Goal: Communication & Community: Answer question/provide support

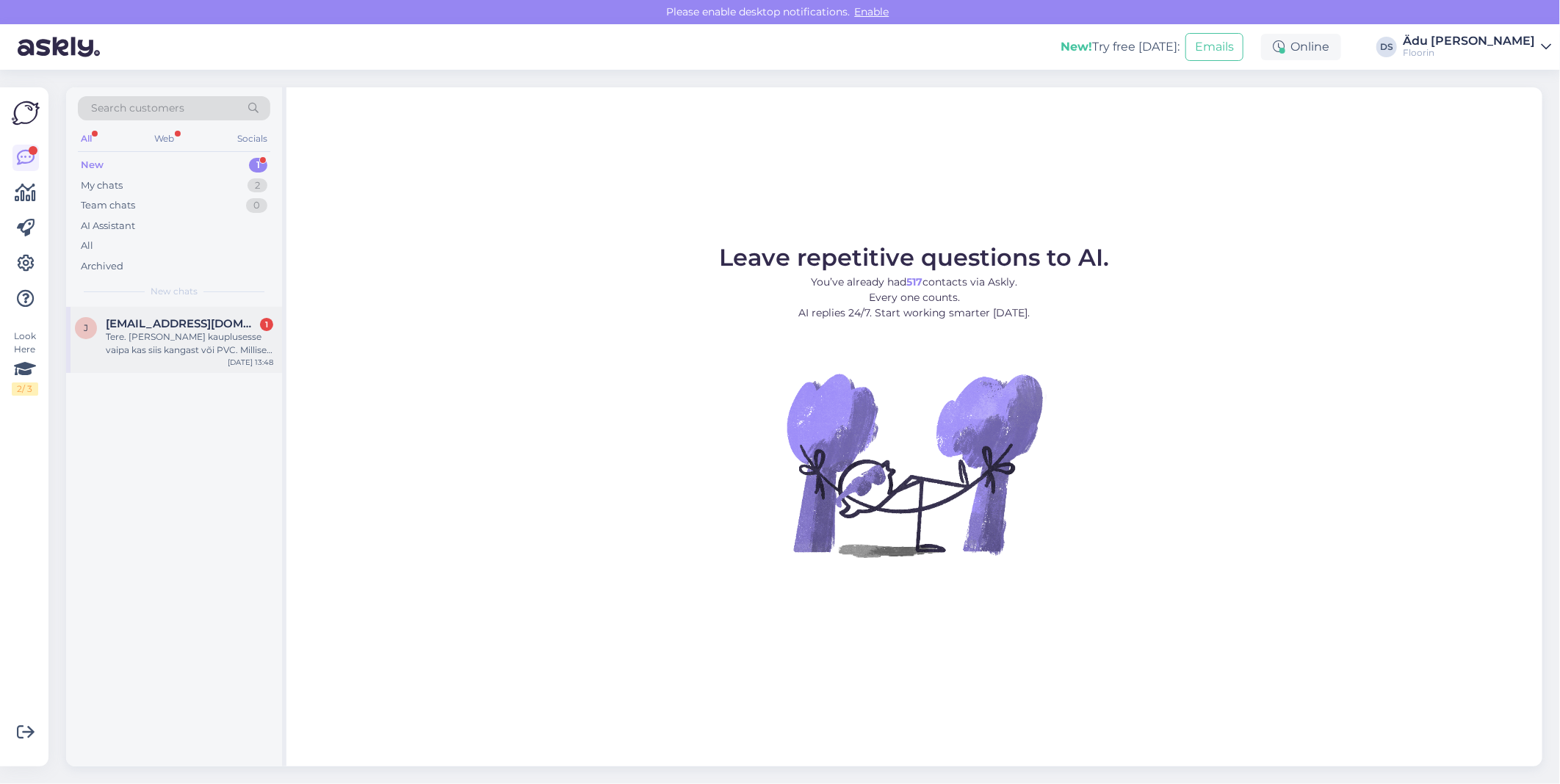
click at [173, 341] on div "Tere. [PERSON_NAME] kauplusesse vaipa kas siis kangast või PVC. Millised valiku…" at bounding box center [190, 344] width 168 height 26
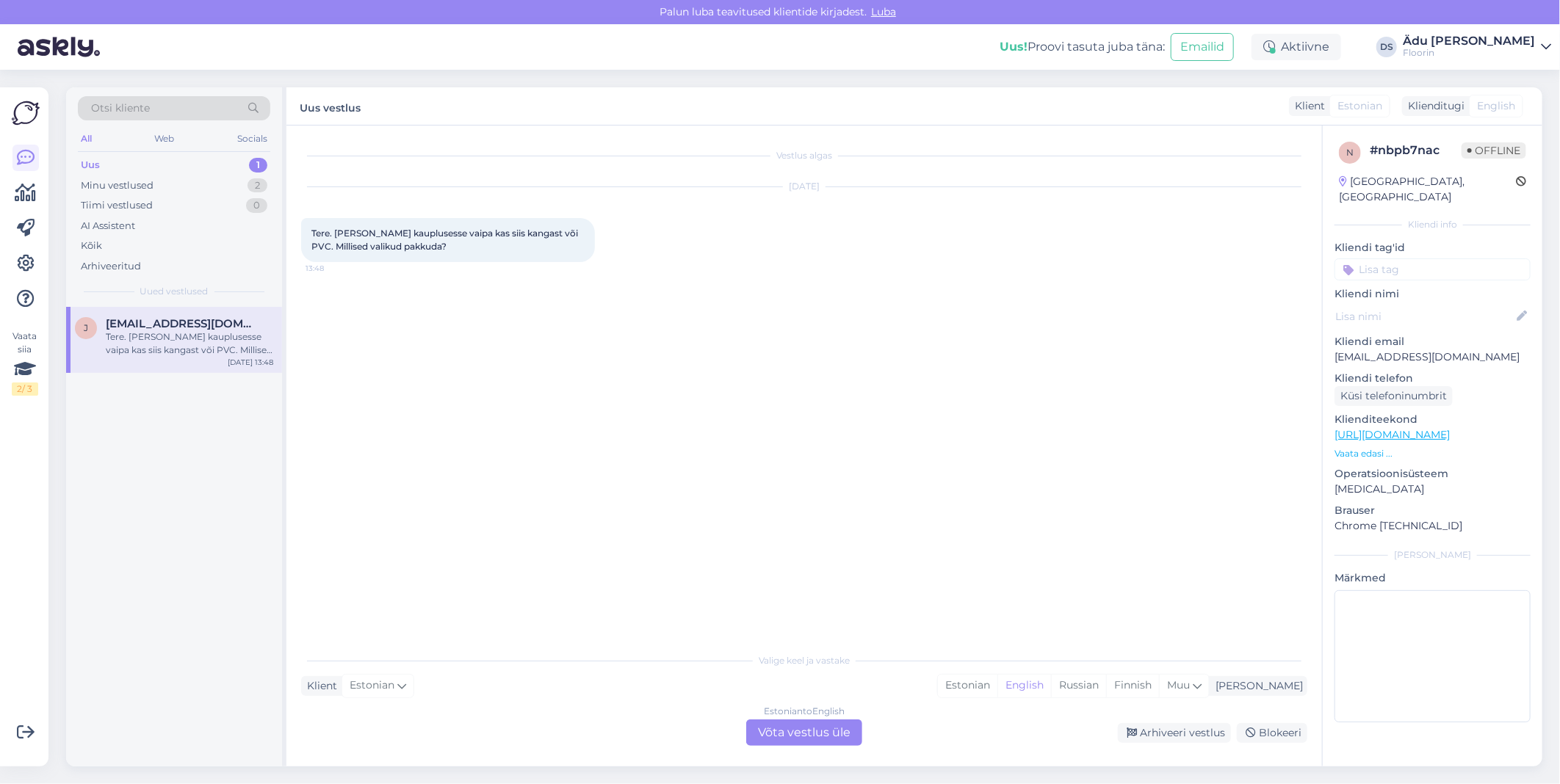
click at [789, 742] on div "Estonian to English Võta vestlus üle" at bounding box center [804, 733] width 116 height 26
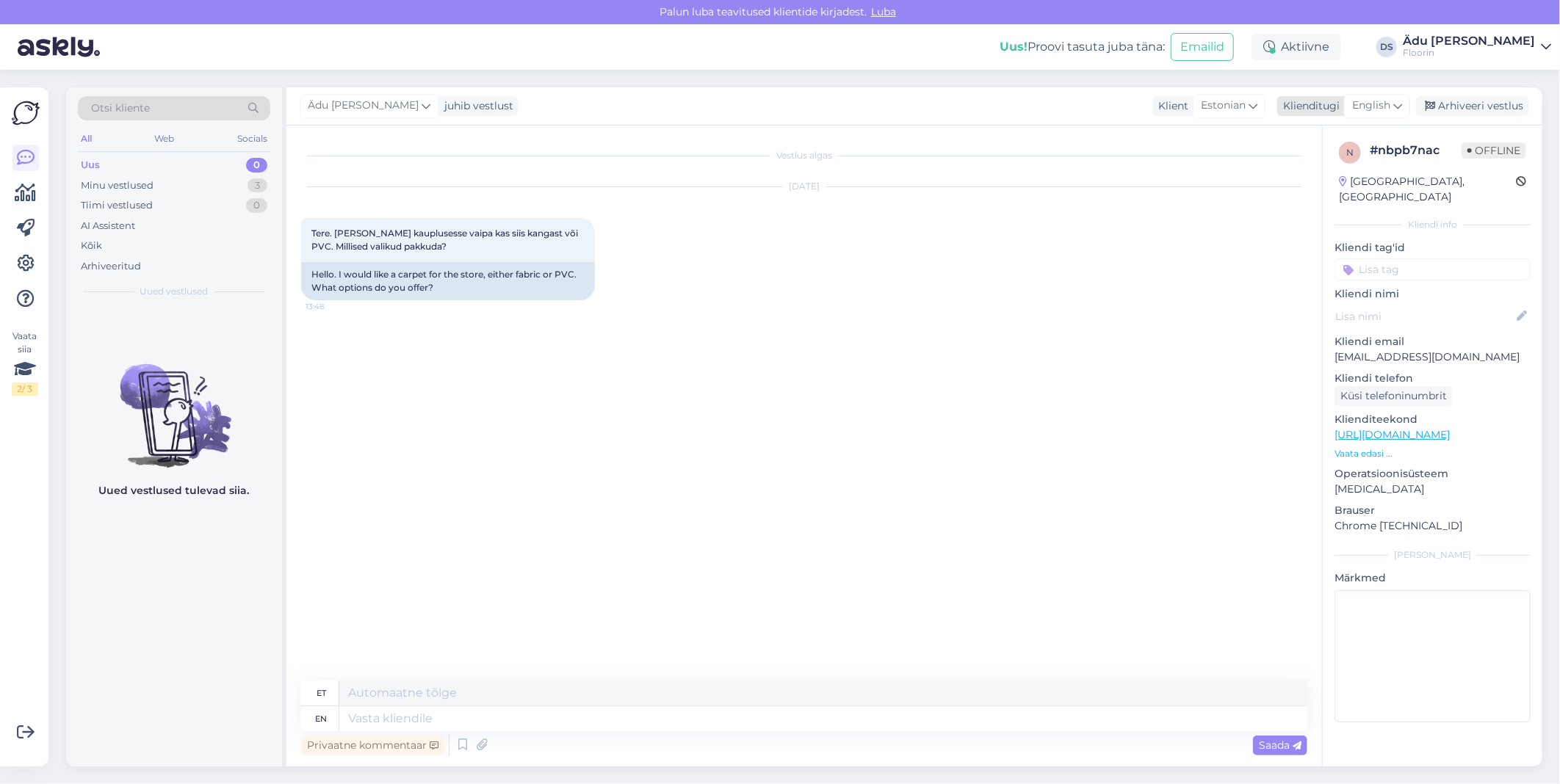
click at [1364, 105] on span "English" at bounding box center [1372, 105] width 38 height 16
type input "est"
click at [1330, 167] on link "Estonian" at bounding box center [1344, 171] width 161 height 24
click at [531, 730] on textarea at bounding box center [804, 716] width 1006 height 31
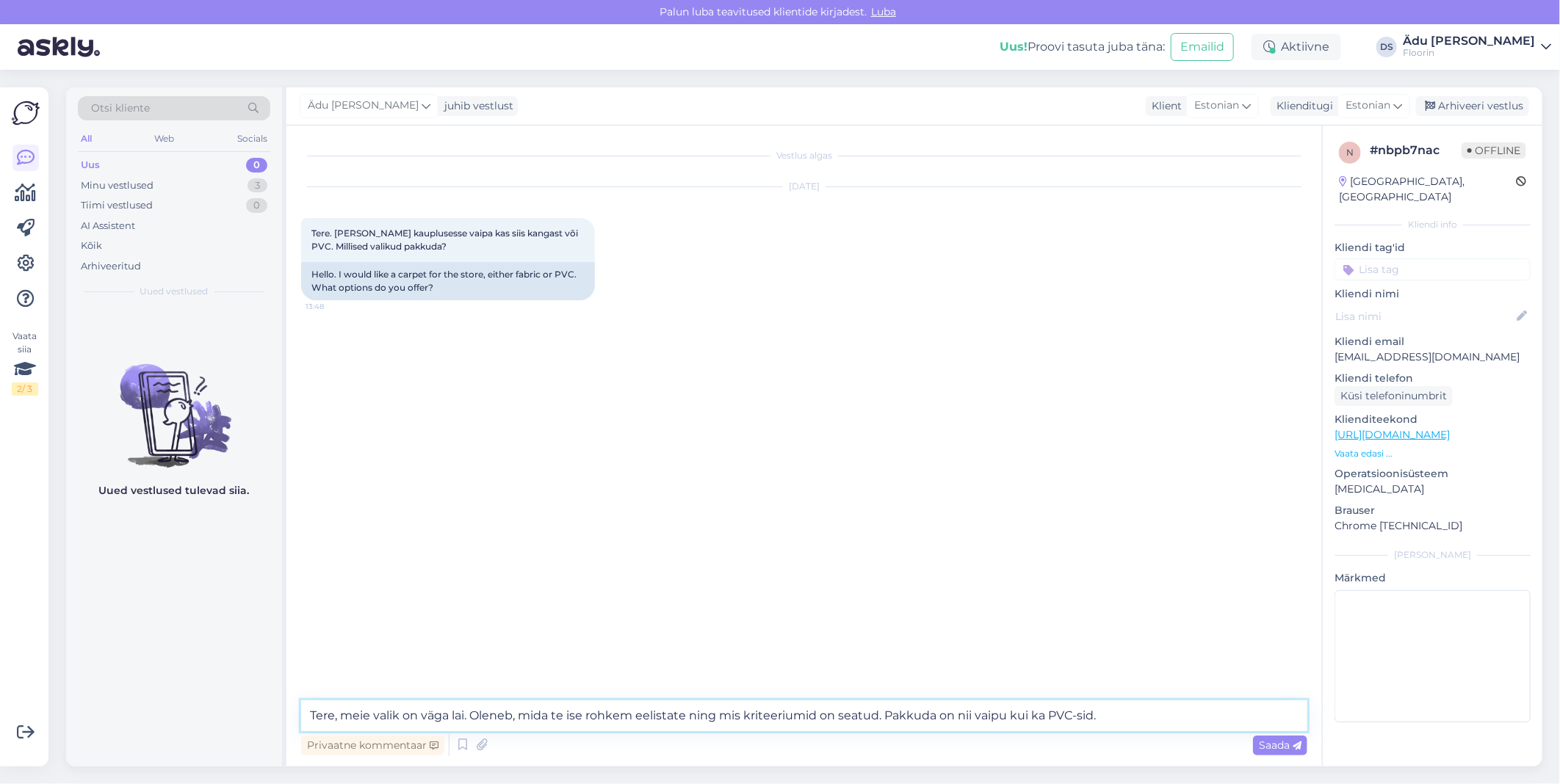
drag, startPoint x: 883, startPoint y: 716, endPoint x: 684, endPoint y: 709, distance: 199.1
click at [684, 709] on textarea "Tere, meie valik on väga lai. Oleneb, mida te ise rohkem eelistate ning mis kri…" at bounding box center [804, 716] width 1006 height 31
click at [702, 716] on textarea "Tere, meie valik on väga lai. Oleneb, mida te ise rohkem eelistate - Pakkuda on…" at bounding box center [804, 716] width 1006 height 31
click at [933, 721] on textarea "Tere, meie valik on väga lai. Oleneb, mida te ise rohkem eelistate - pakkuda on…" at bounding box center [804, 716] width 1006 height 31
paste textarea "https://www.floorin.ee/et/majutus-teenindus/pvc-kate-ariruumidesse"
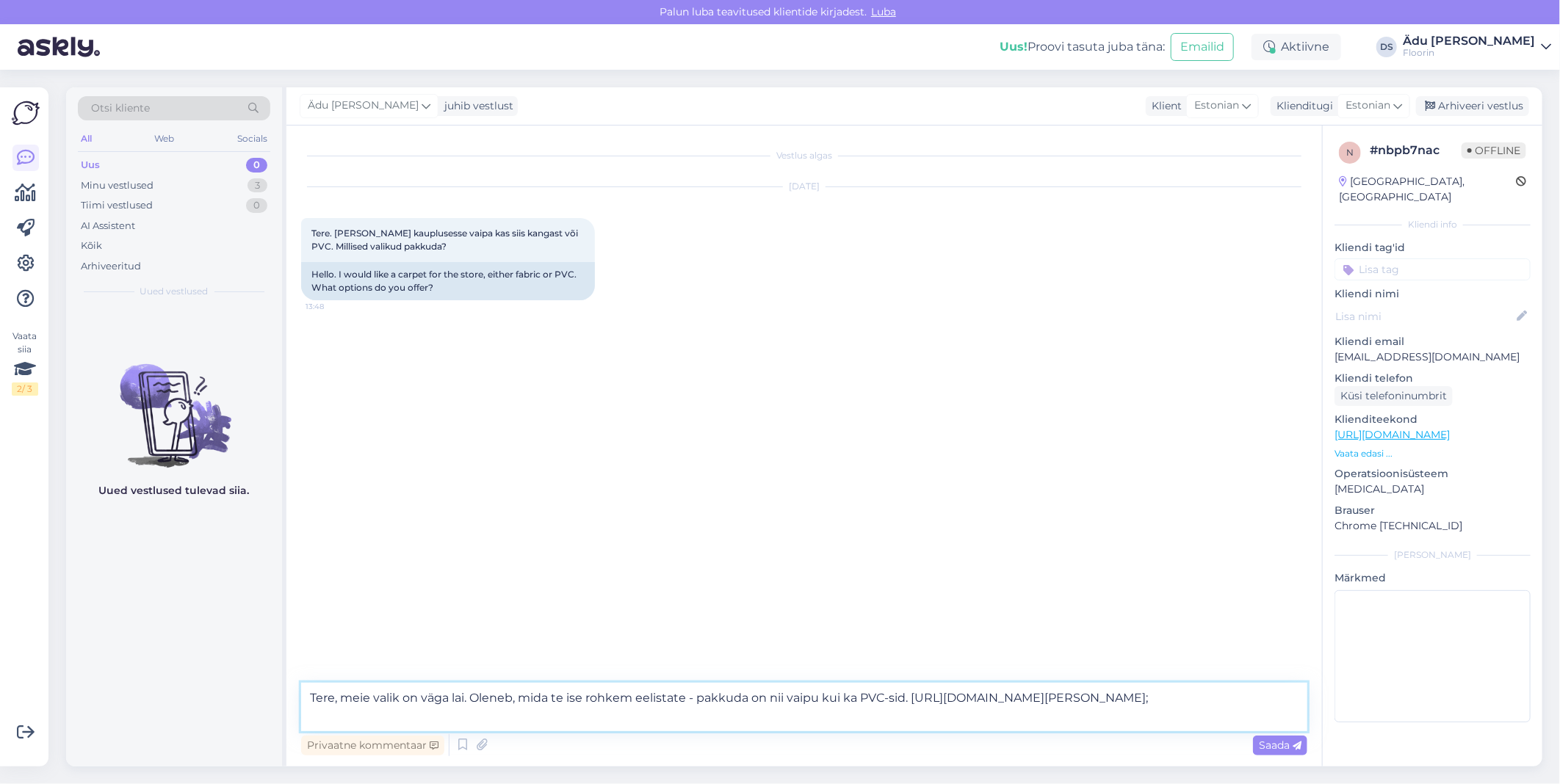
paste textarea "https://www.floorin.ee/et/majutus-teenindus/plaatvaibad"
click at [914, 701] on textarea "Tere, meie valik on väga lai. Oleneb, mida te ise rohkem eelistate - pakkuda on…" at bounding box center [804, 707] width 1006 height 48
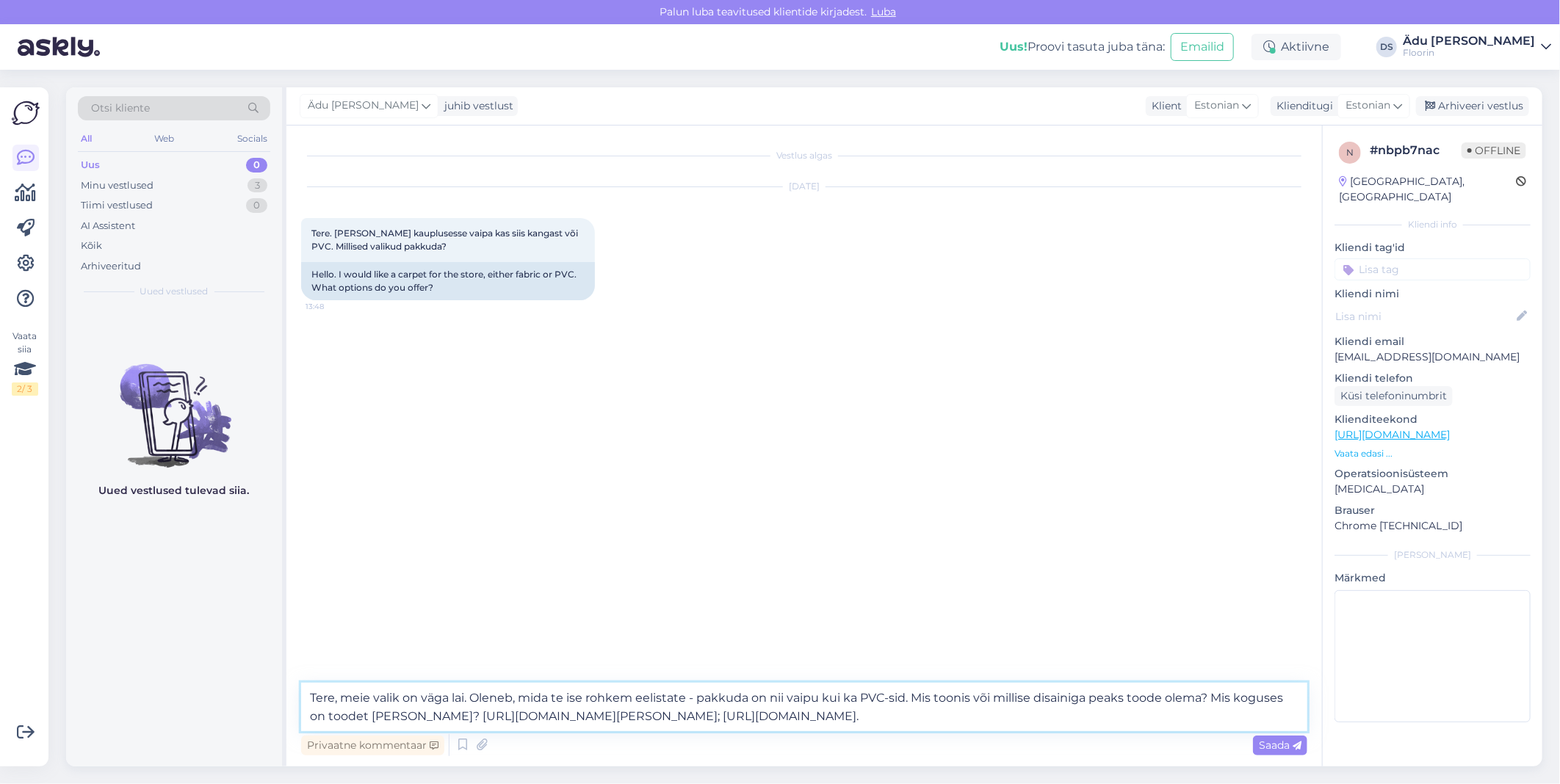
click at [464, 701] on textarea "Tere, meie valik on väga lai. Oleneb, mida te ise rohkem eelistate - pakkuda on…" at bounding box center [804, 707] width 1006 height 48
paste textarea "https://www.floorin.ee/et/artiklikogu/15-est/kasulik/materjalide-plussid-ja-mii…"
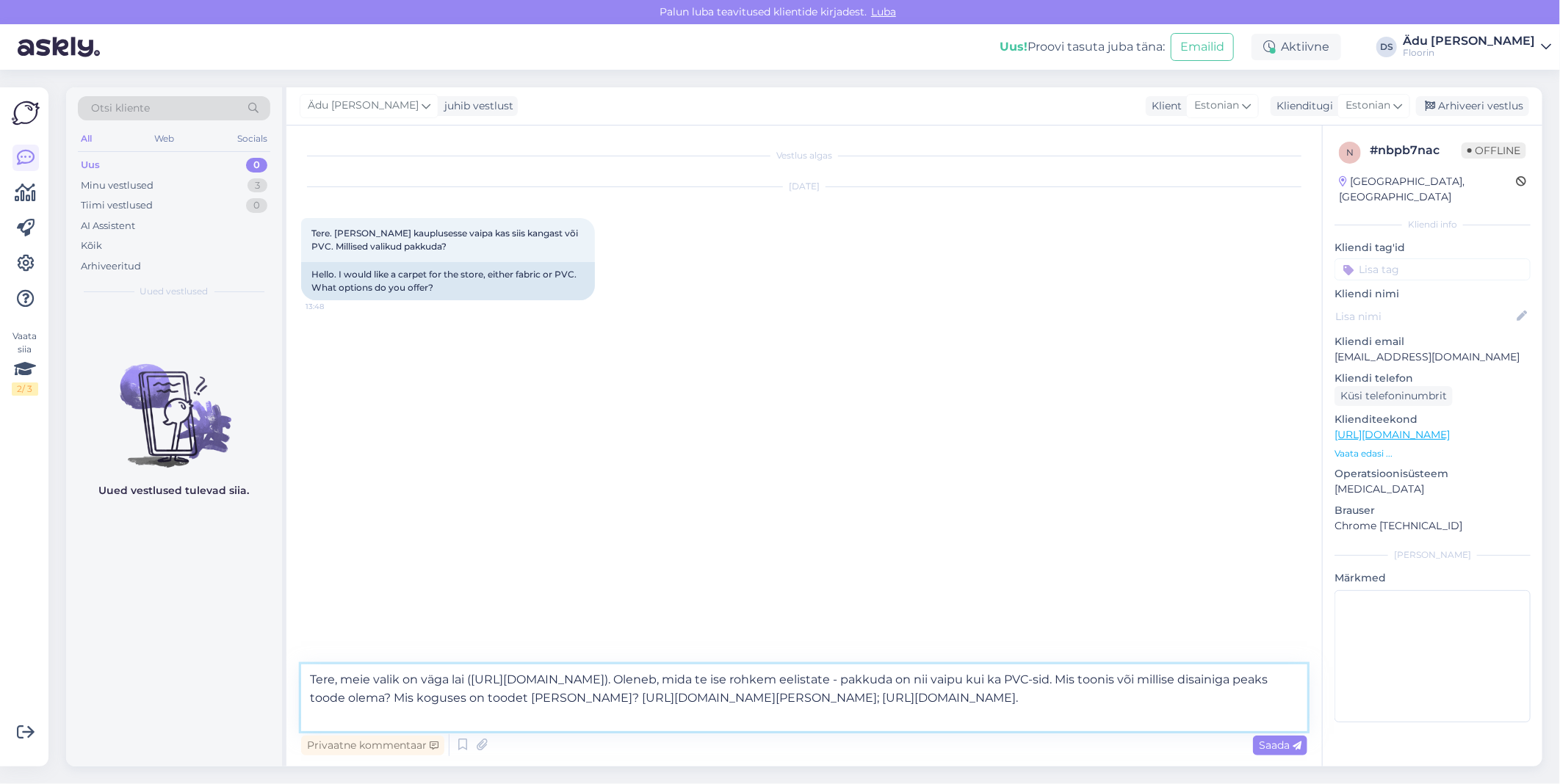
click at [786, 722] on textarea "Tere, meie valik on väga lai (https://www.floorin.ee/et/artiklikogu/15-est/kasu…" at bounding box center [804, 698] width 1006 height 67
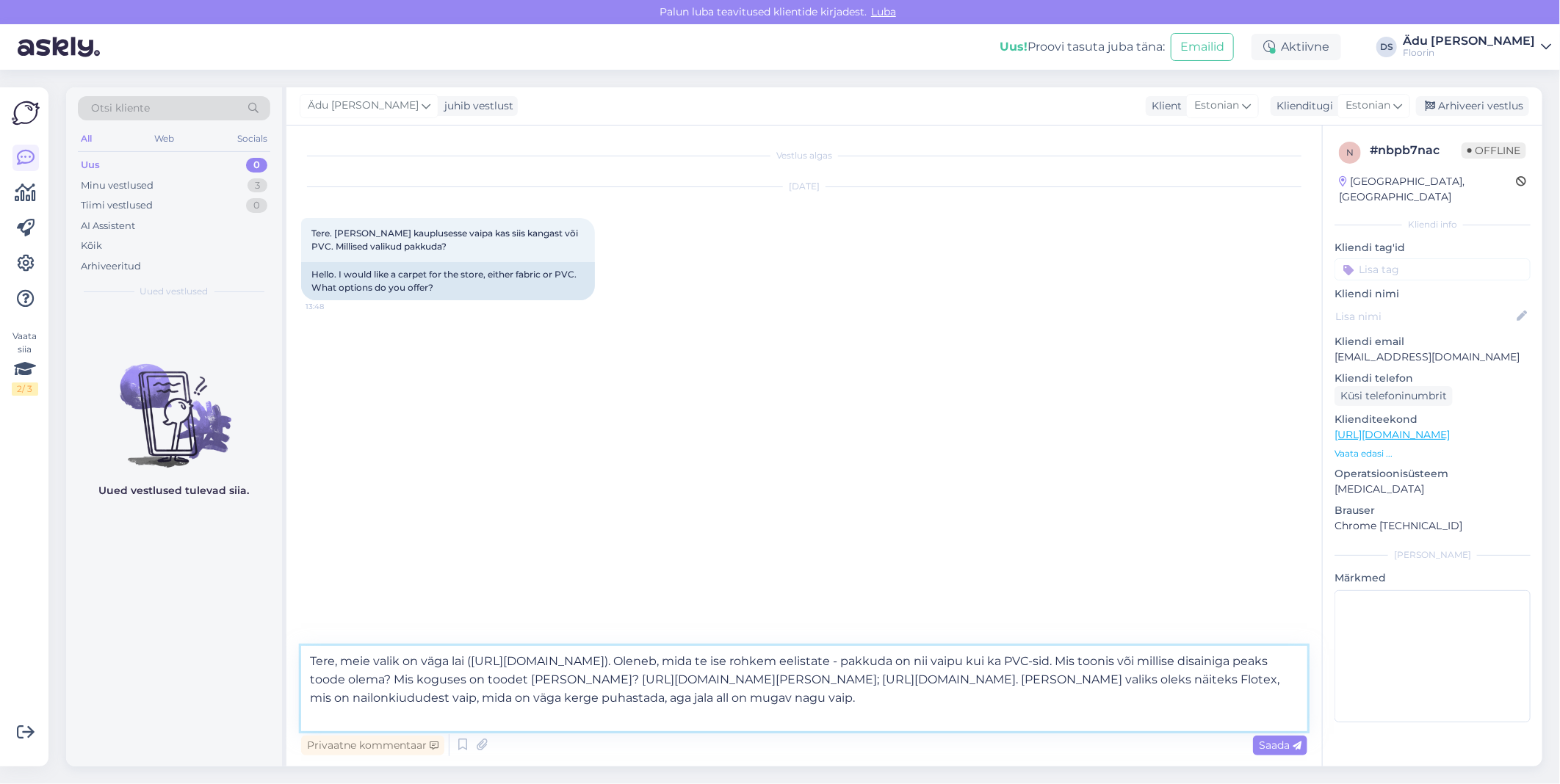
click at [807, 701] on textarea "Tere, meie valik on väga lai (https://www.floorin.ee/et/artiklikogu/15-est/kasu…" at bounding box center [804, 689] width 1006 height 85
click at [797, 720] on textarea "Tere, meie valik on väga lai (https://www.floorin.ee/et/artiklikogu/15-est/kasu…" at bounding box center [804, 689] width 1006 height 85
click at [551, 717] on textarea "Tere, meie valik on väga lai (https://www.floorin.ee/et/artiklikogu/15-est/kasu…" at bounding box center [804, 689] width 1006 height 85
paste textarea "https://www.floorin.ee/et/?option=com_floorin&Itemid=114&view=productgroup&id=25"
click at [1112, 701] on textarea "Tere, meie valik on väga lai (https://www.floorin.ee/et/artiklikogu/15-est/kasu…" at bounding box center [804, 689] width 1006 height 85
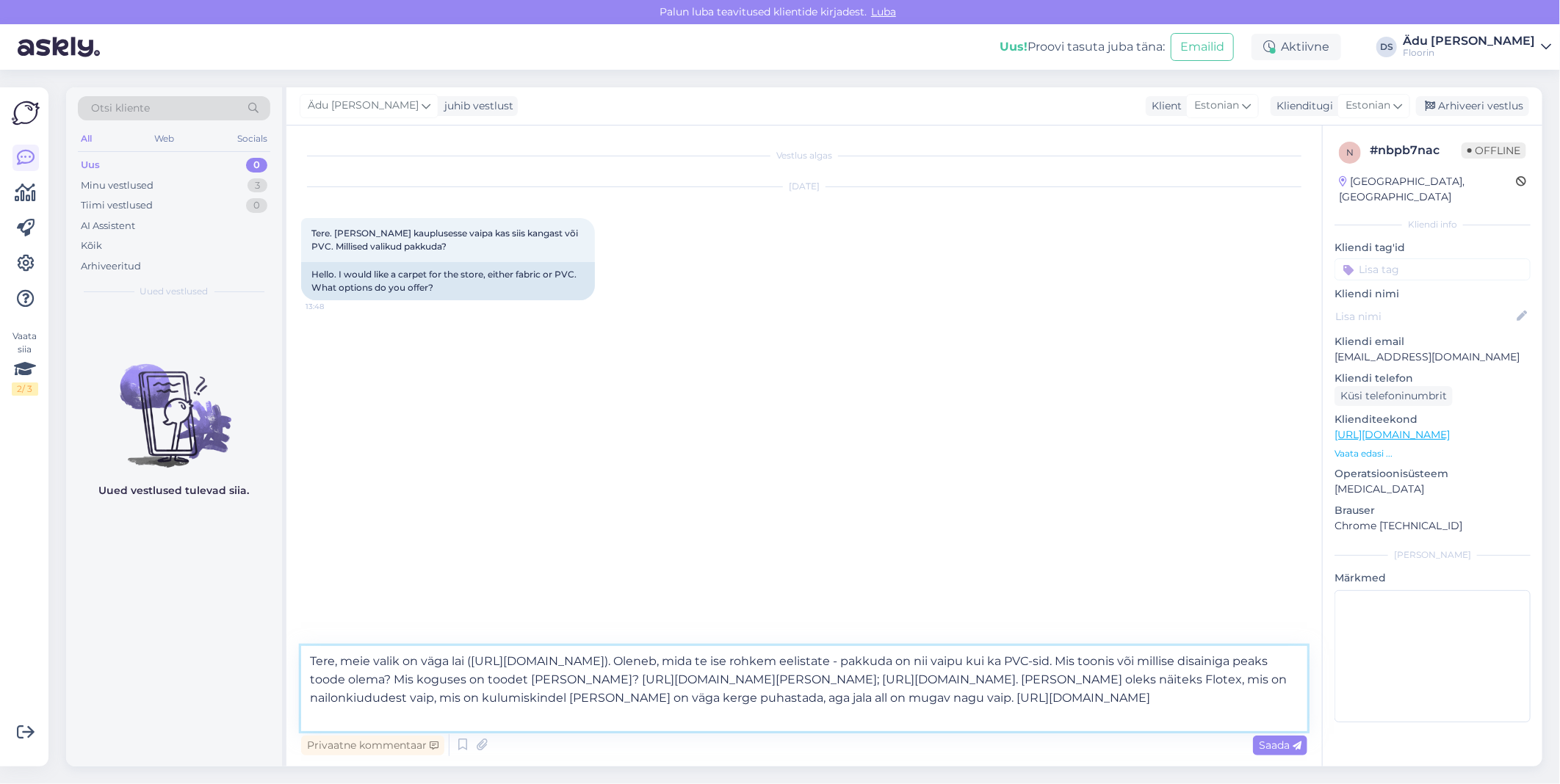
click at [1159, 714] on textarea "Tere, meie valik on väga lai (https://www.floorin.ee/et/artiklikogu/15-est/kasu…" at bounding box center [804, 689] width 1006 height 85
type textarea "Tere, meie valik on väga lai (https://www.floorin.ee/et/artiklikogu/15-est/kasu…"
click at [1276, 742] on span "Saada" at bounding box center [1280, 745] width 42 height 13
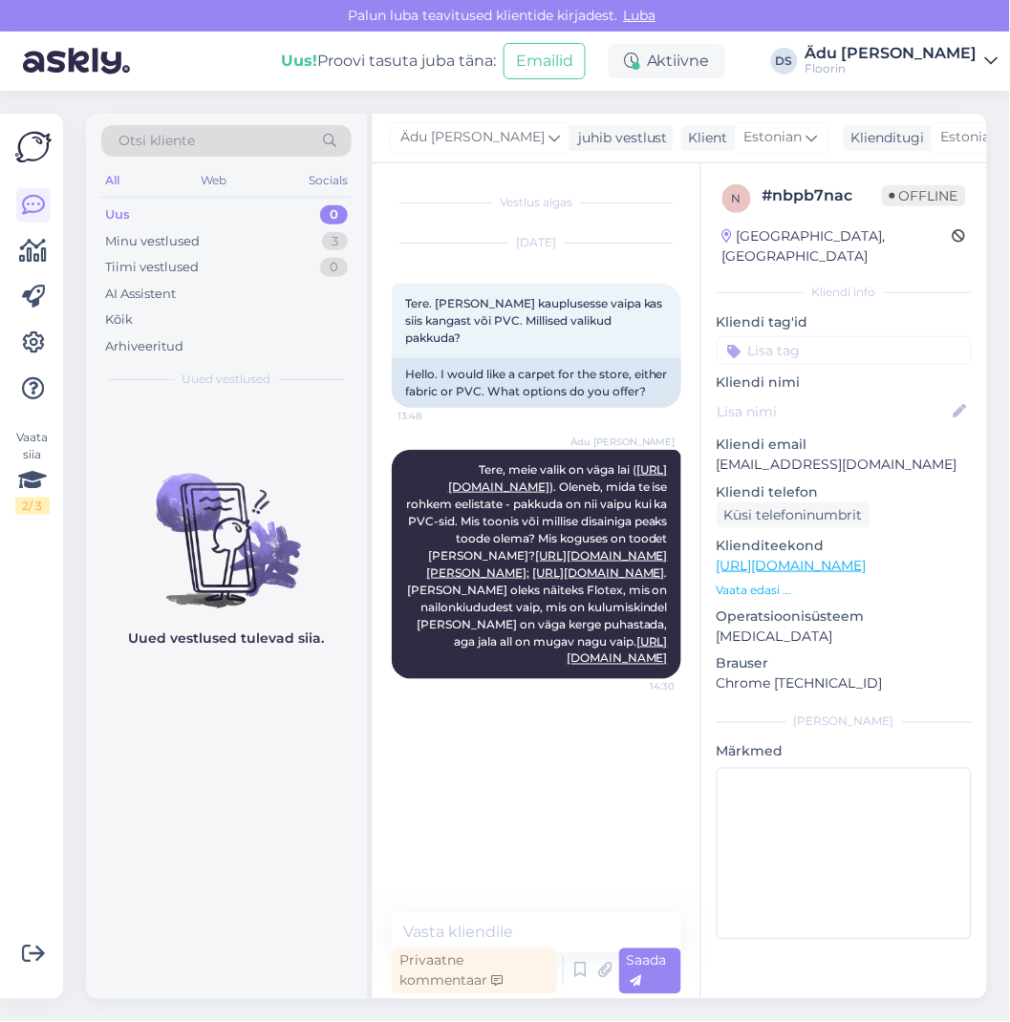
scroll to position [0, 62]
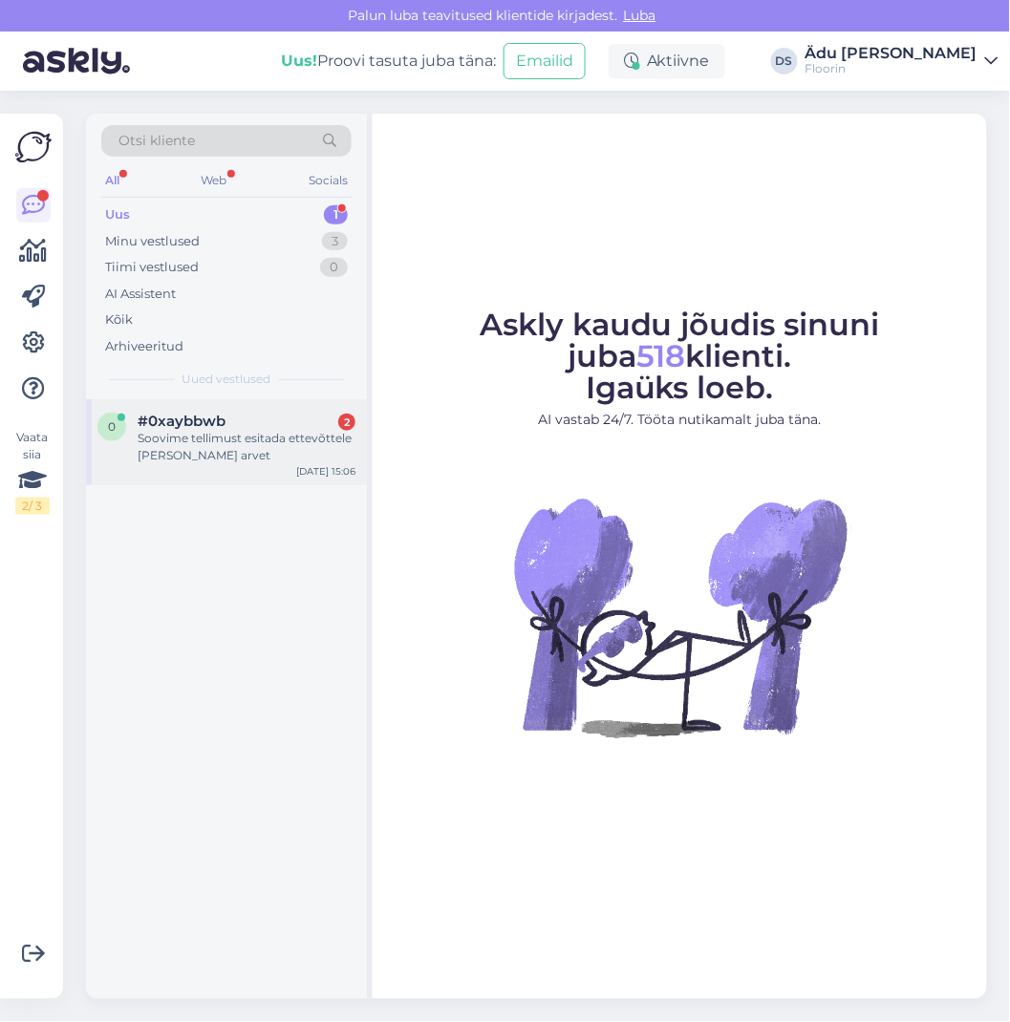
click at [243, 463] on div "Soovime tellimust esitada ettevõttele [PERSON_NAME] arvet" at bounding box center [247, 447] width 218 height 34
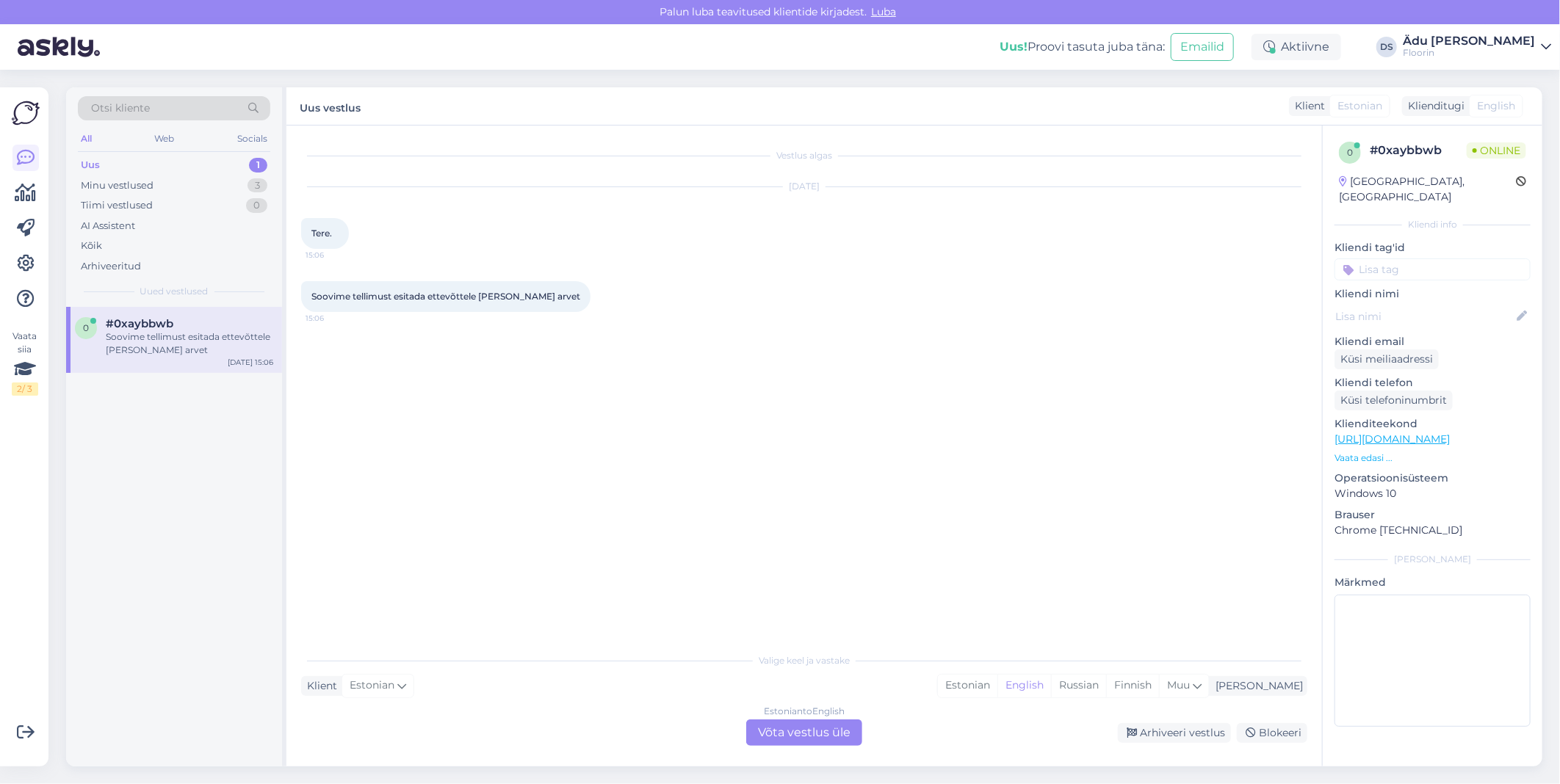
click at [776, 740] on div "Estonian to English Võta vestlus üle" at bounding box center [804, 733] width 116 height 26
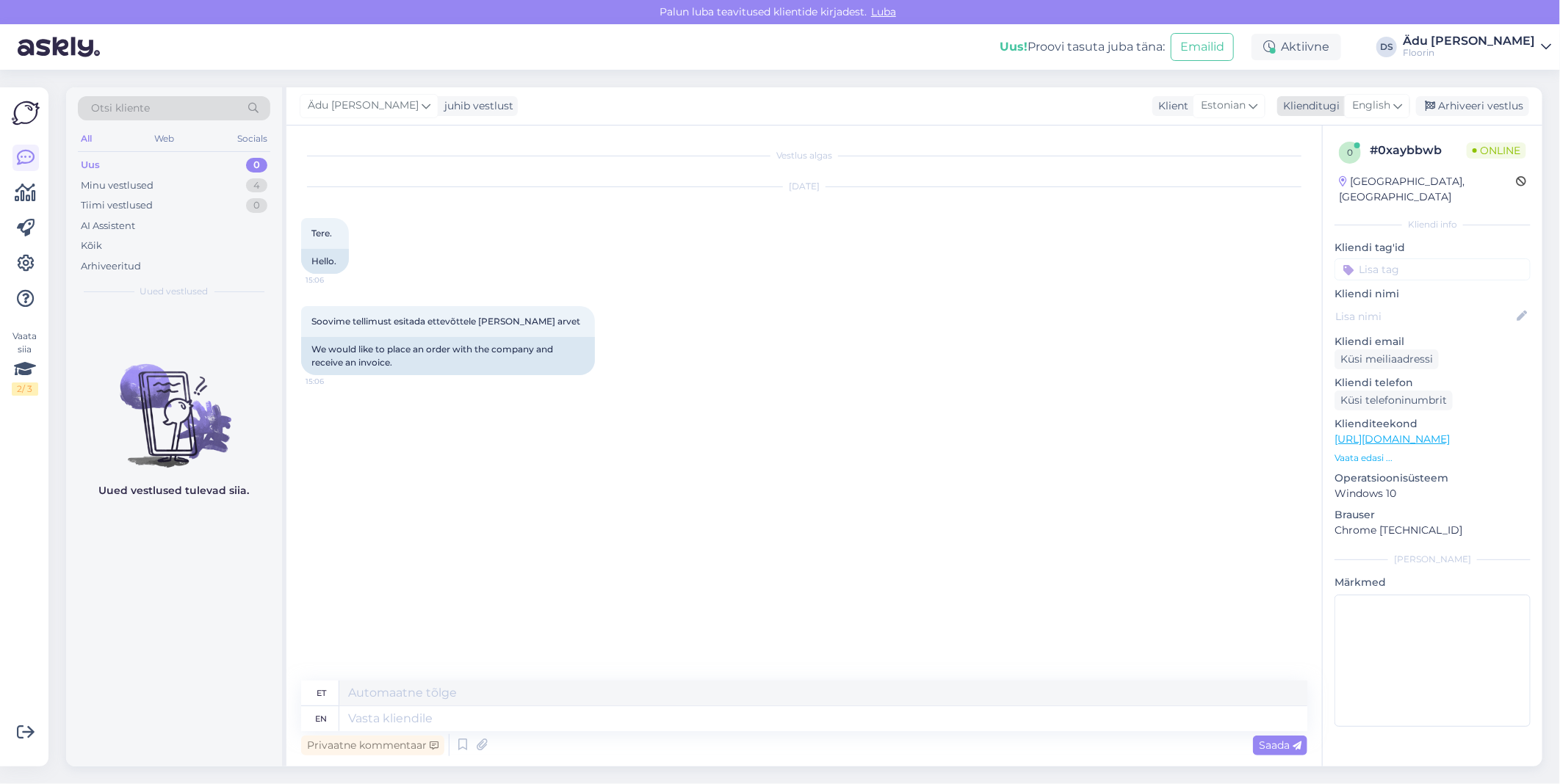
click at [776, 107] on span "English" at bounding box center [1372, 105] width 38 height 16
type input "es"
click at [776, 189] on link "Estonian" at bounding box center [1344, 194] width 161 height 24
click at [410, 713] on textarea at bounding box center [804, 716] width 1006 height 31
click at [439, 723] on textarea "Tere, mis toode/tooteid Teid huvitavad?" at bounding box center [804, 716] width 1006 height 31
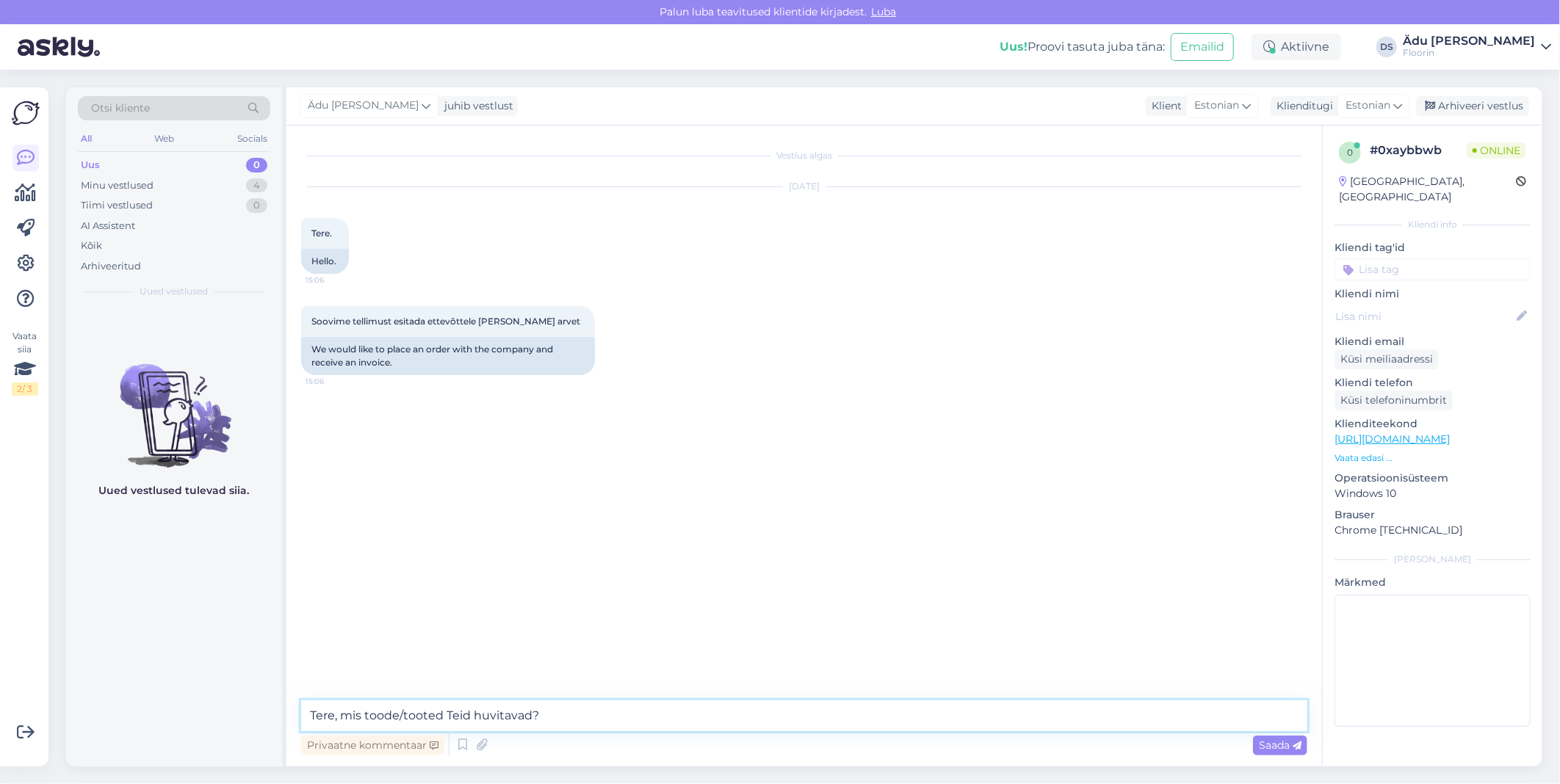
click at [444, 721] on textarea "Tere, mis toode/tooted Teid huvitavad?" at bounding box center [804, 716] width 1006 height 31
click at [560, 719] on textarea "Tere, mis toode/tooted Teid huvitavad?" at bounding box center [804, 716] width 1006 height 31
type textarea "Tere, mis toode/tooted Teid huvitavad? Millisele ettevõttele, mis on kontaktand…"
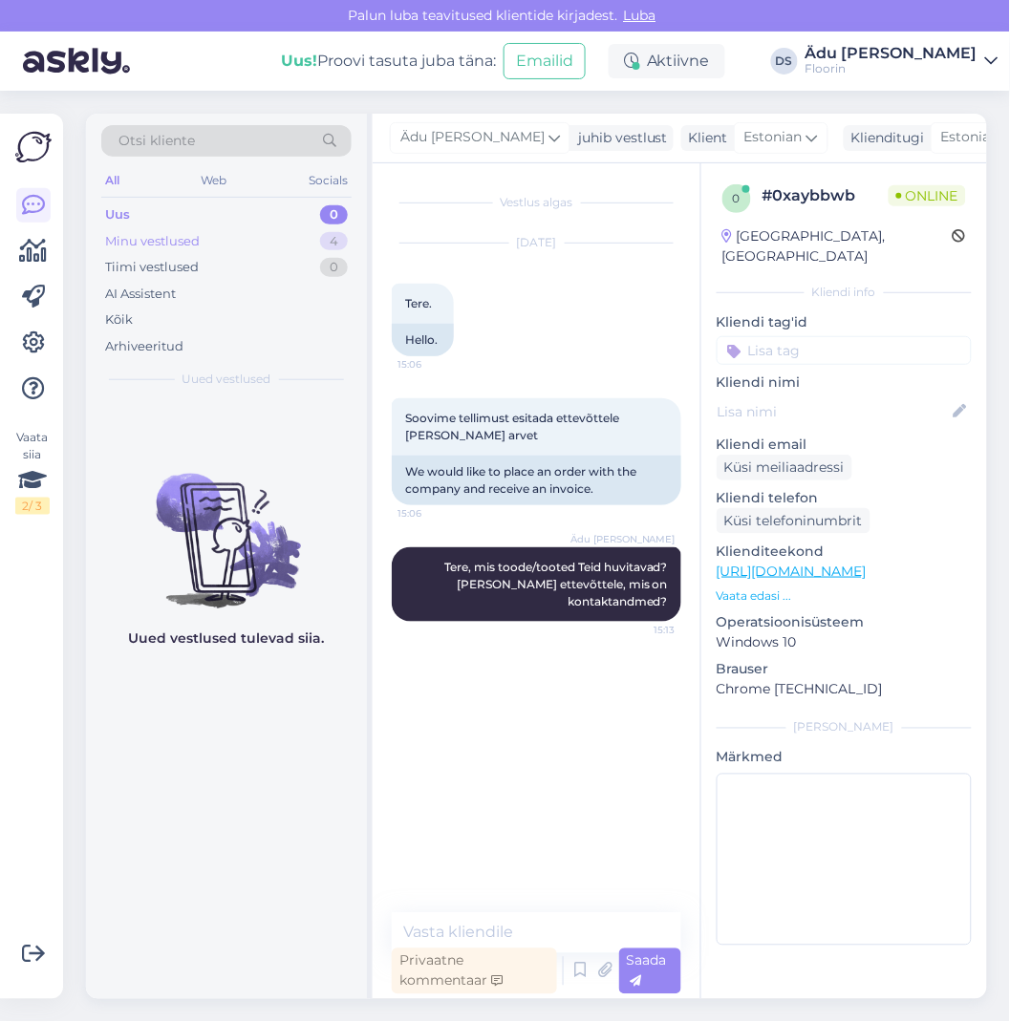
click at [217, 250] on div "Minu vestlused 4" at bounding box center [226, 241] width 250 height 27
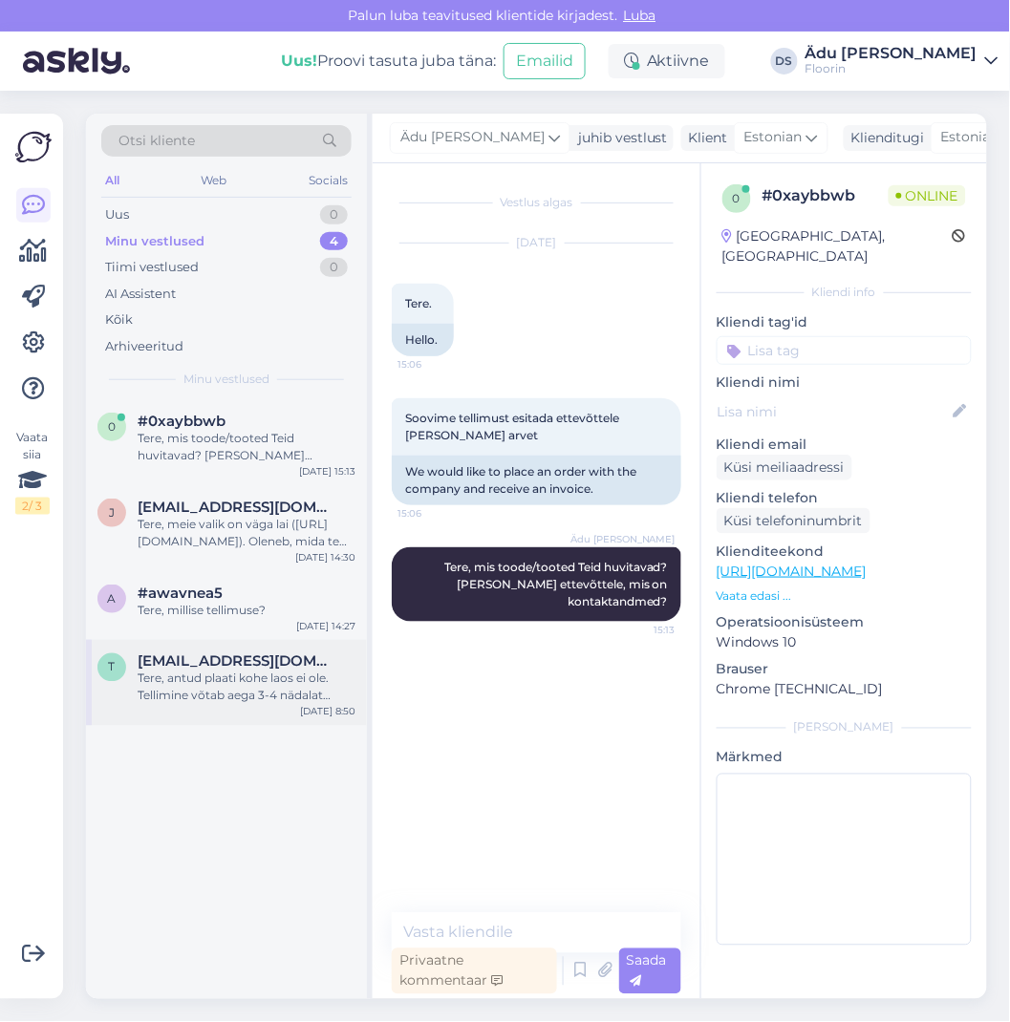
click at [223, 676] on div "Tere, antud plaati kohe laos ei ole. Tellimine võtab aega 3-4 nädalat alates te…" at bounding box center [247, 688] width 218 height 34
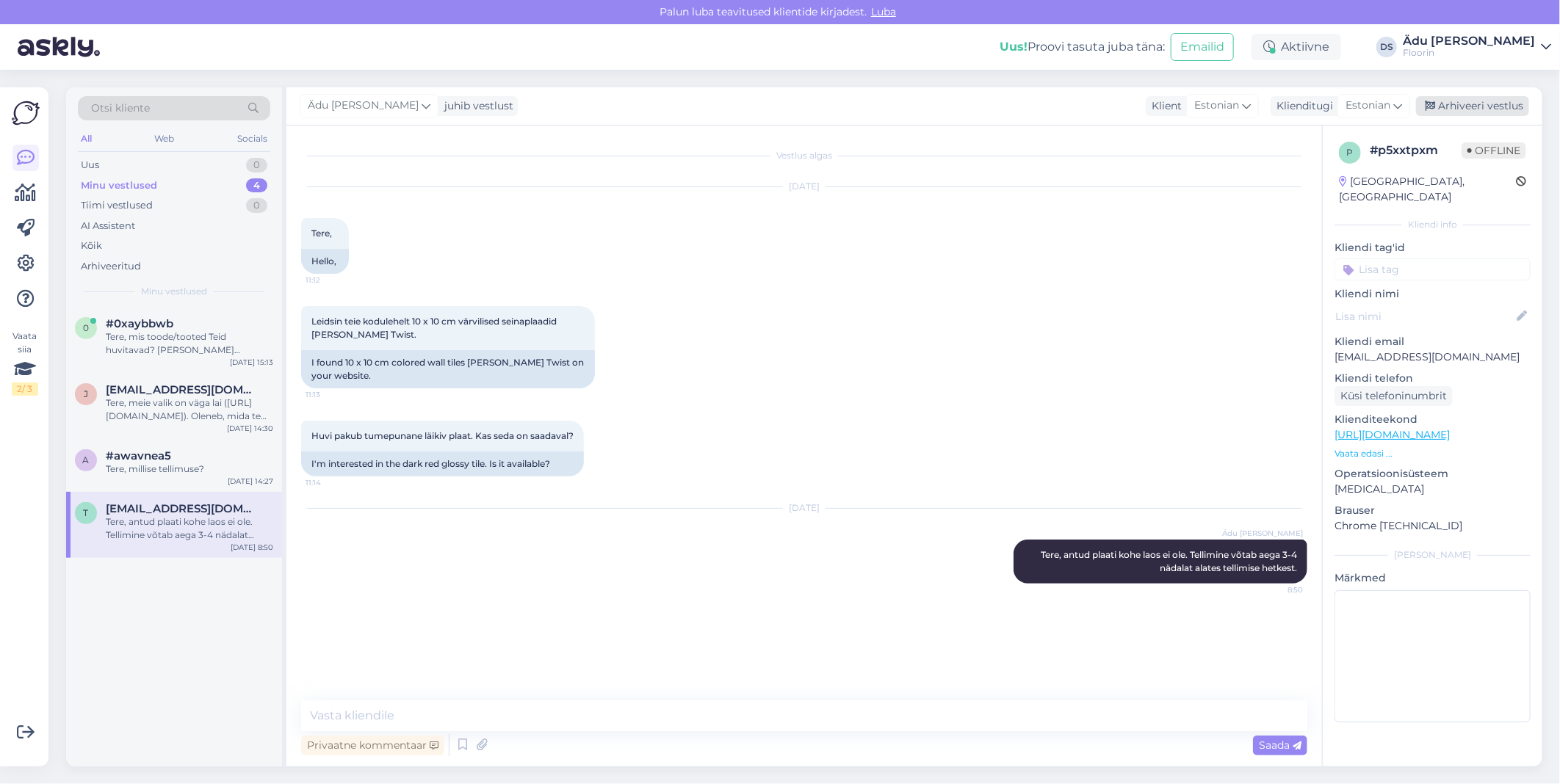
click at [776, 111] on div "Arhiveeri vestlus" at bounding box center [1472, 106] width 113 height 20
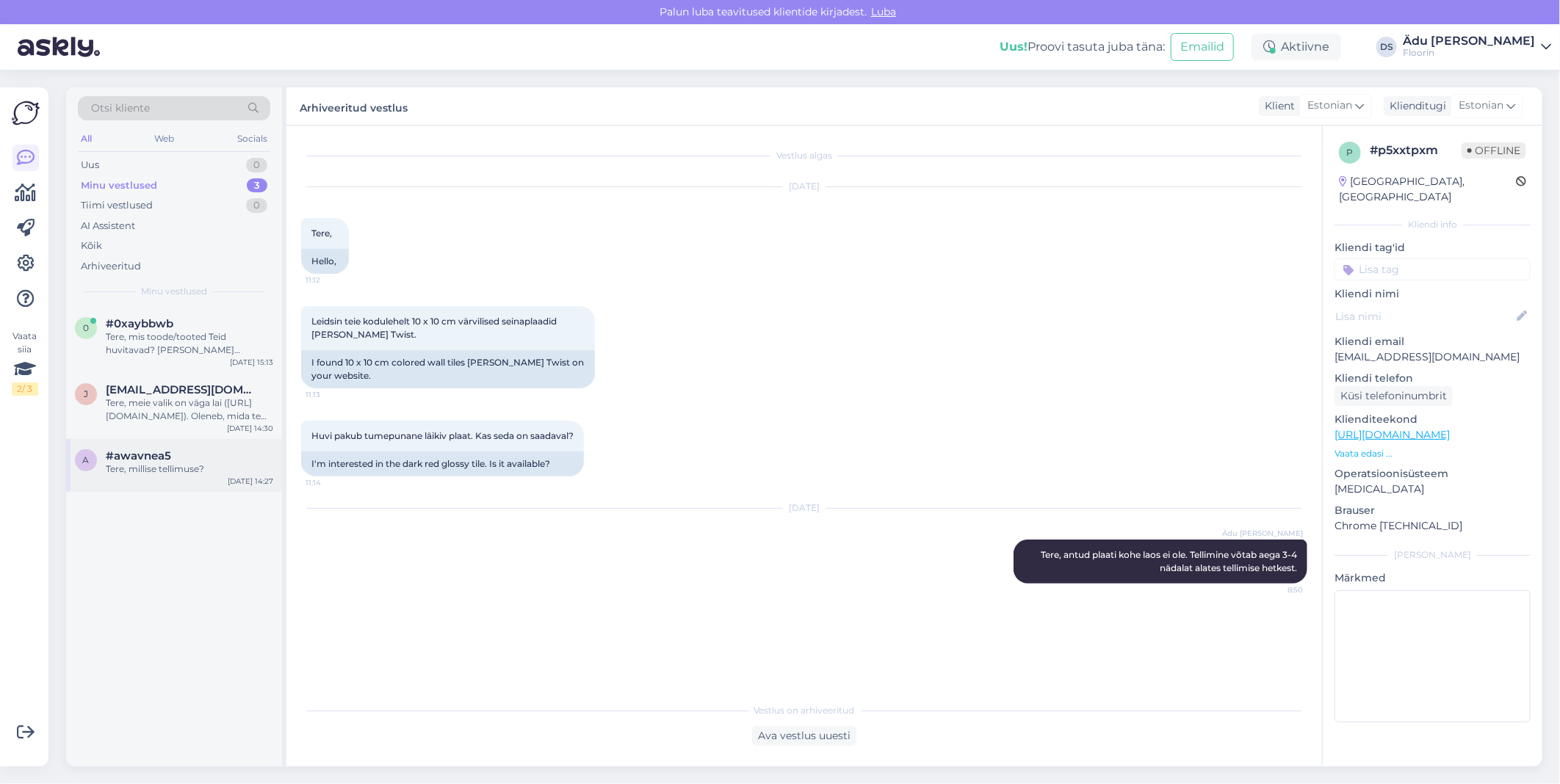
click at [188, 479] on div "a #awavnea5 Tere, millise tellimuse? Sep 22 14:27" at bounding box center [174, 465] width 216 height 53
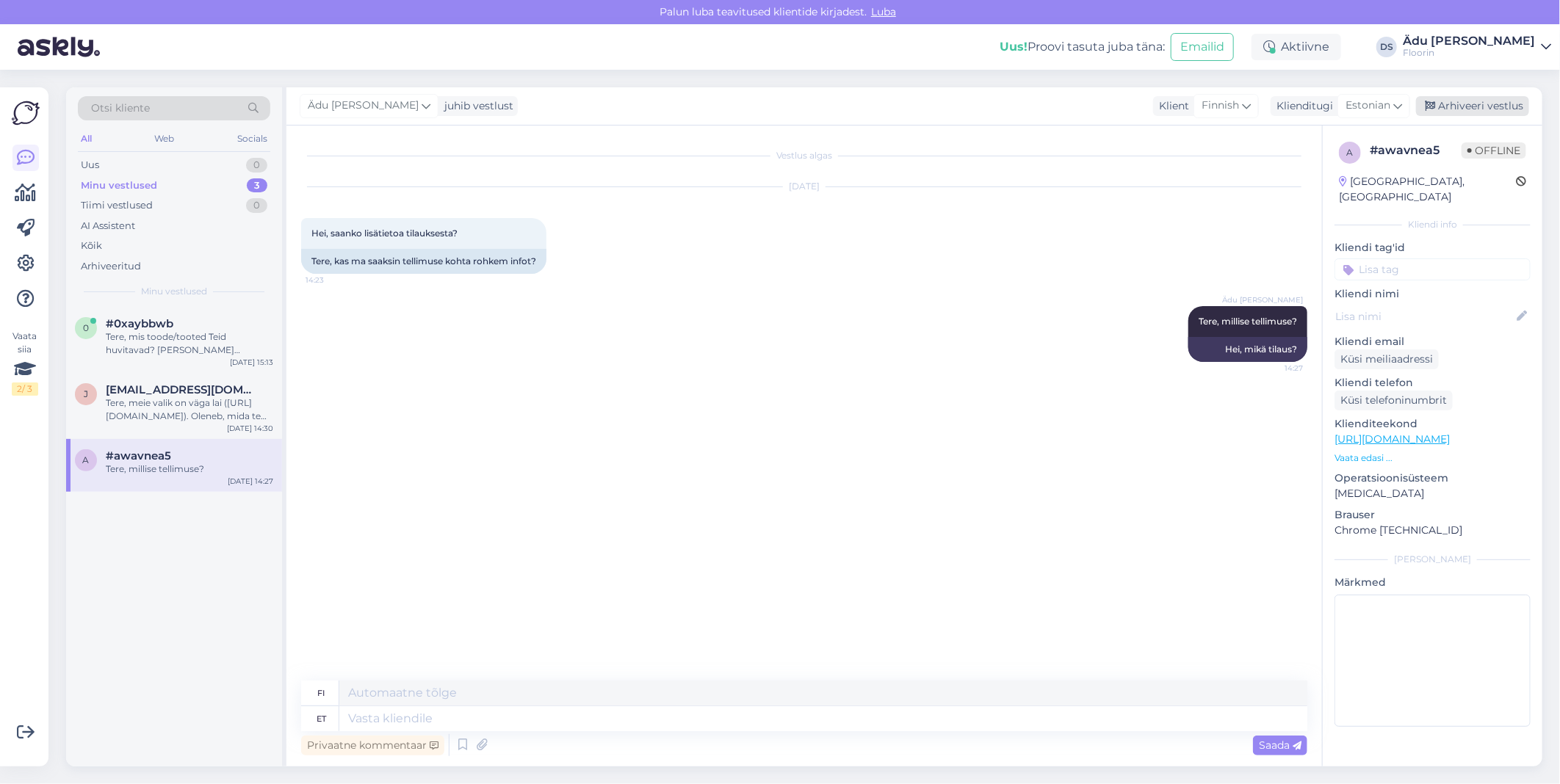
click at [776, 103] on div "Arhiveeri vestlus" at bounding box center [1472, 106] width 113 height 20
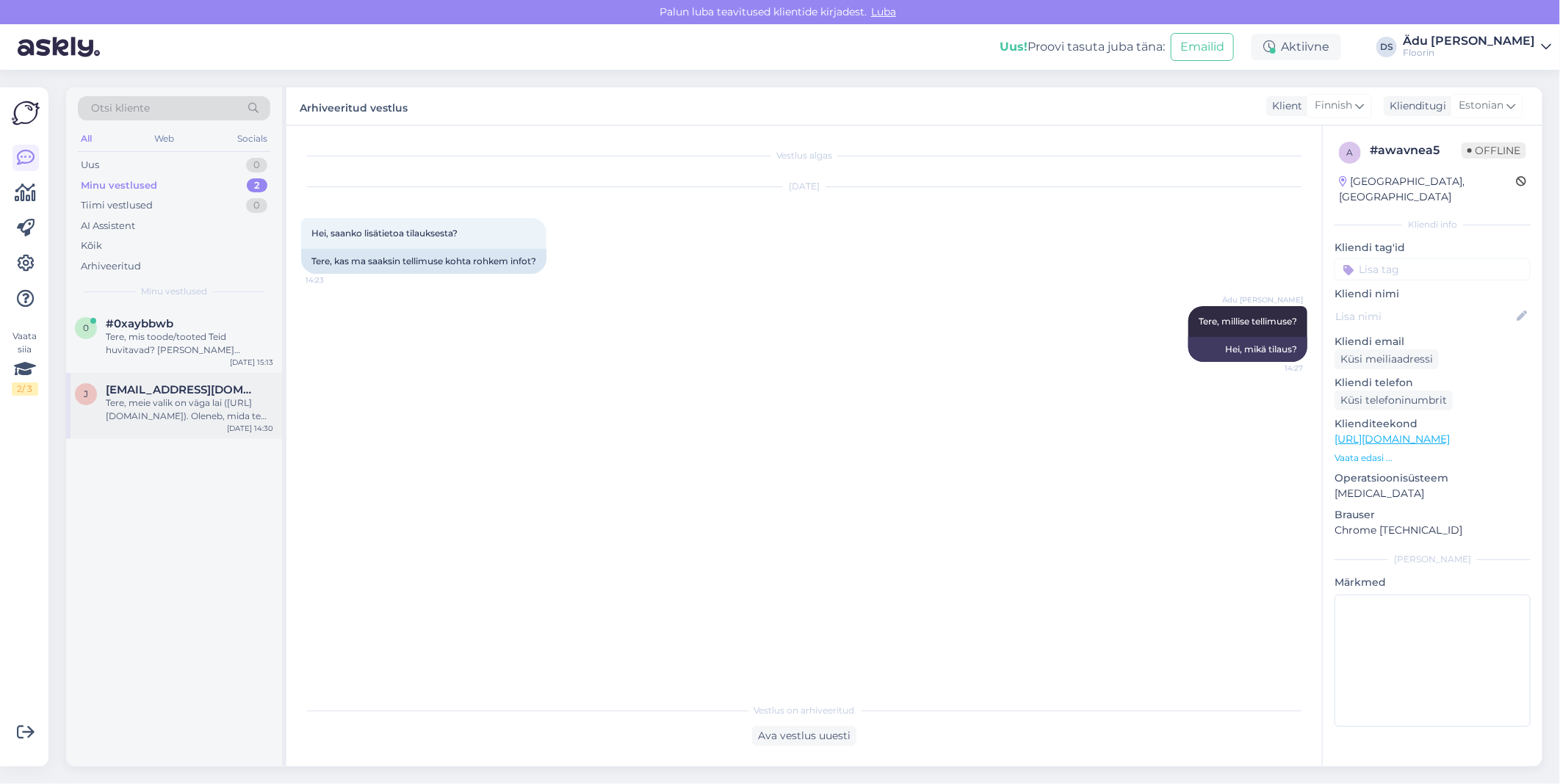
click at [184, 395] on span "janekpihu@gmail.com" at bounding box center [182, 390] width 153 height 13
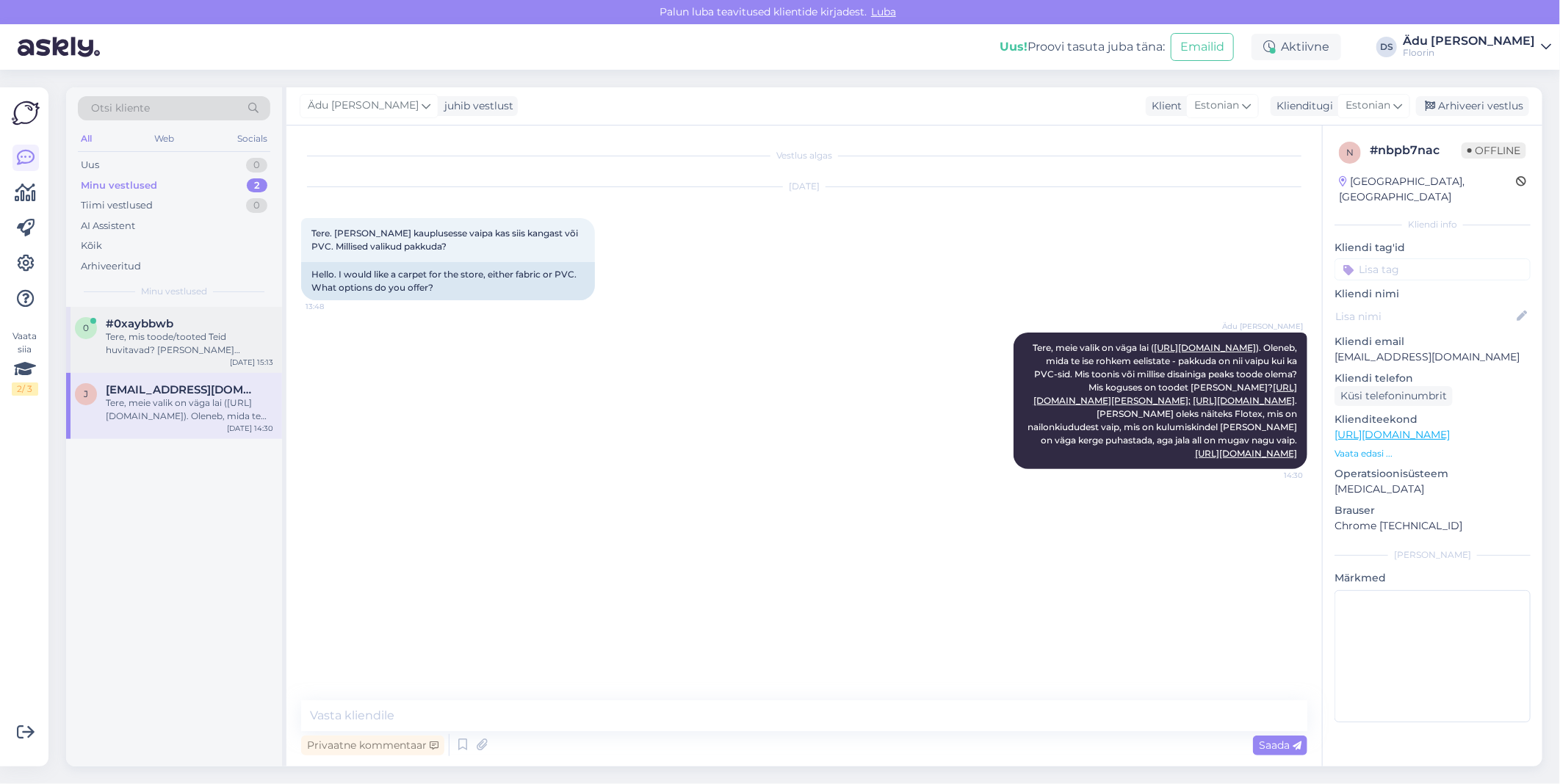
click at [195, 344] on div "Tere, mis toode/tooted Teid huvitavad? Millisele ettevõttele, mis on kontaktand…" at bounding box center [190, 344] width 168 height 26
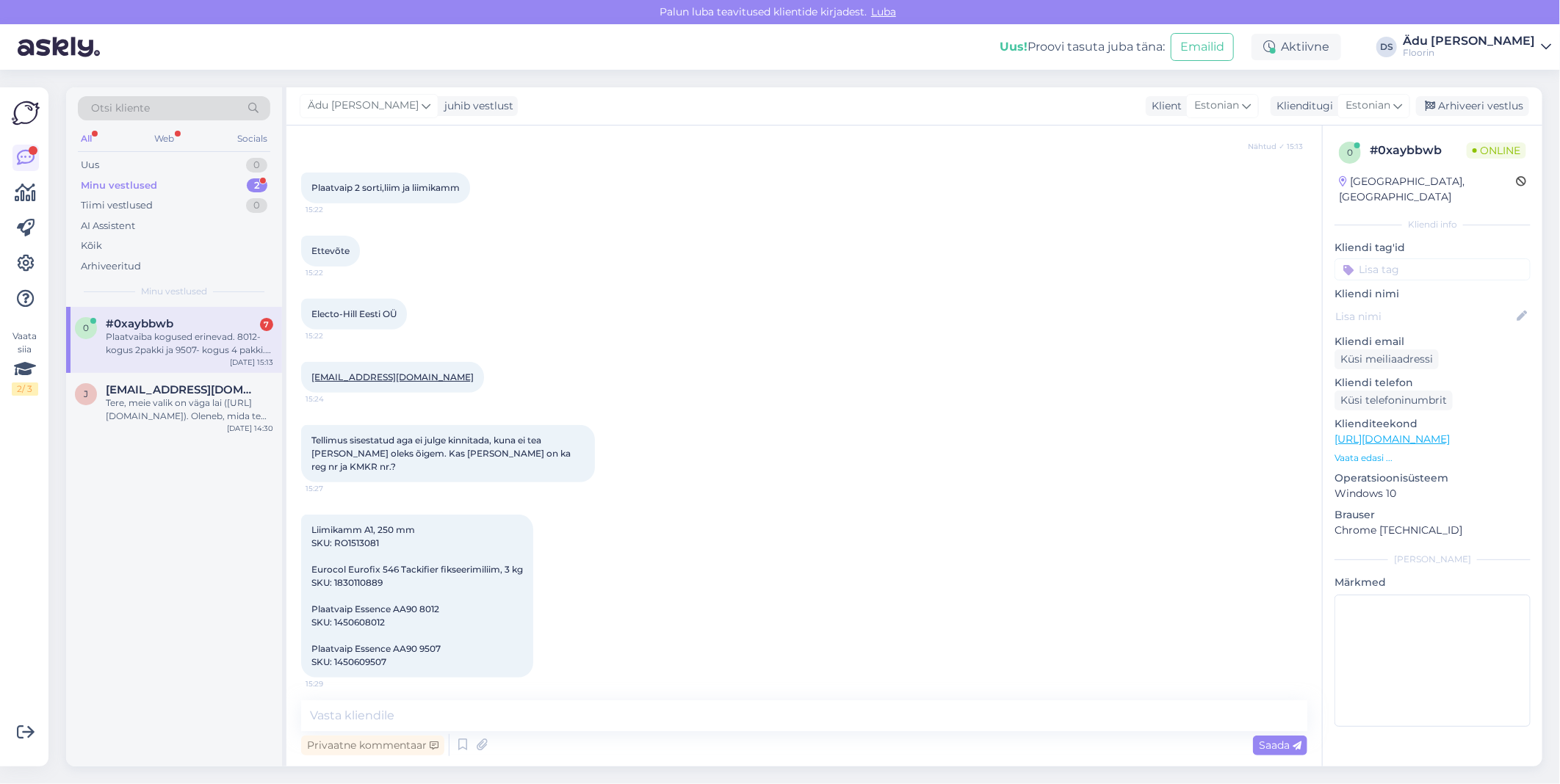
scroll to position [393, 0]
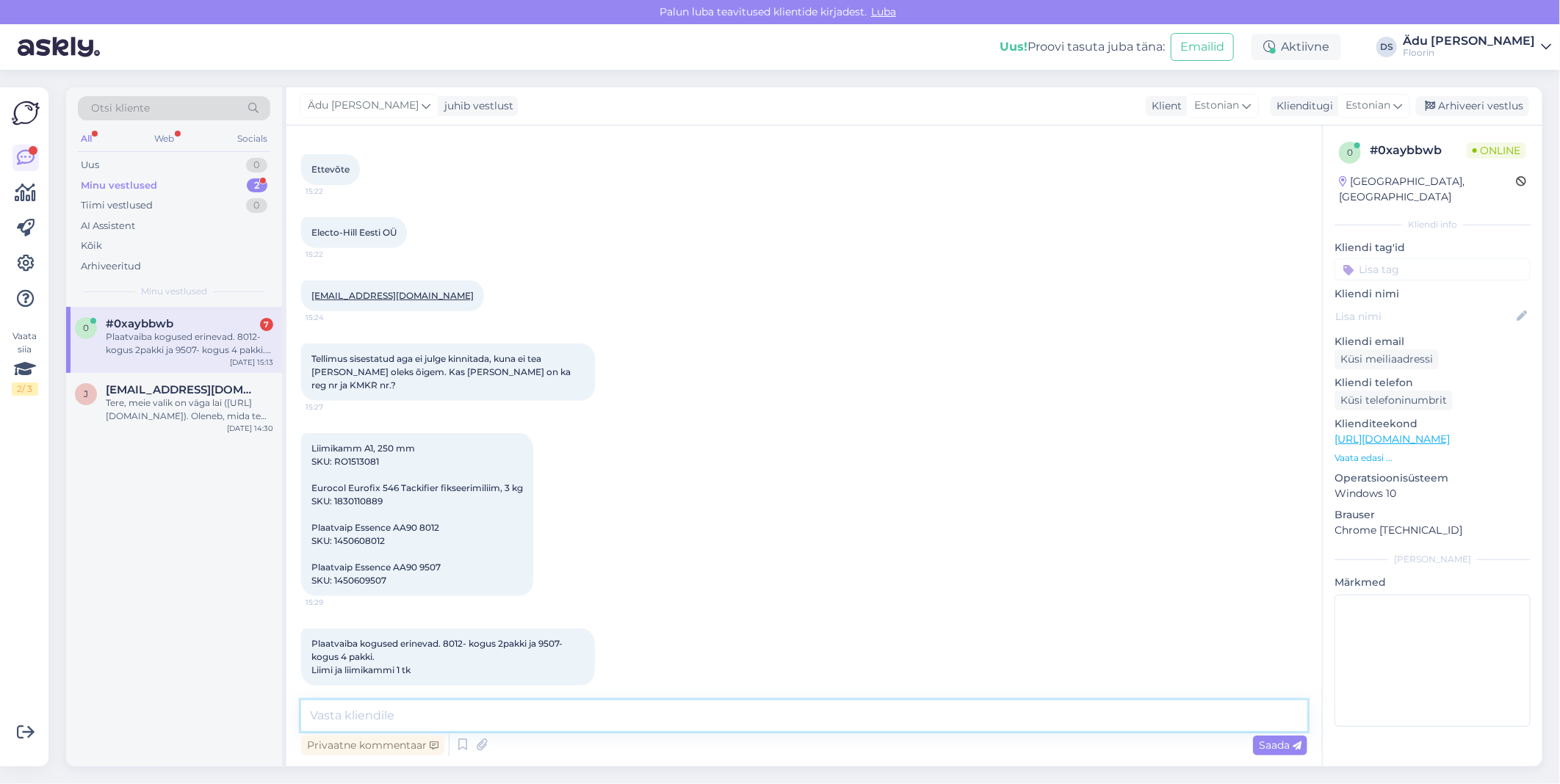
click at [591, 716] on textarea at bounding box center [804, 716] width 1006 height 31
click at [504, 713] on textarea "Võit ka ise kinnitada," at bounding box center [804, 716] width 1006 height 31
type textarea "V"
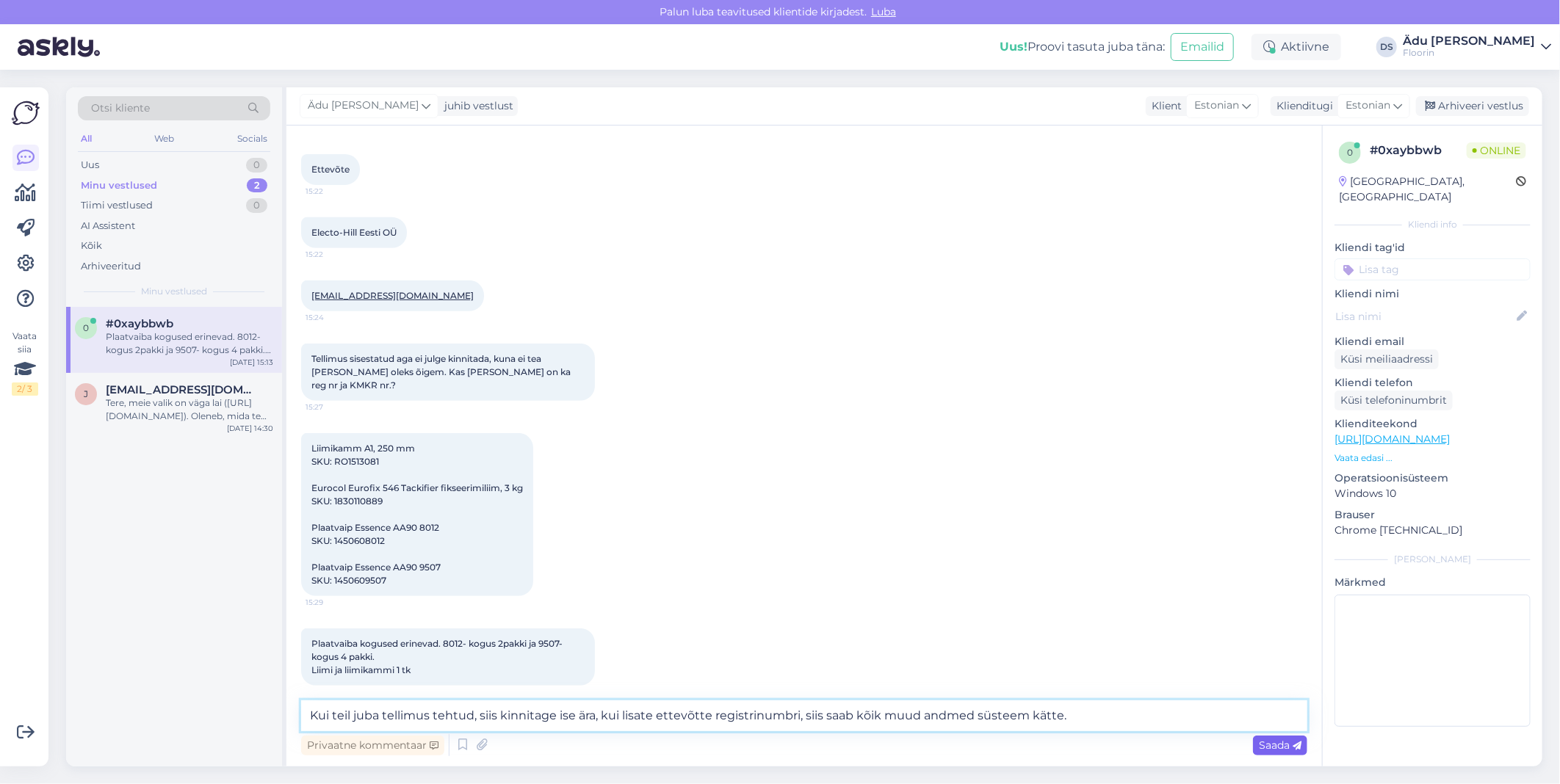
type textarea "Kui teil juba tellimus tehtud, siis kinnitage ise ära, kui lisate ettevõtte reg…"
click at [776, 740] on span "Saada" at bounding box center [1280, 745] width 42 height 13
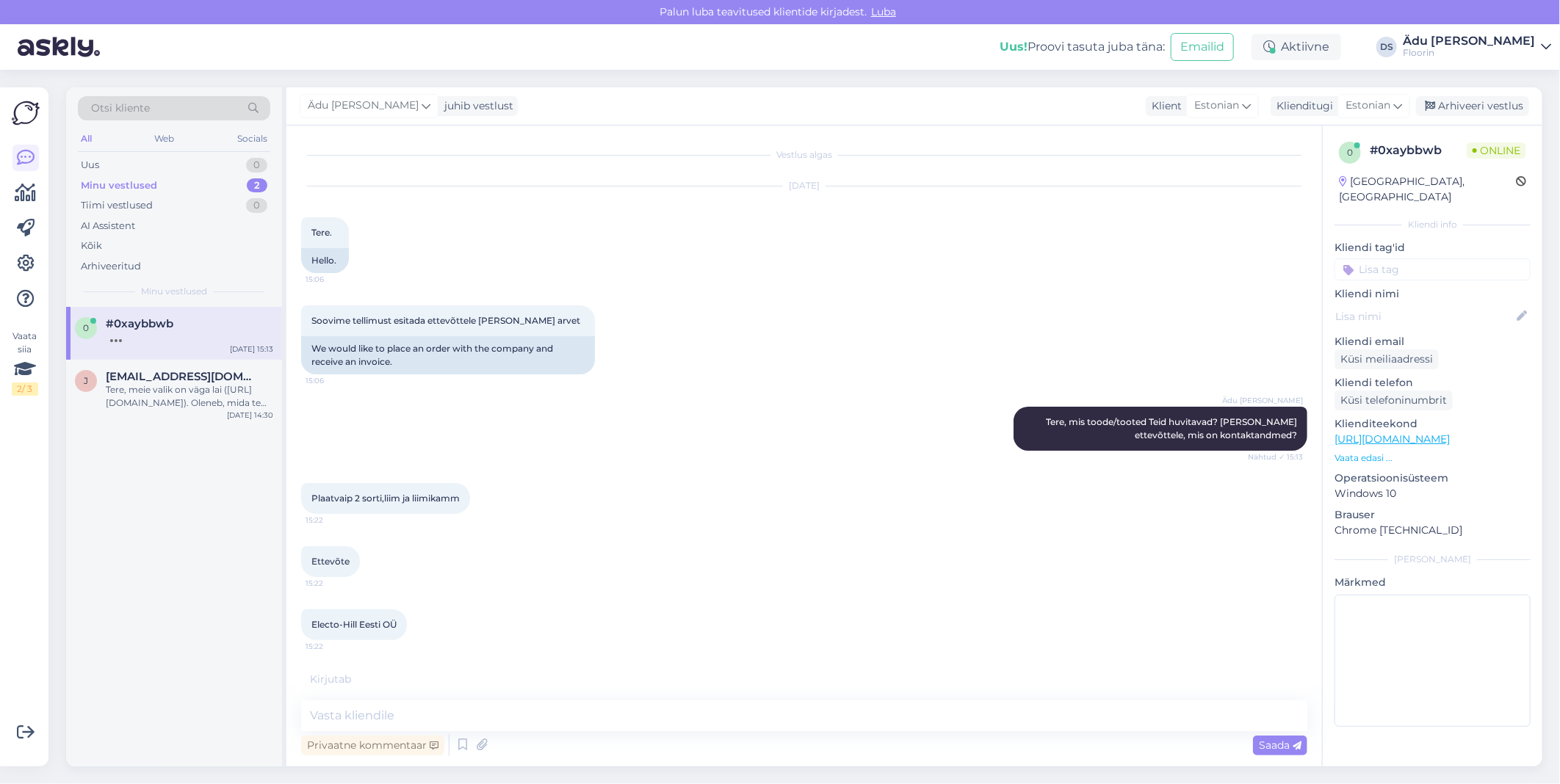
scroll to position [0, 0]
click at [159, 166] on div "Uus 0" at bounding box center [174, 165] width 192 height 21
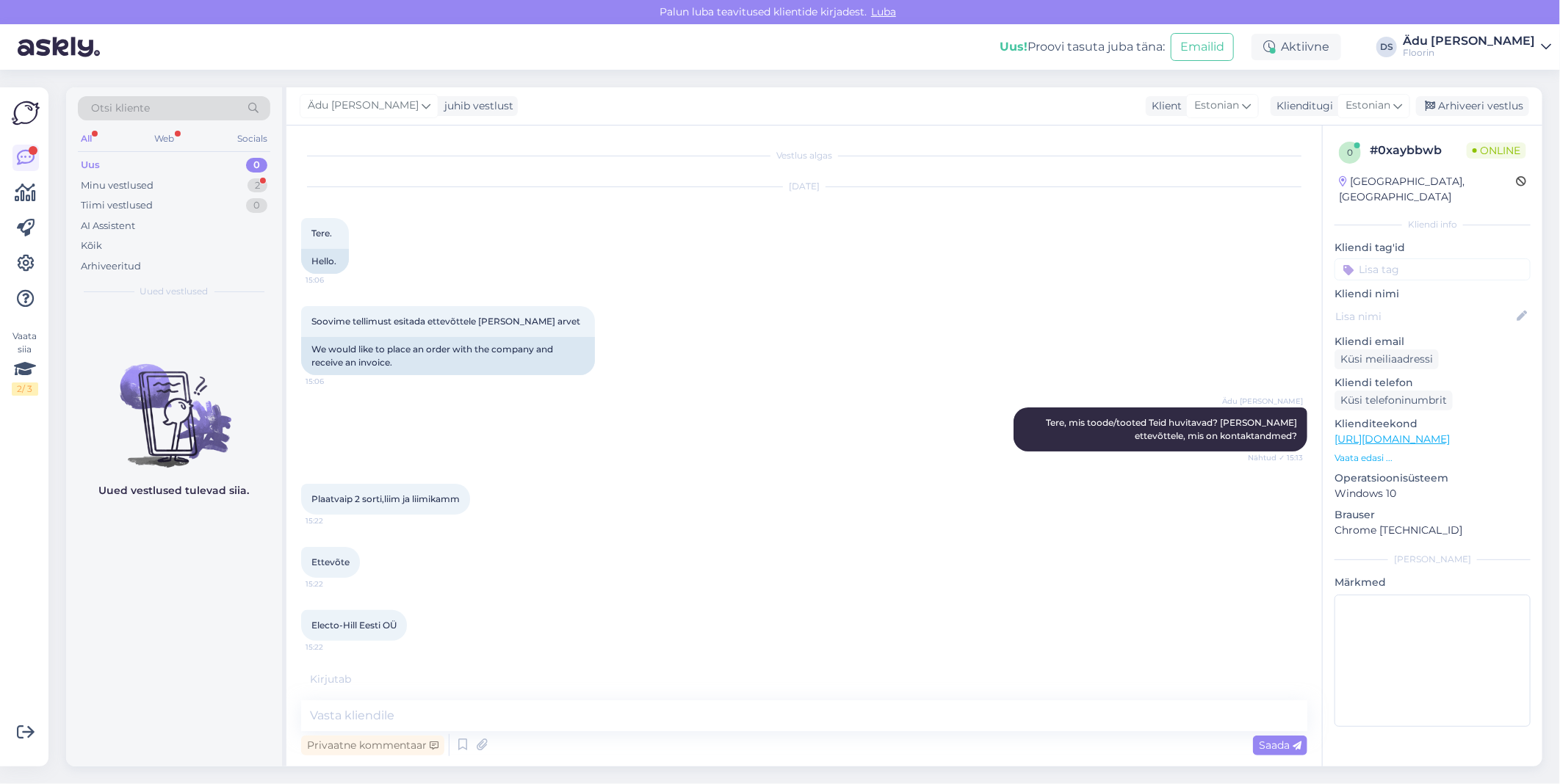
scroll to position [546, 0]
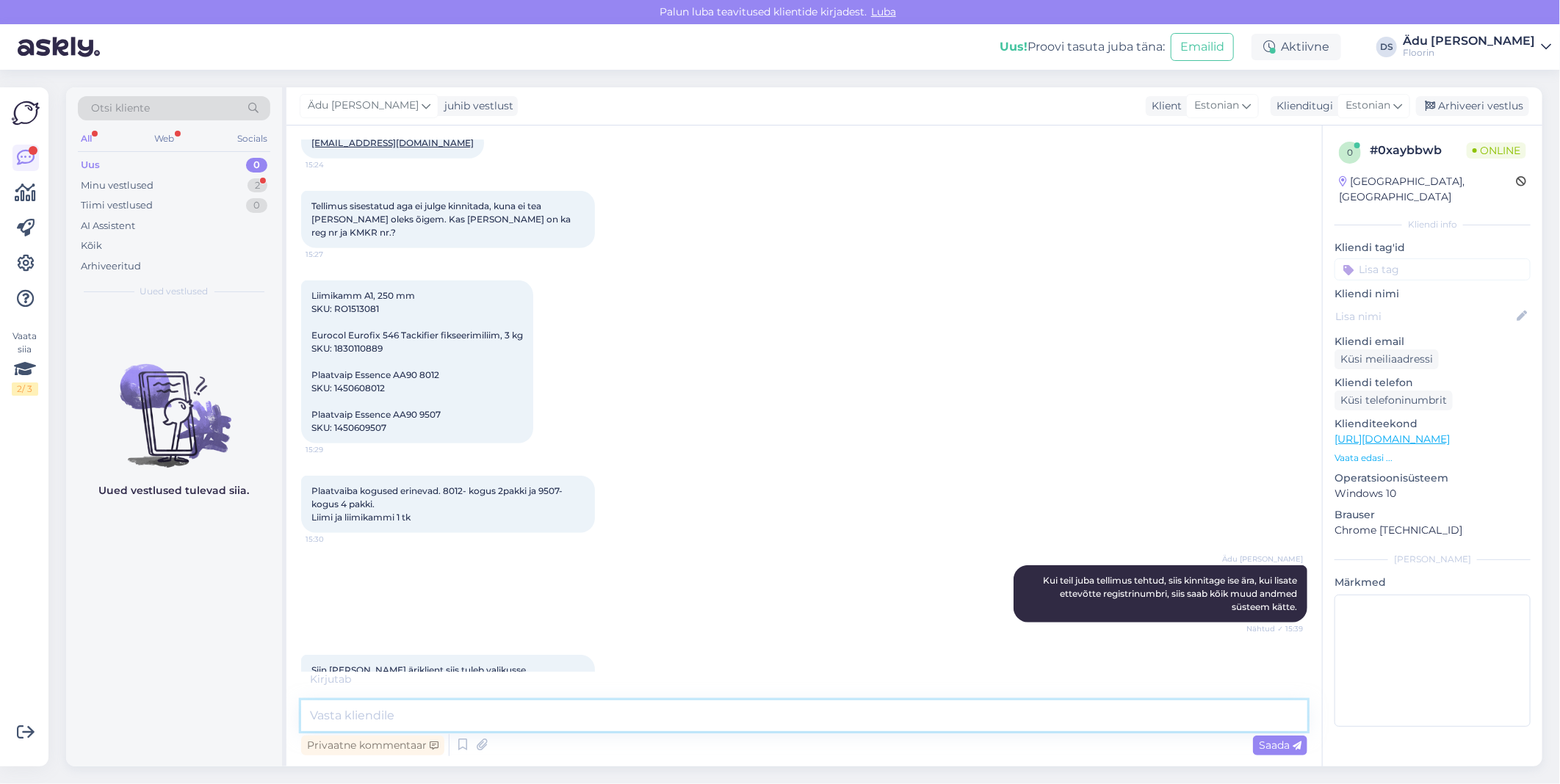
click at [651, 723] on textarea at bounding box center [804, 716] width 1006 height 31
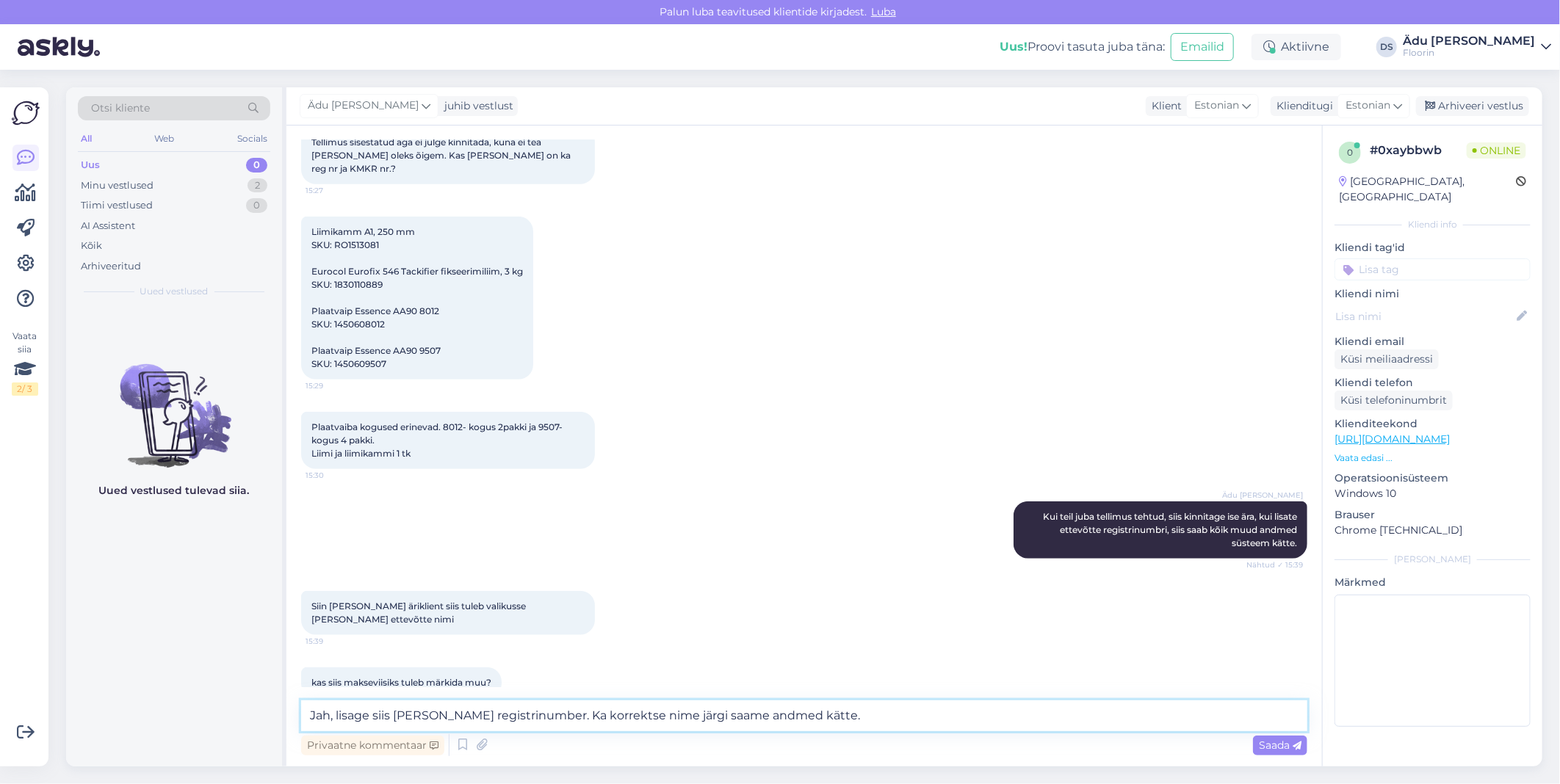
type textarea "Jah, lisage siis sinna ka registrinumber. Ka korrektse nime järgi saame andmed …"
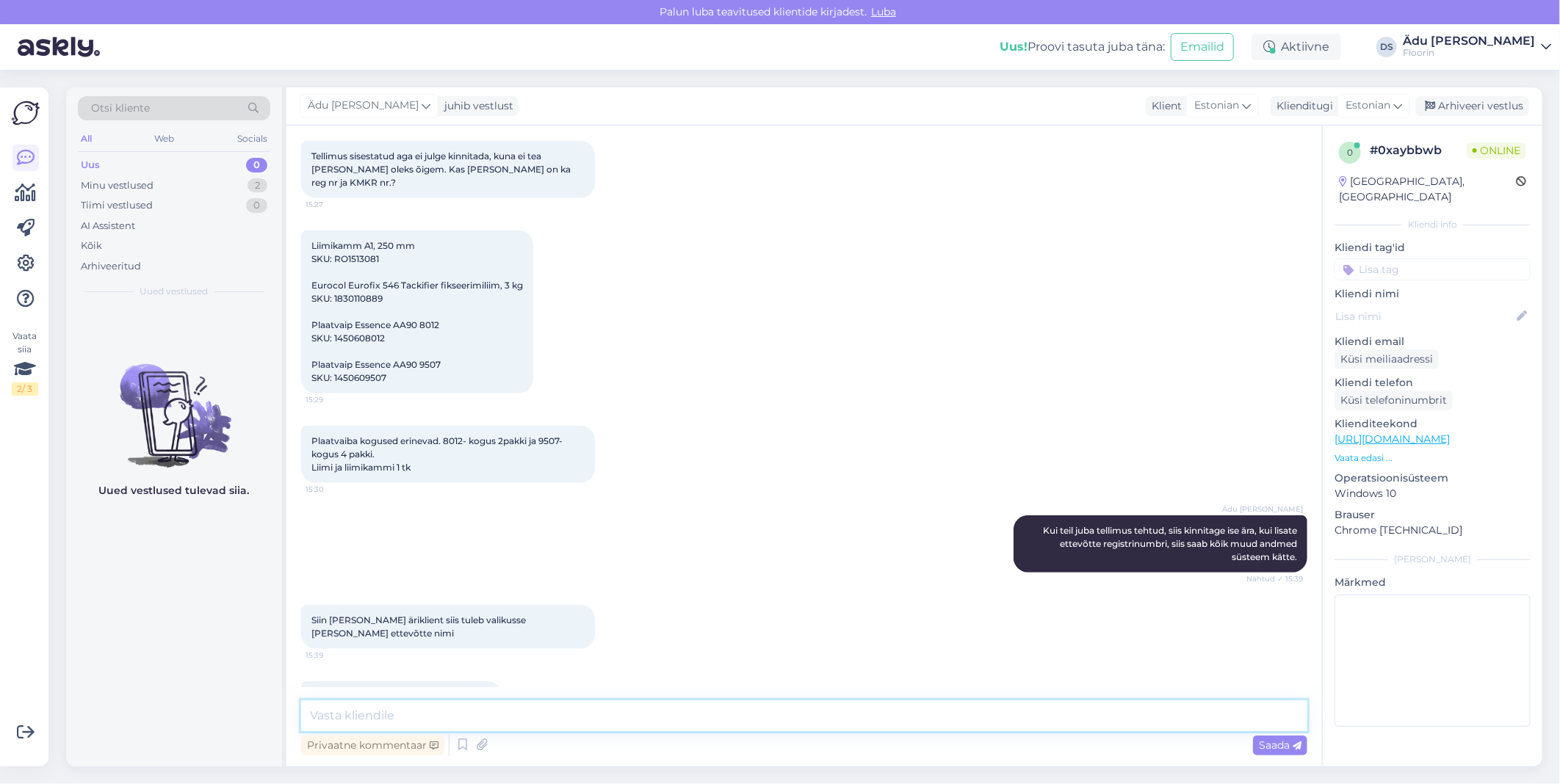
scroll to position [358, 0]
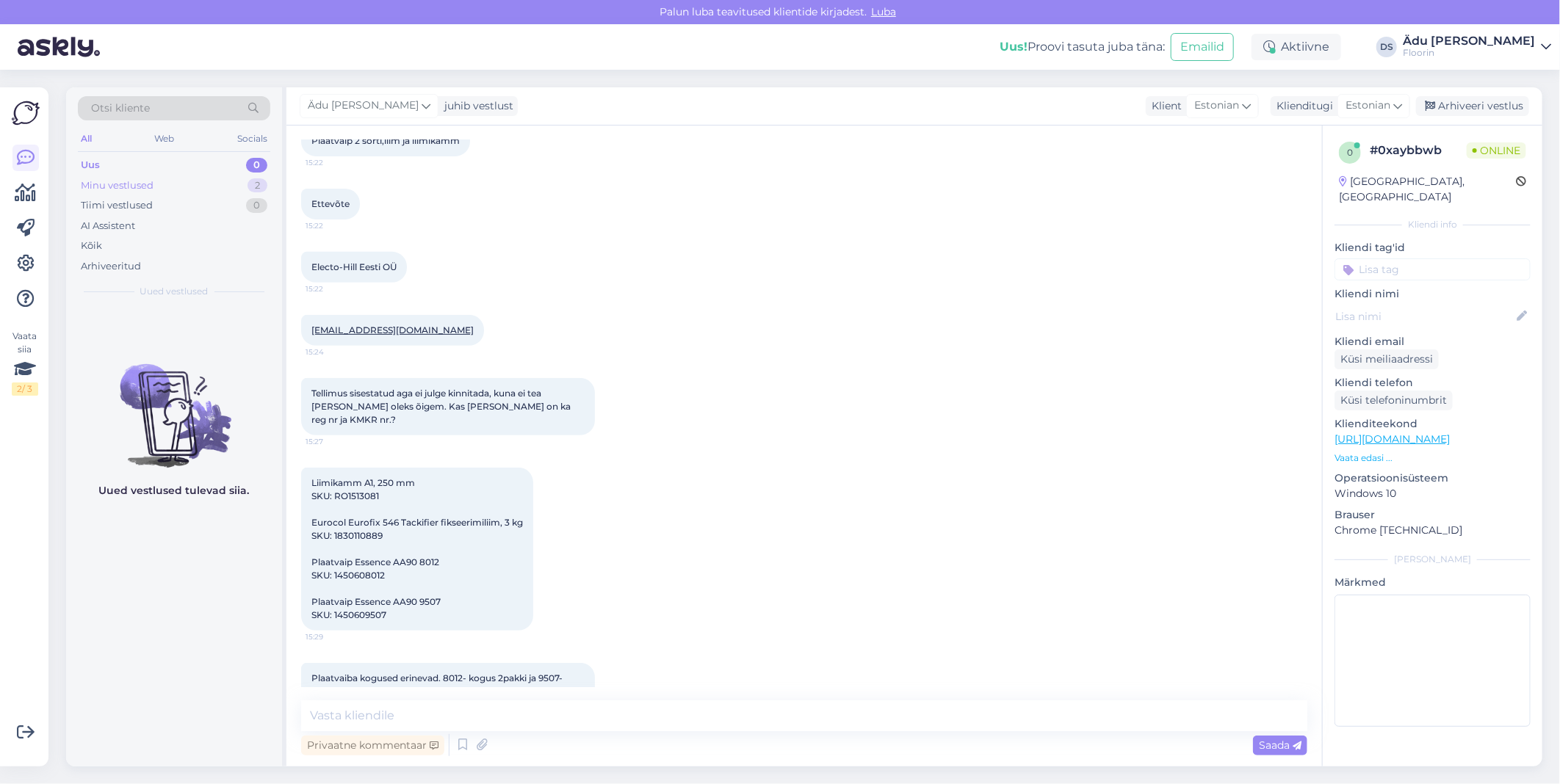
click at [215, 193] on div "Minu vestlused 2" at bounding box center [174, 185] width 192 height 21
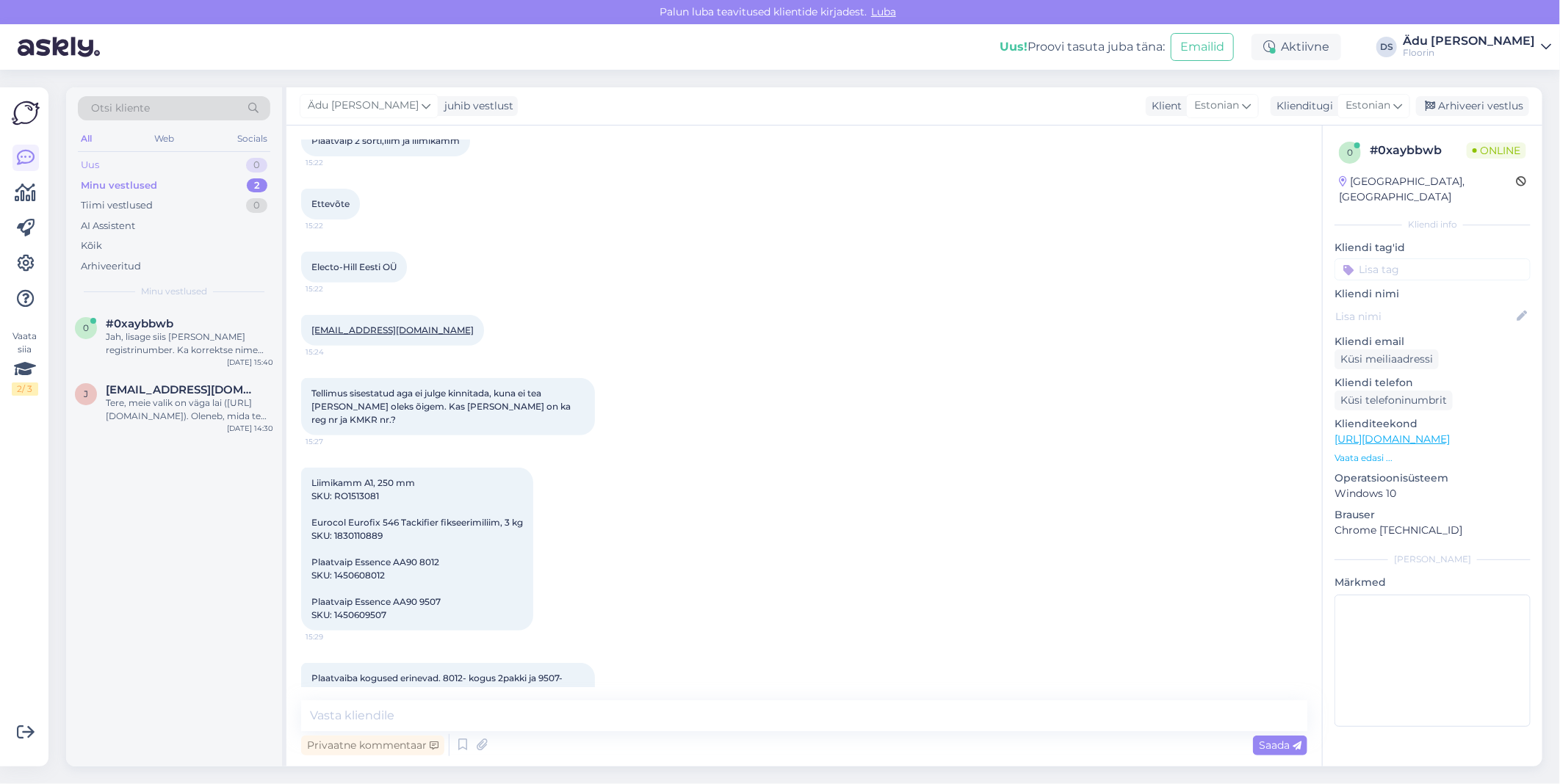
click at [201, 163] on div "Uus 0" at bounding box center [174, 165] width 192 height 21
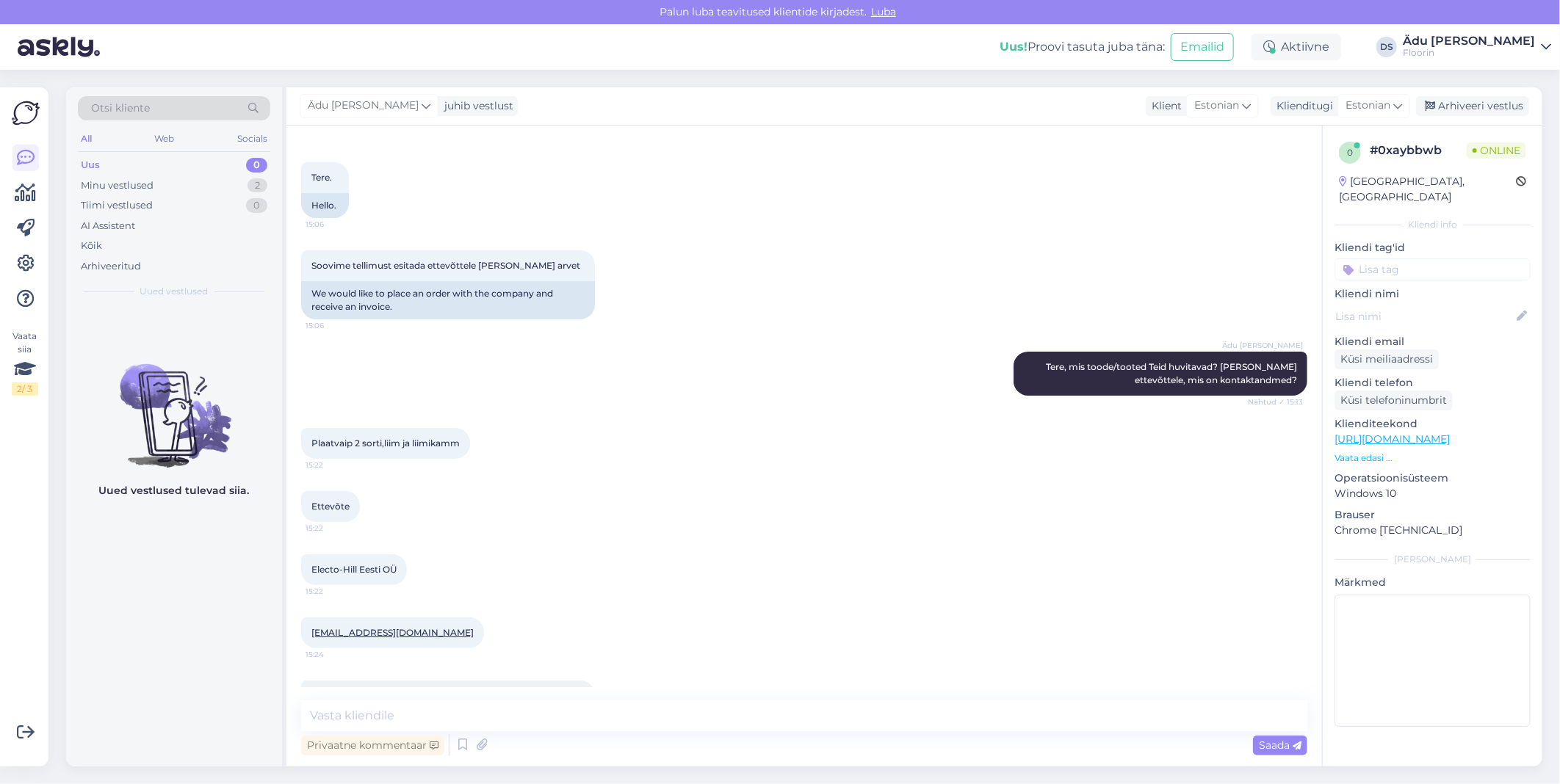
scroll to position [0, 0]
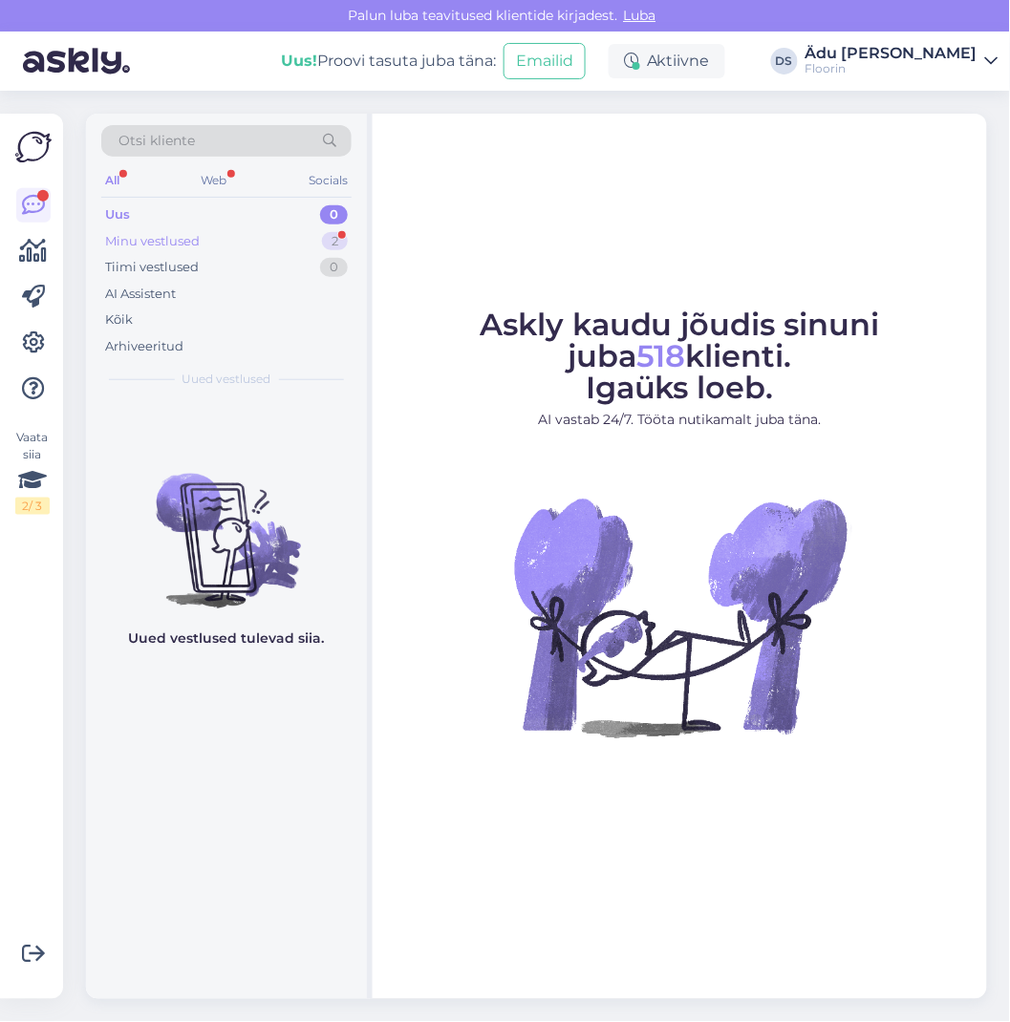
click at [268, 248] on div "Minu vestlused 2" at bounding box center [226, 241] width 250 height 27
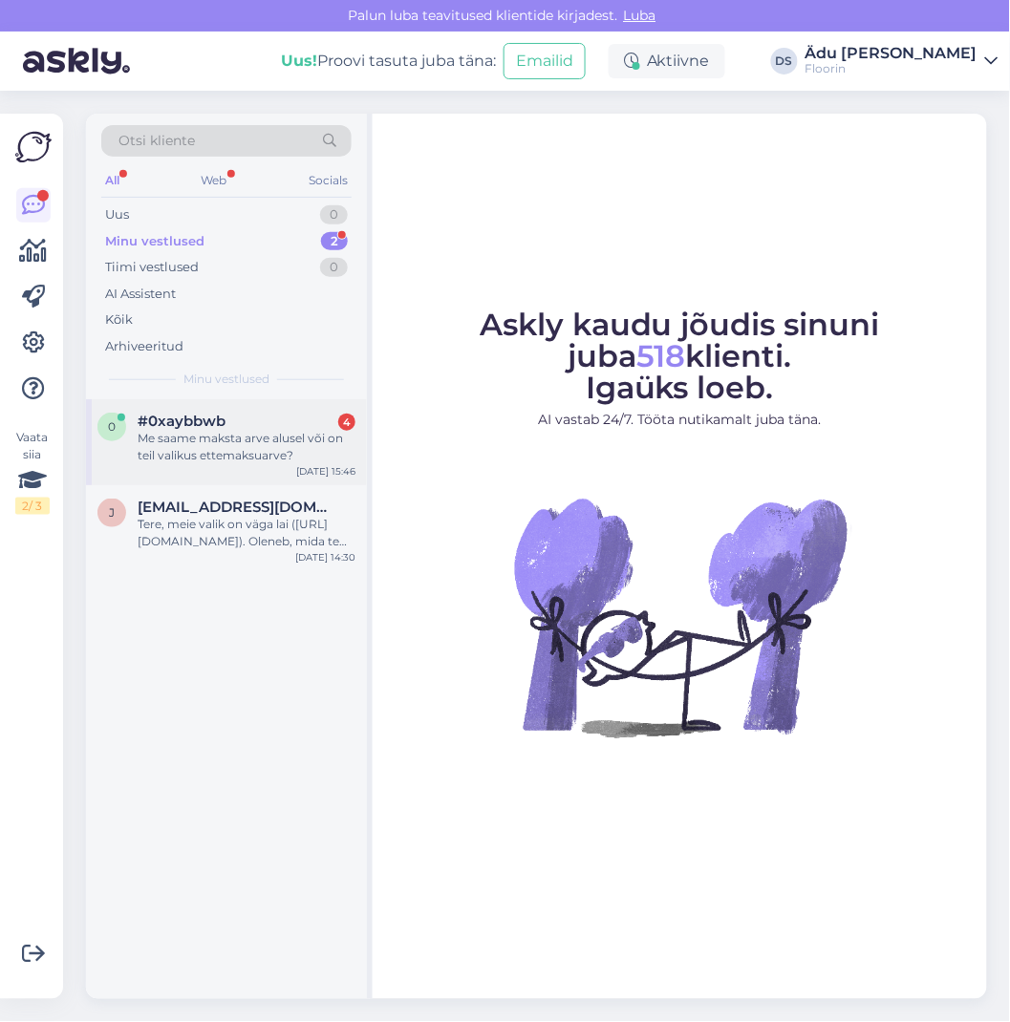
click at [297, 450] on div "Me saame maksta arve alusel või on teil valikus ettemaksuarve?" at bounding box center [247, 447] width 218 height 34
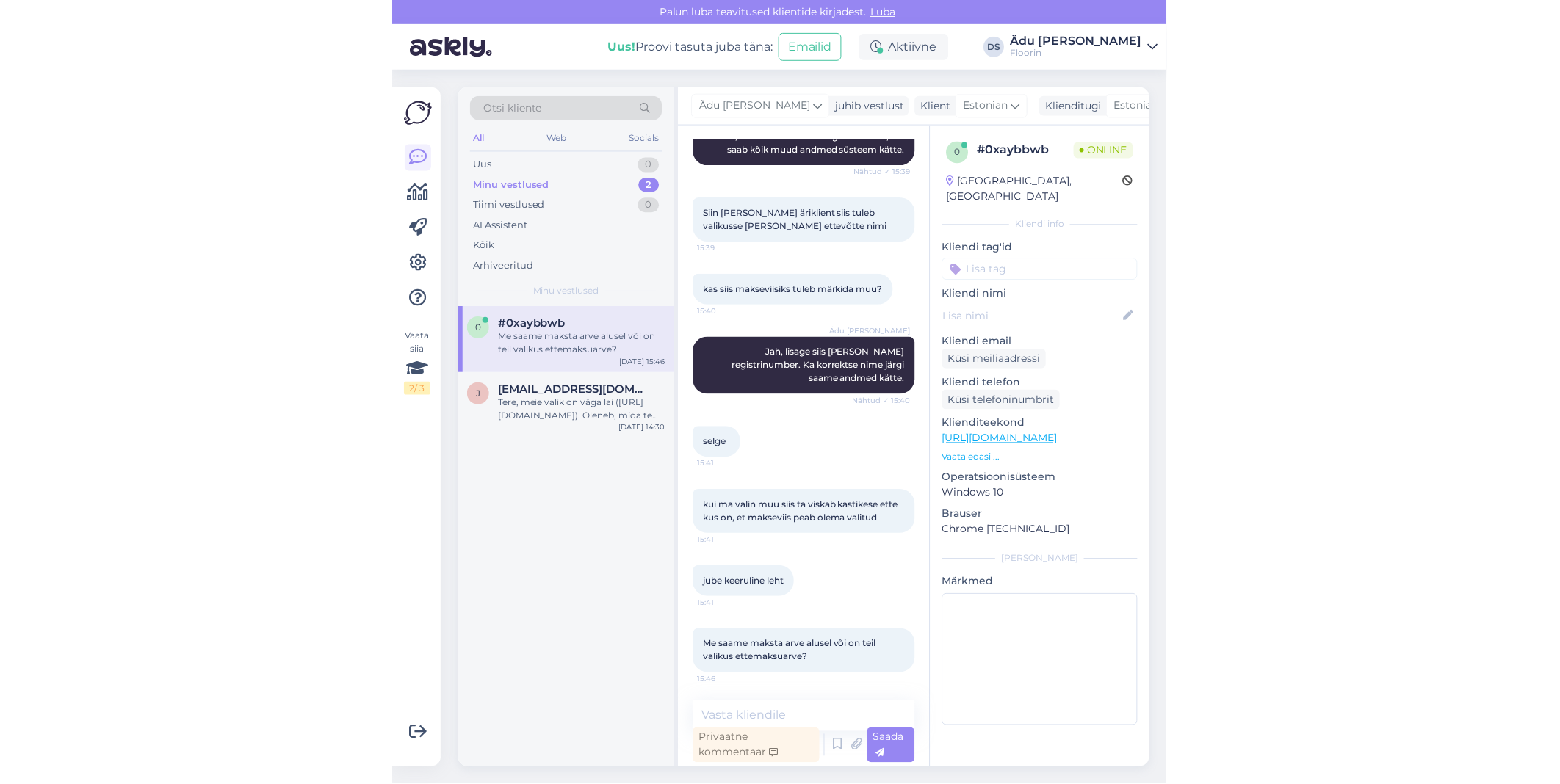
scroll to position [965, 0]
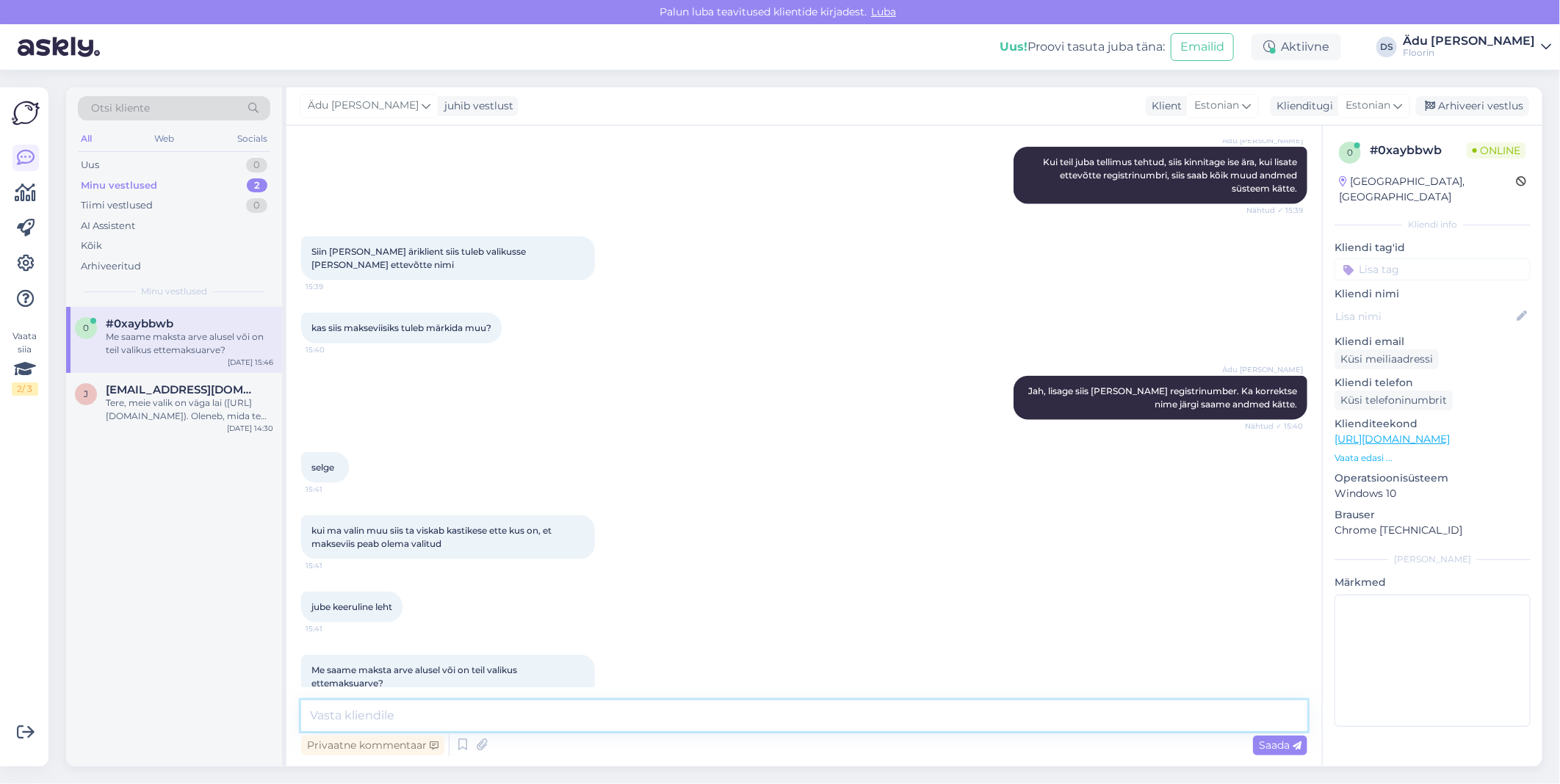
click at [610, 713] on textarea at bounding box center [804, 716] width 1006 height 31
click at [456, 720] on textarea "Seal" at bounding box center [804, 716] width 1006 height 31
type textarea "S"
type textarea "E-poes saab ettemaksuna maksta. Kui see ei sobi, siis koostame pakkumise, mille…"
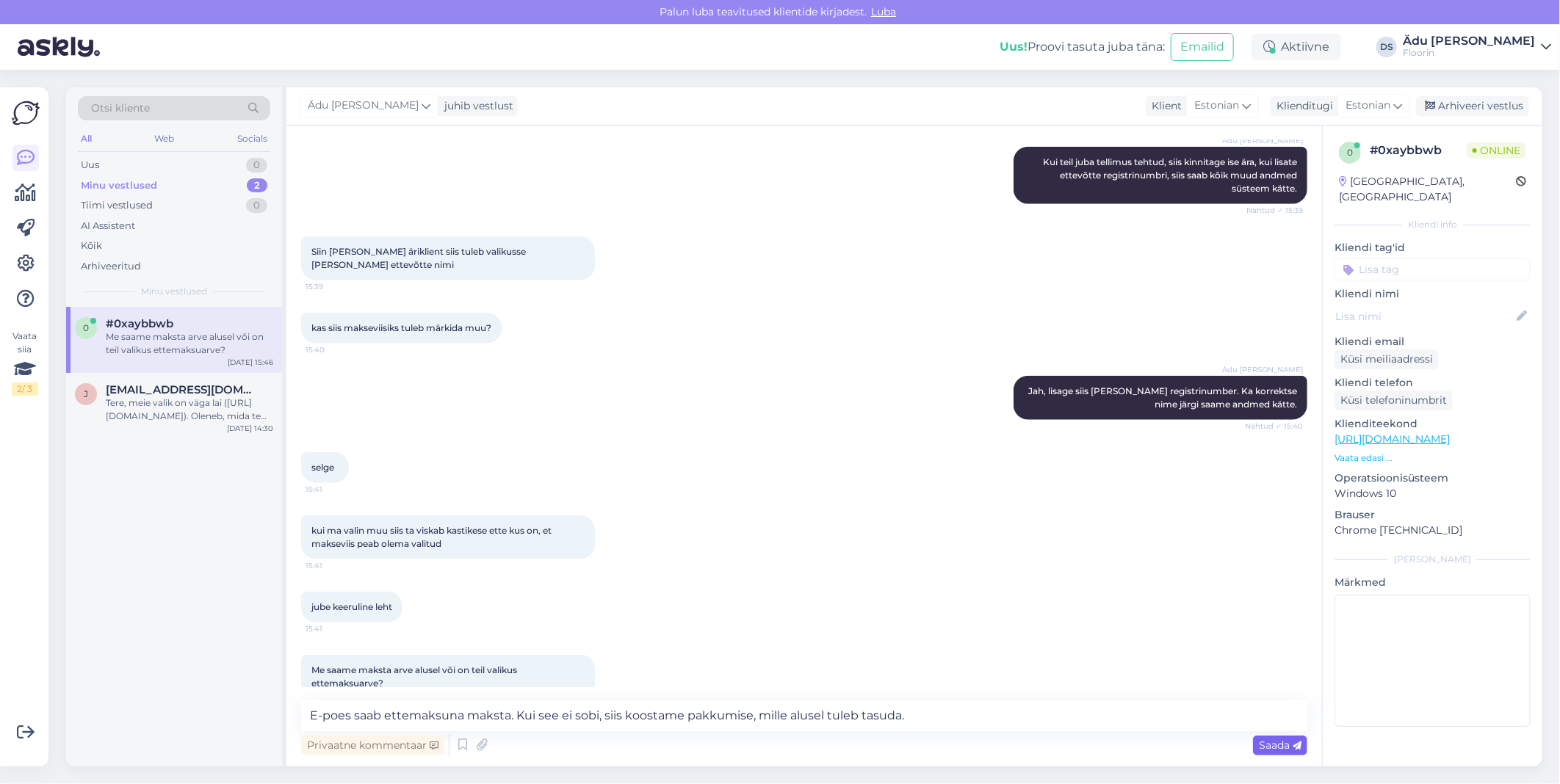
click at [776, 746] on span "Saada" at bounding box center [1280, 745] width 42 height 13
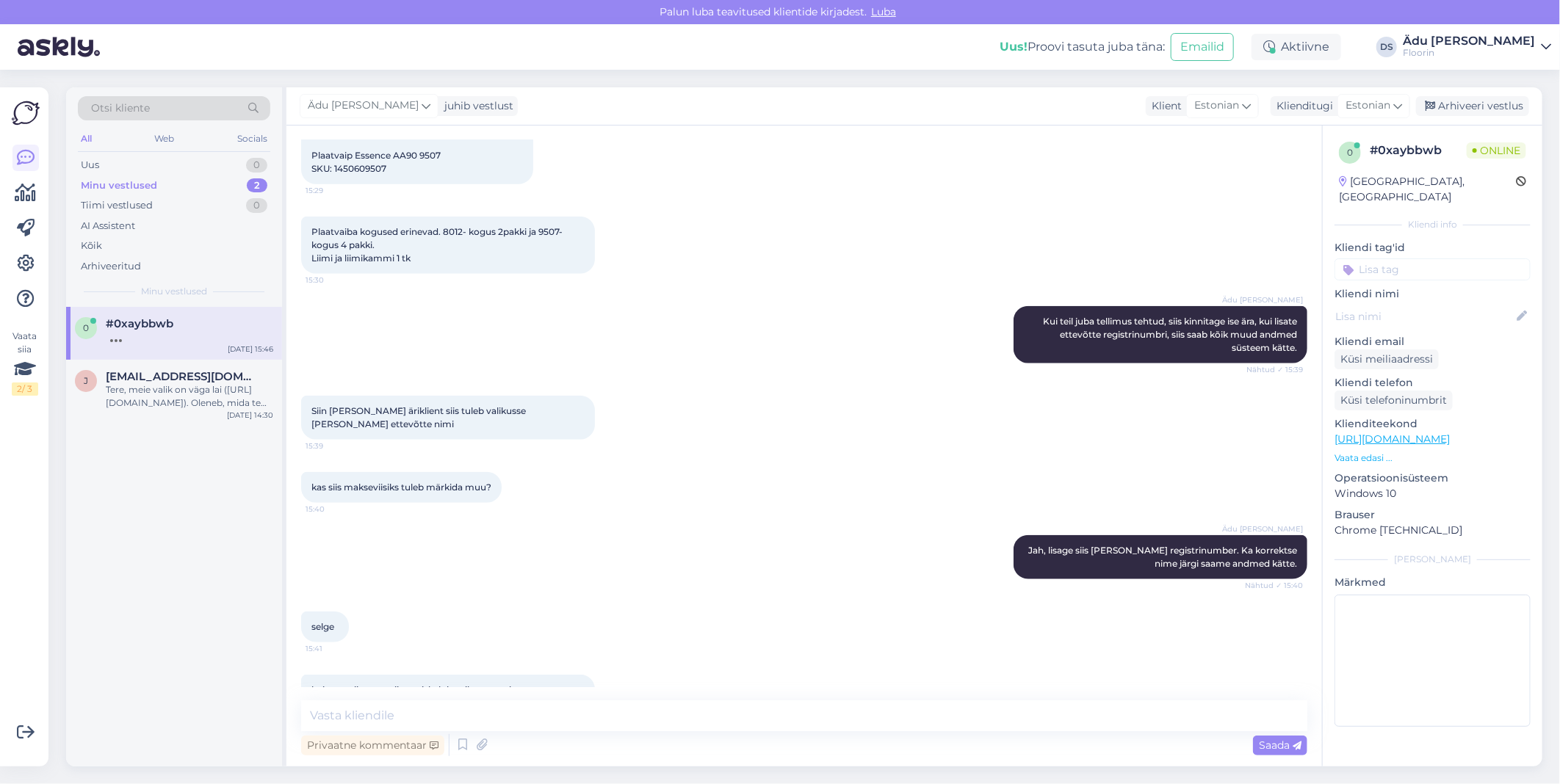
scroll to position [796, 0]
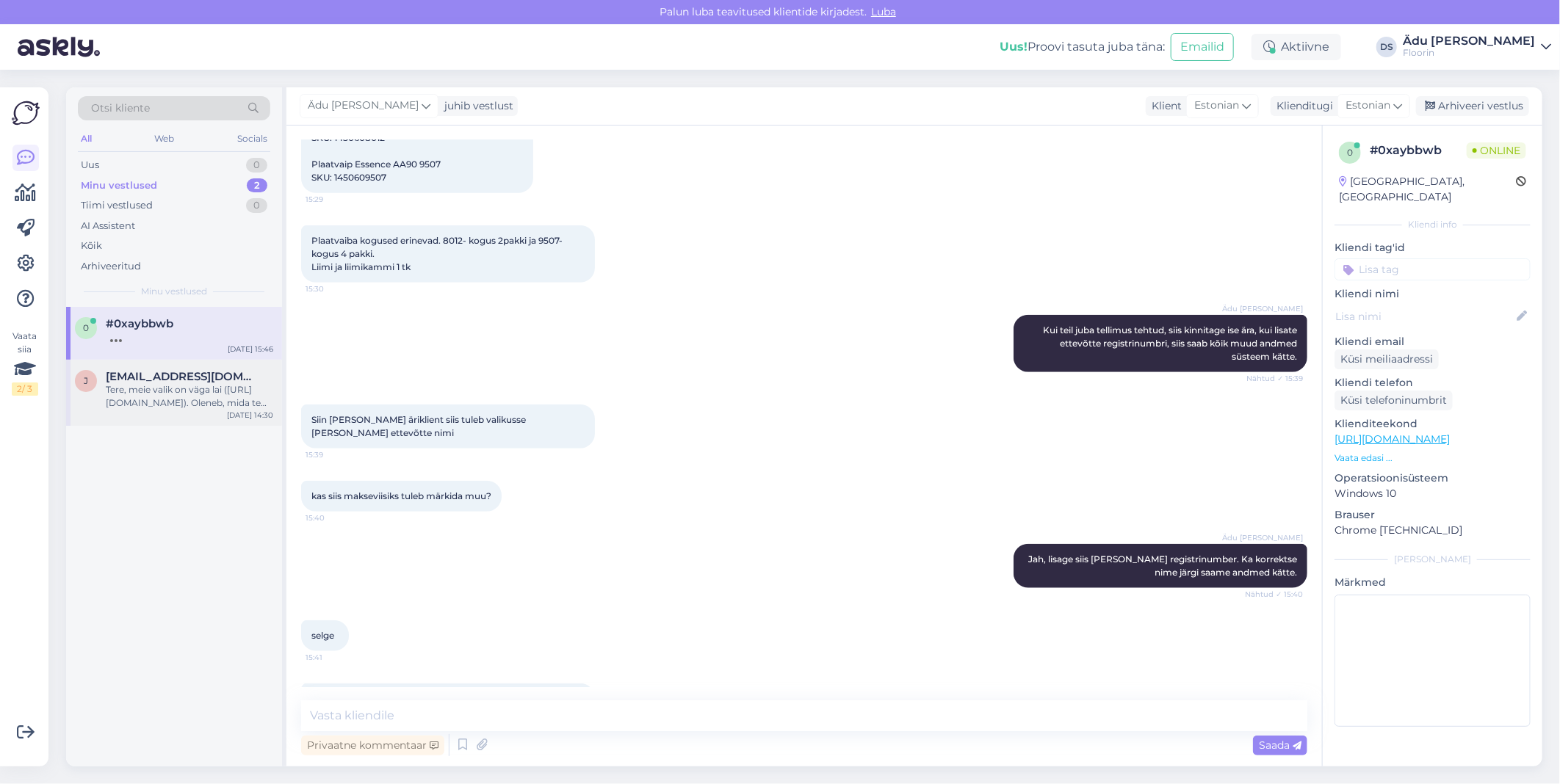
click at [155, 373] on span "[EMAIL_ADDRESS][DOMAIN_NAME]" at bounding box center [182, 377] width 153 height 13
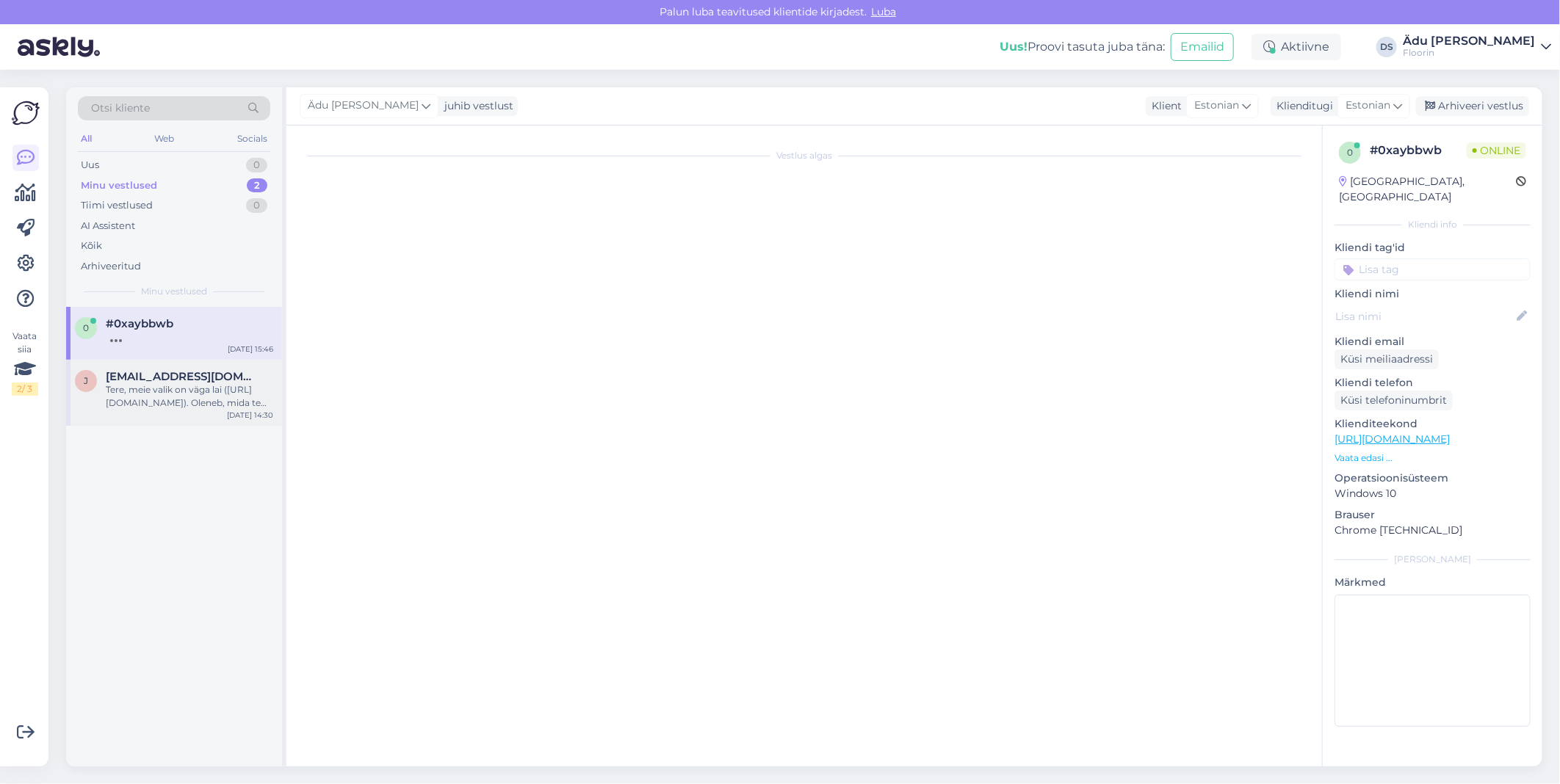
scroll to position [0, 0]
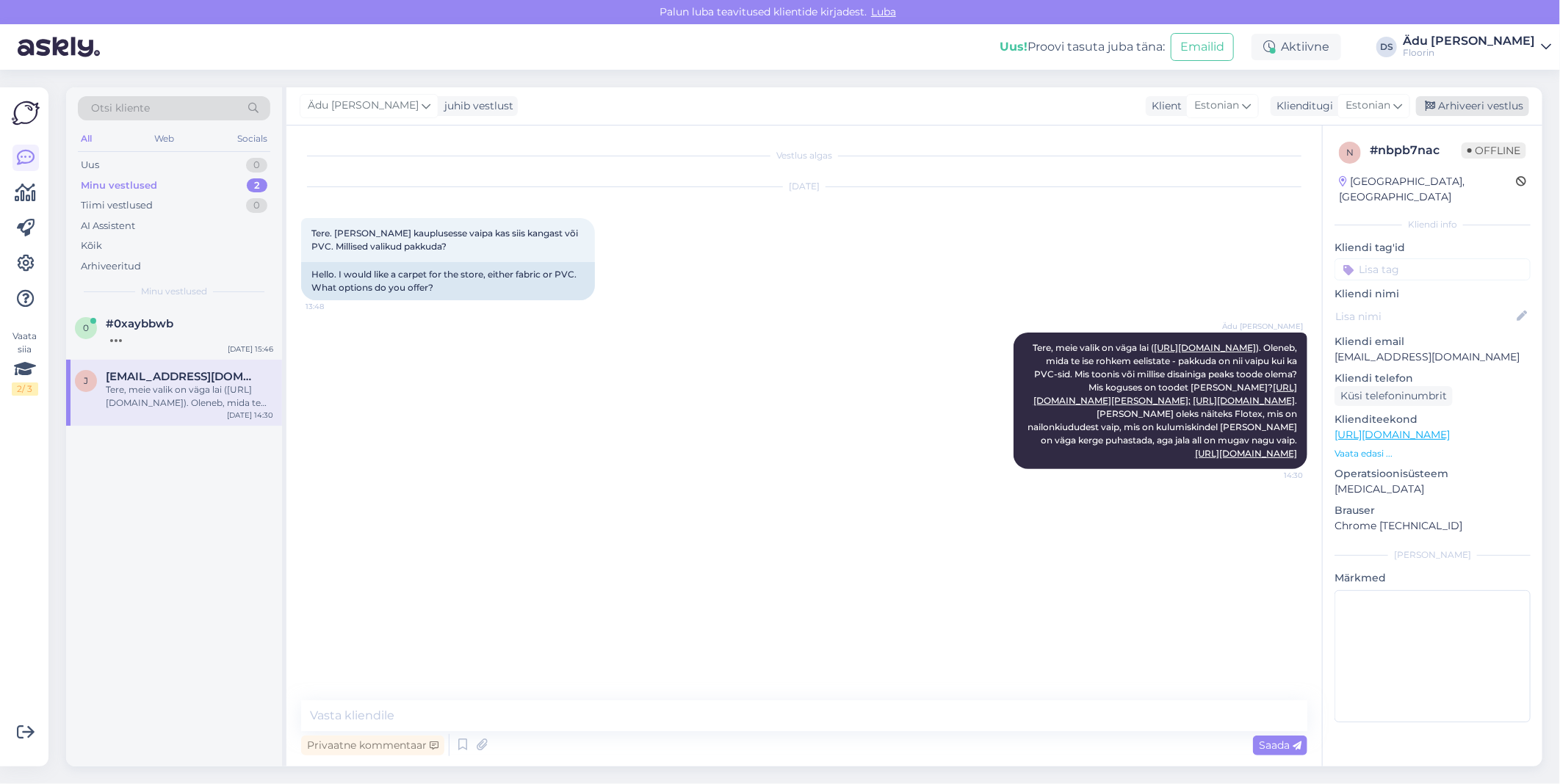
click at [776, 111] on div "Arhiveeri vestlus" at bounding box center [1472, 106] width 113 height 20
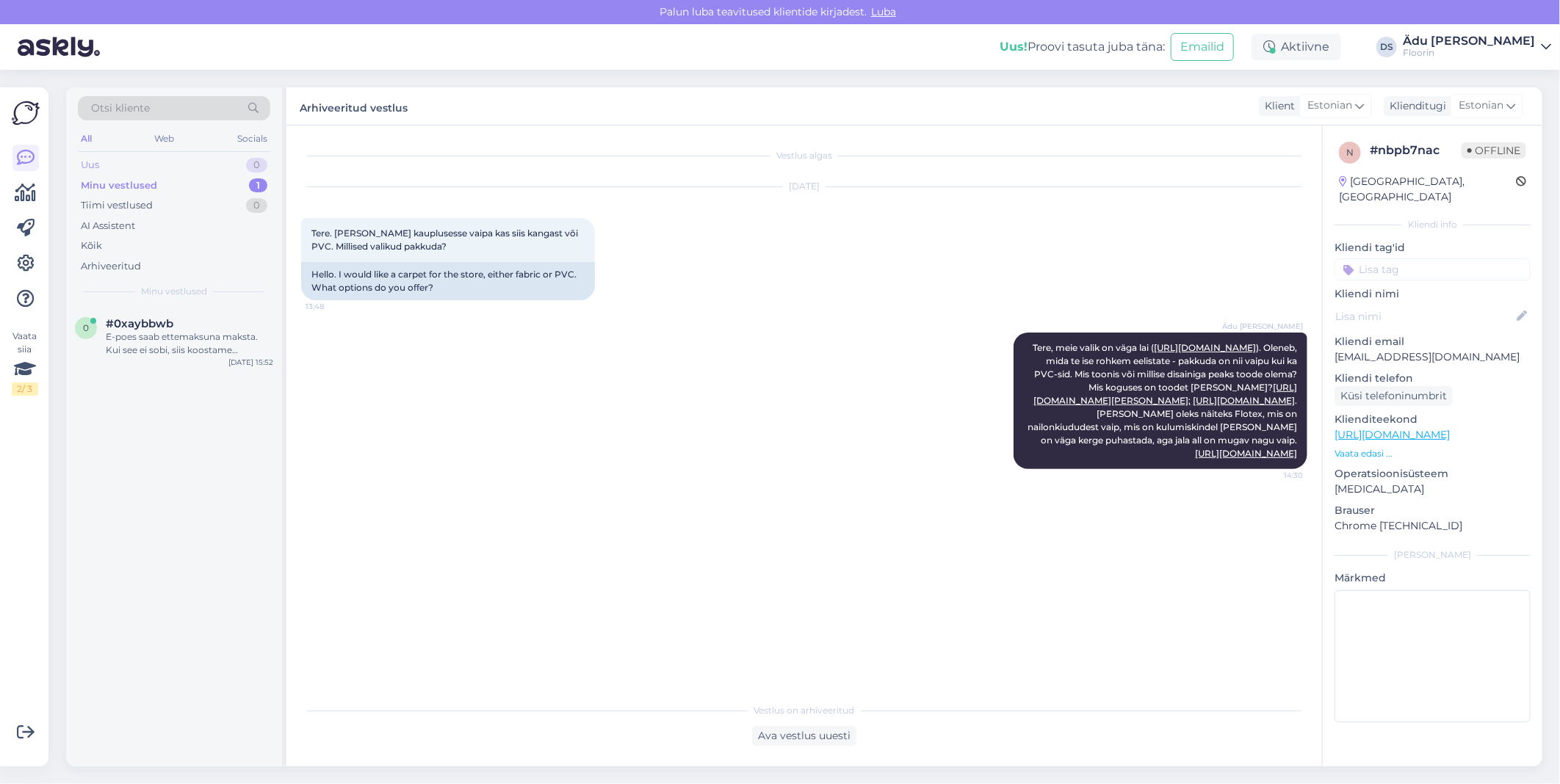
click at [228, 161] on div "Uus 0" at bounding box center [174, 165] width 192 height 21
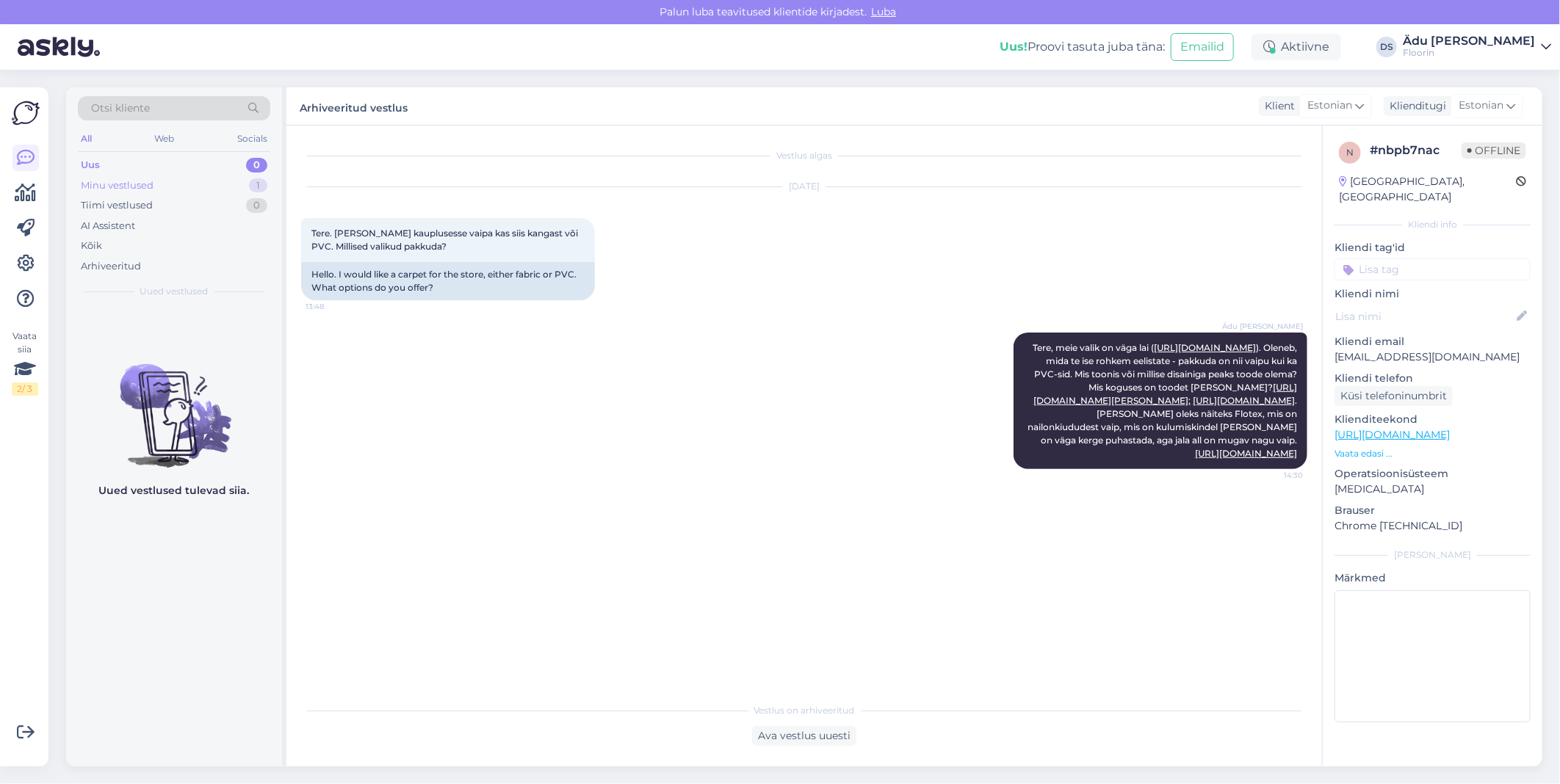
click at [207, 185] on div "Minu vestlused 1" at bounding box center [174, 185] width 192 height 21
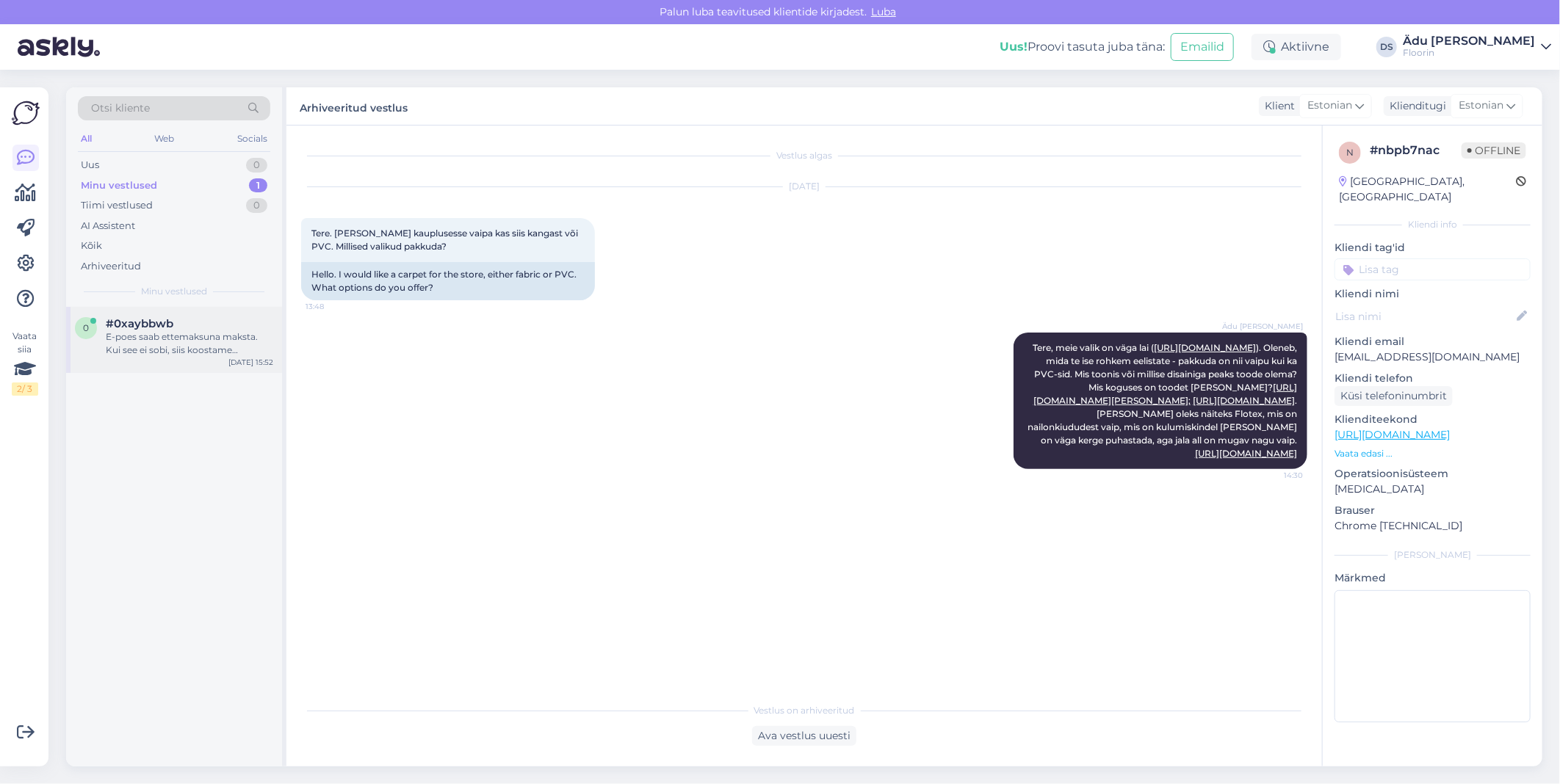
click at [222, 354] on div "E-poes saab ettemaksuna maksta. Kui see ei sobi, siis koostame pakkumise, mille…" at bounding box center [190, 344] width 168 height 26
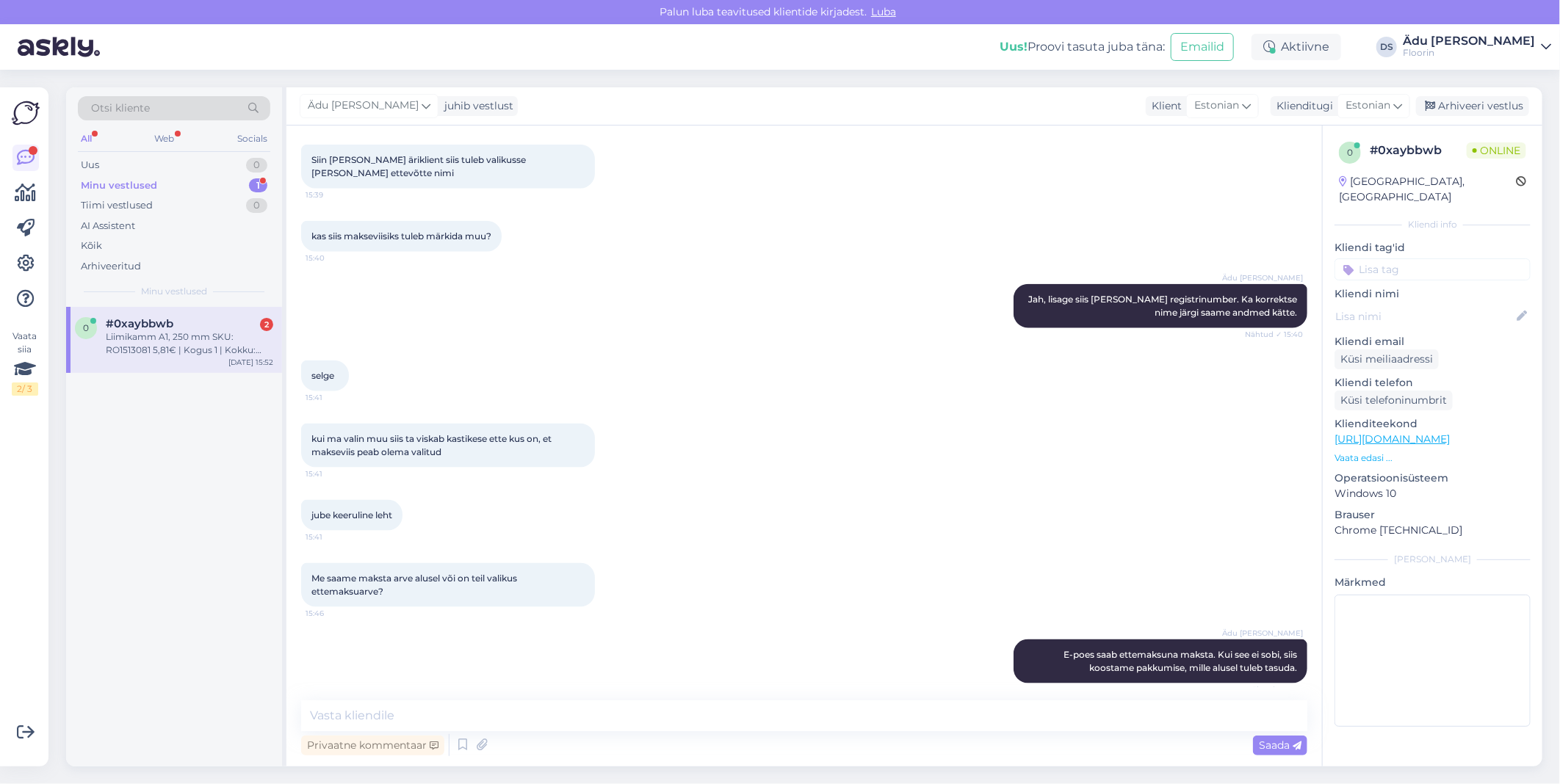
scroll to position [1220, 0]
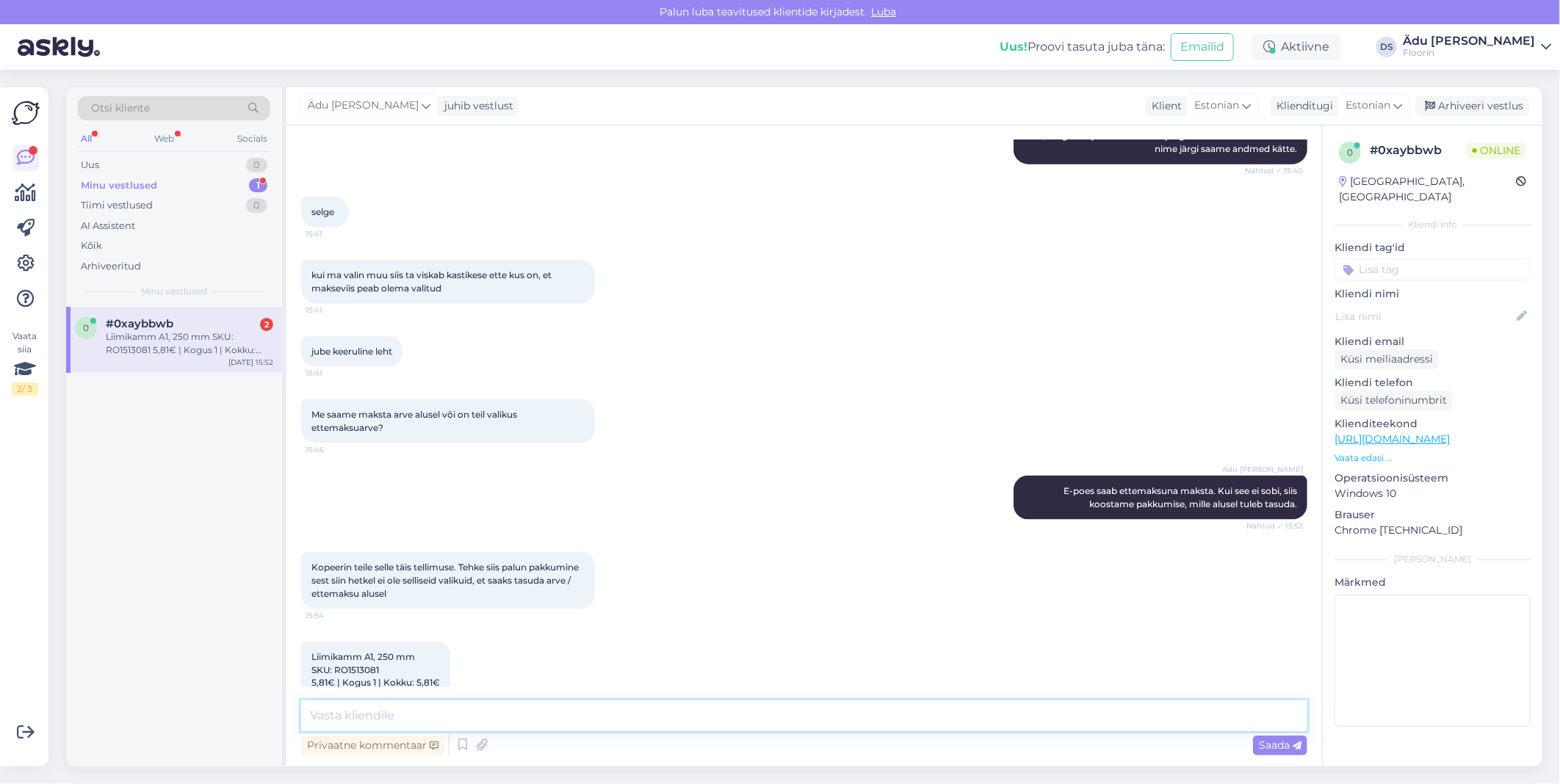
click at [610, 724] on textarea at bounding box center [804, 716] width 1006 height 31
type textarea "k"
type textarea "Mis"
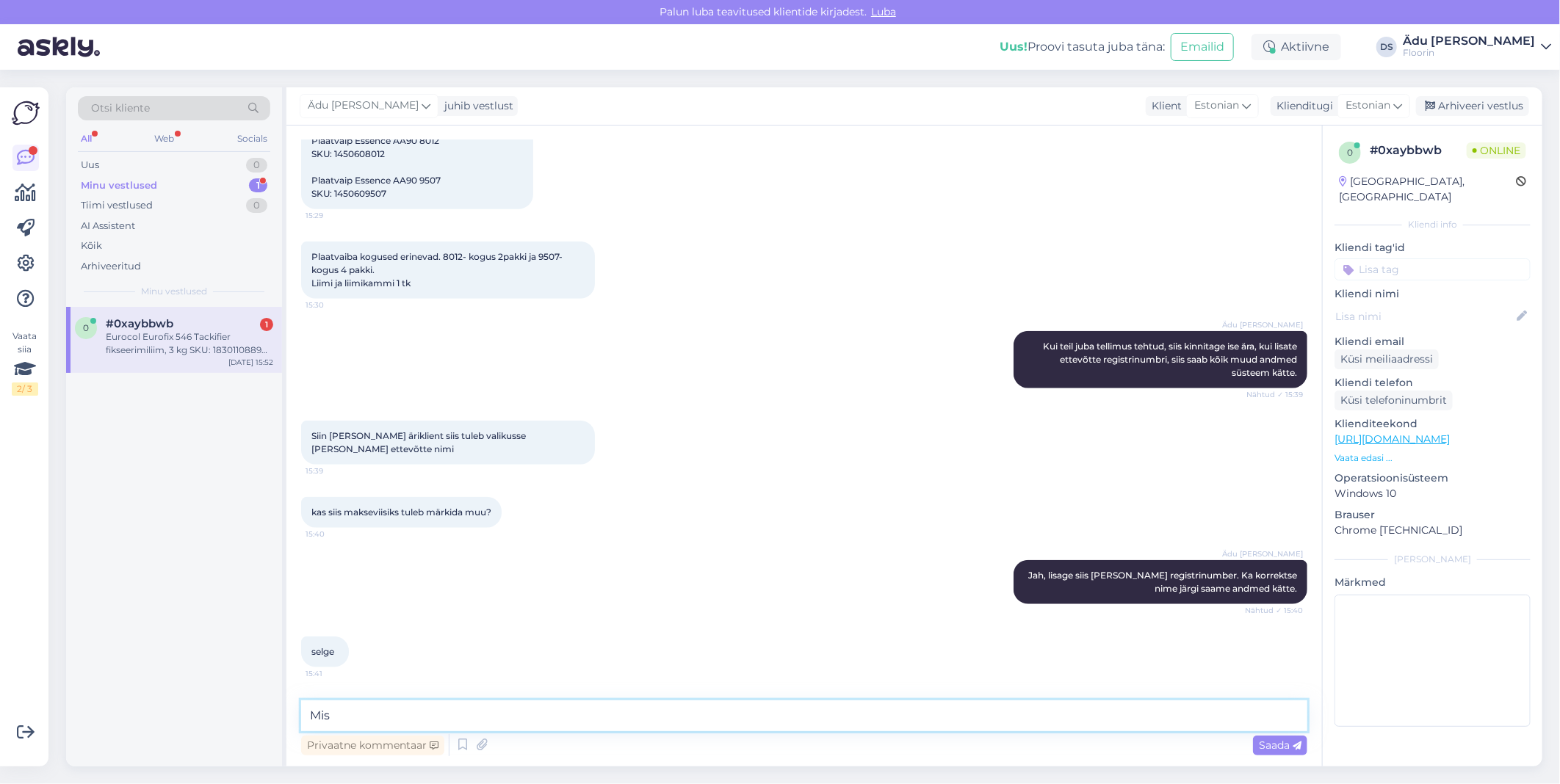
scroll to position [902, 0]
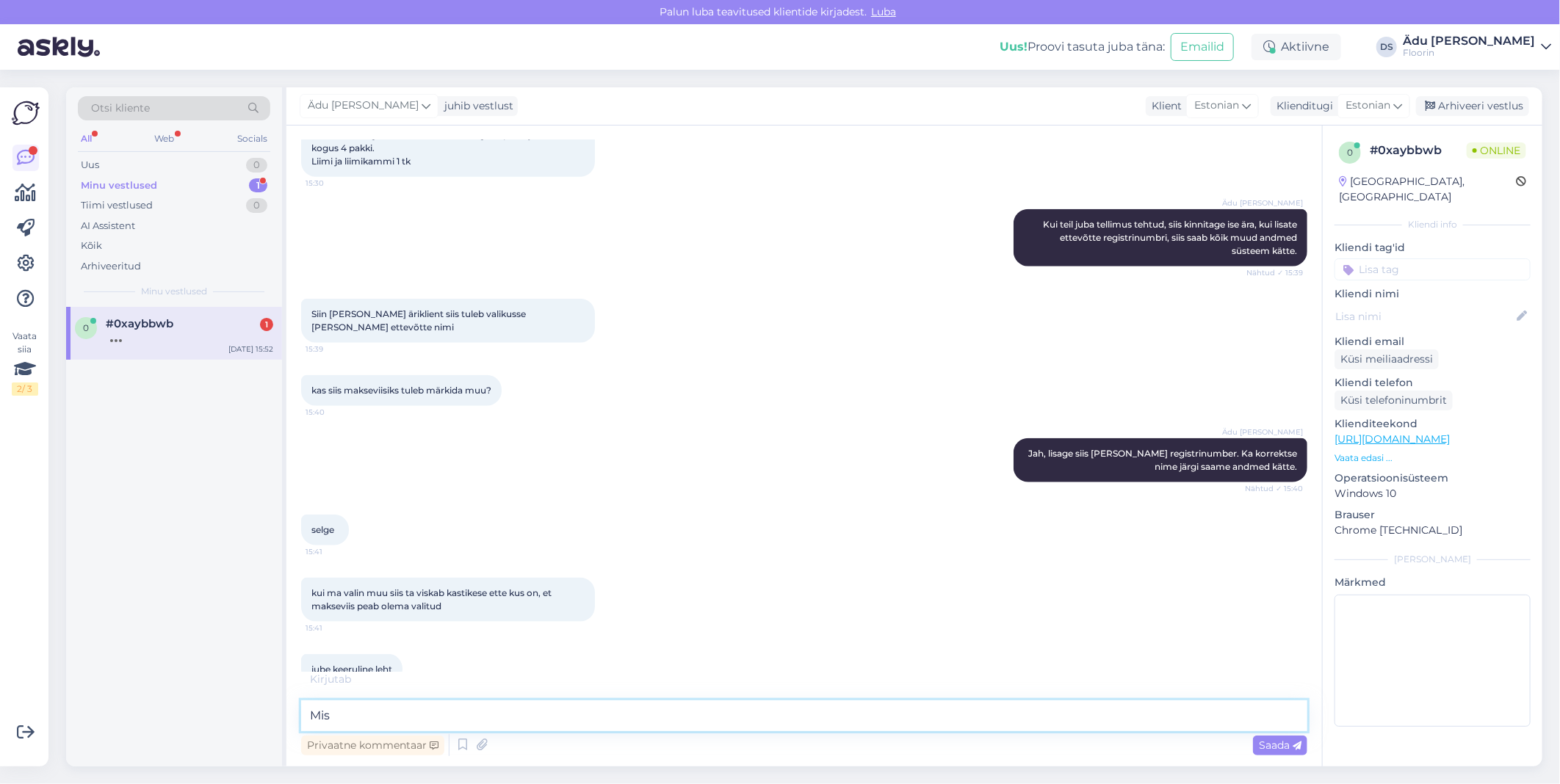
drag, startPoint x: 554, startPoint y: 716, endPoint x: 305, endPoint y: 716, distance: 249.0
click at [305, 716] on textarea "Mis" at bounding box center [804, 716] width 1006 height 31
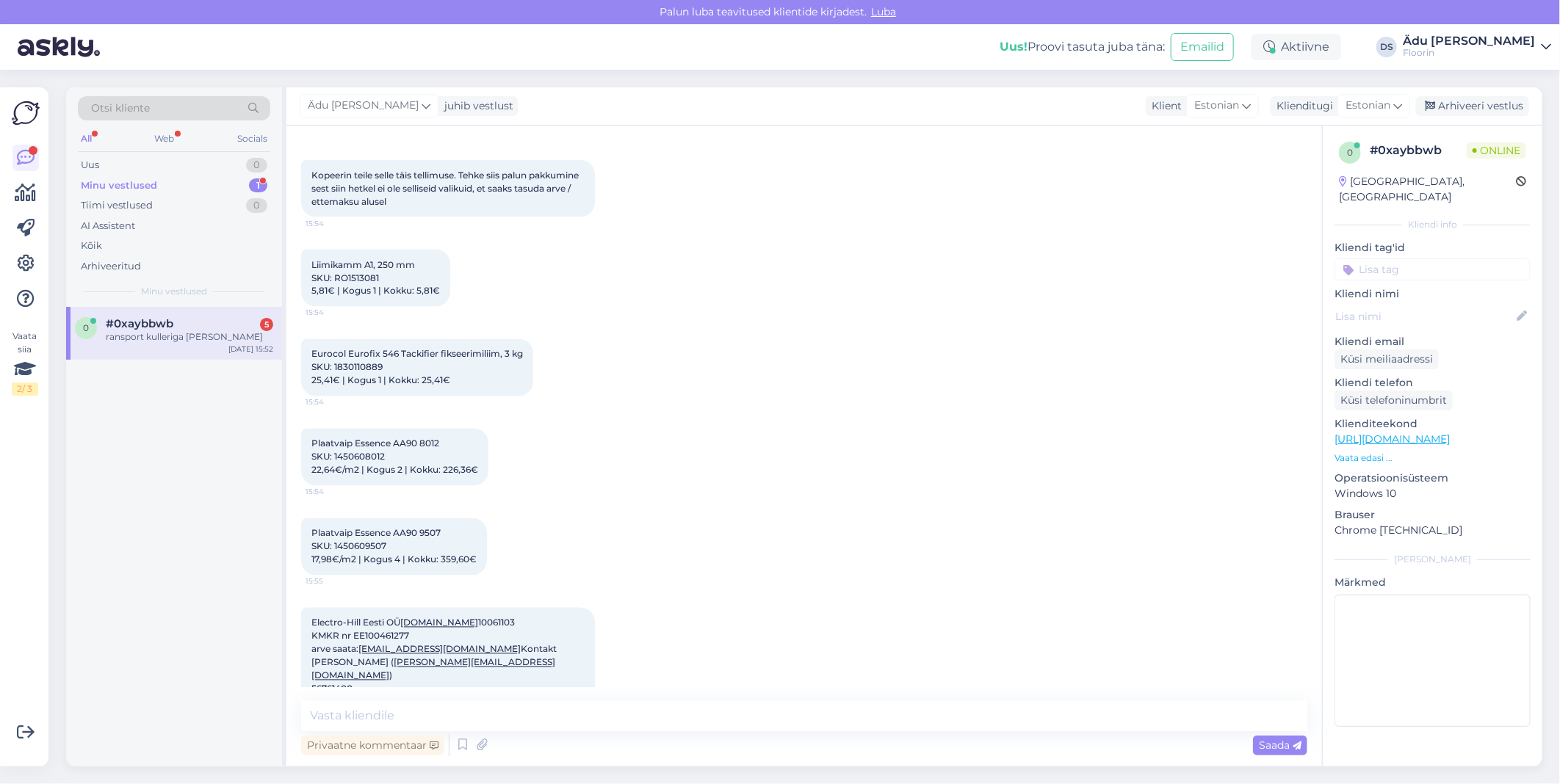
scroll to position [1693, 0]
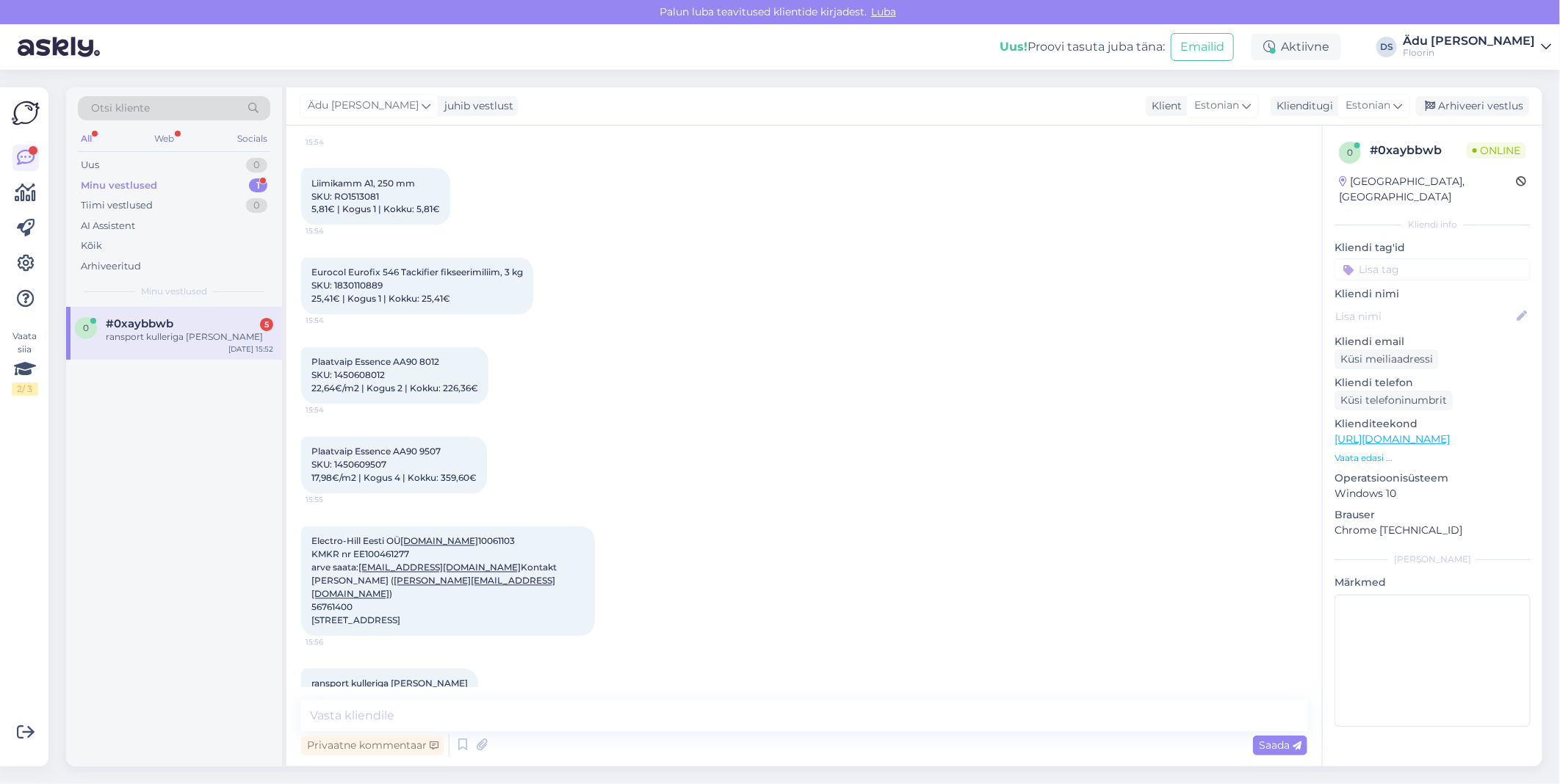
drag, startPoint x: 451, startPoint y: 593, endPoint x: 302, endPoint y: 510, distance: 170.6
click at [302, 527] on div "Electro-Hill Eesti OÜ reg.nr 10061103 KMKR nr EE100461277 arve saata: invoices@…" at bounding box center [448, 581] width 294 height 110
copy span "Electro-Hill Eesti OÜ reg.nr 10061103 KMKR nr EE100461277 arve saata: invoices@…"
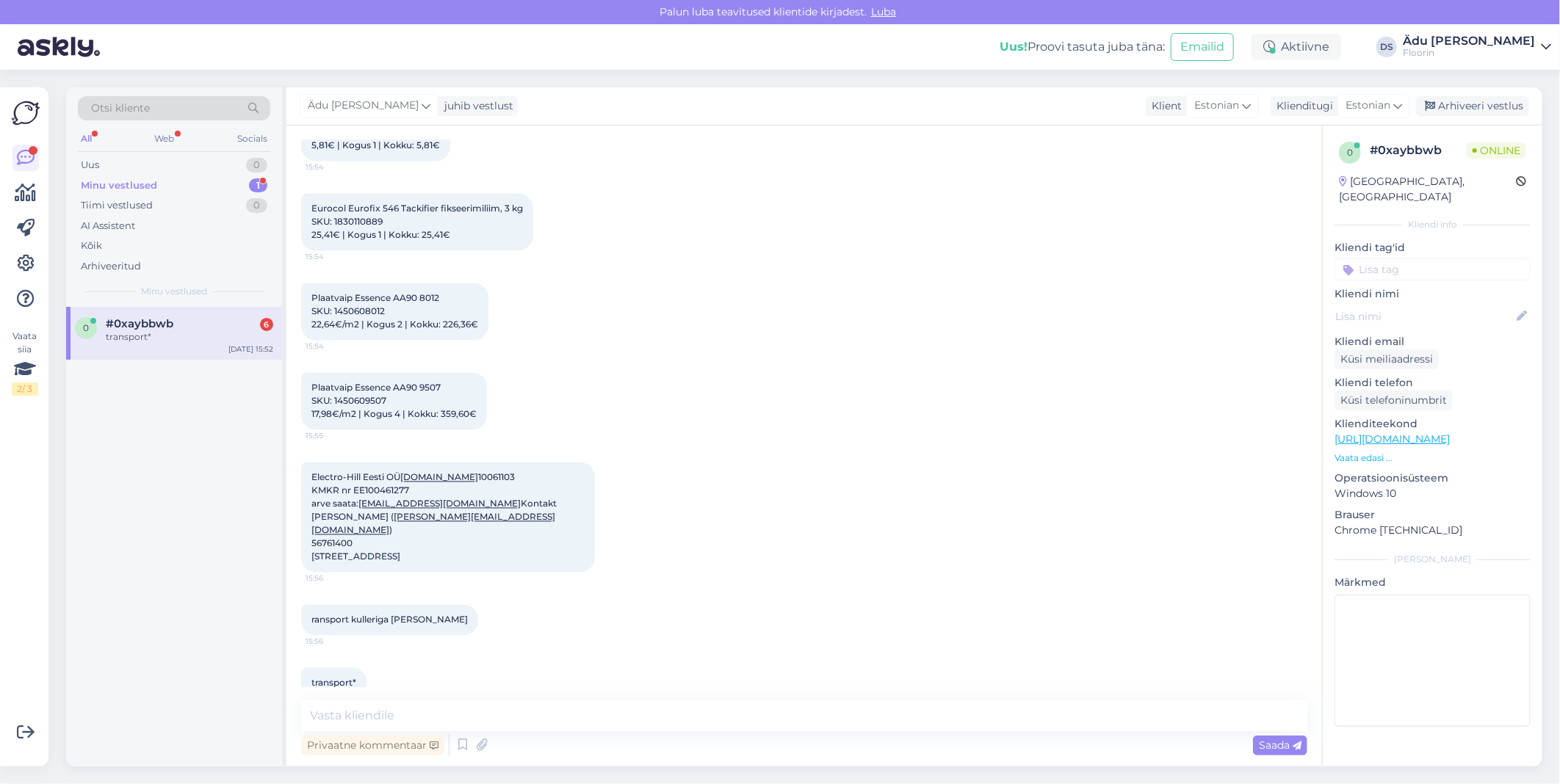
click at [677, 589] on div "ransport kulleriga kohale 15:56" at bounding box center [804, 620] width 1006 height 63
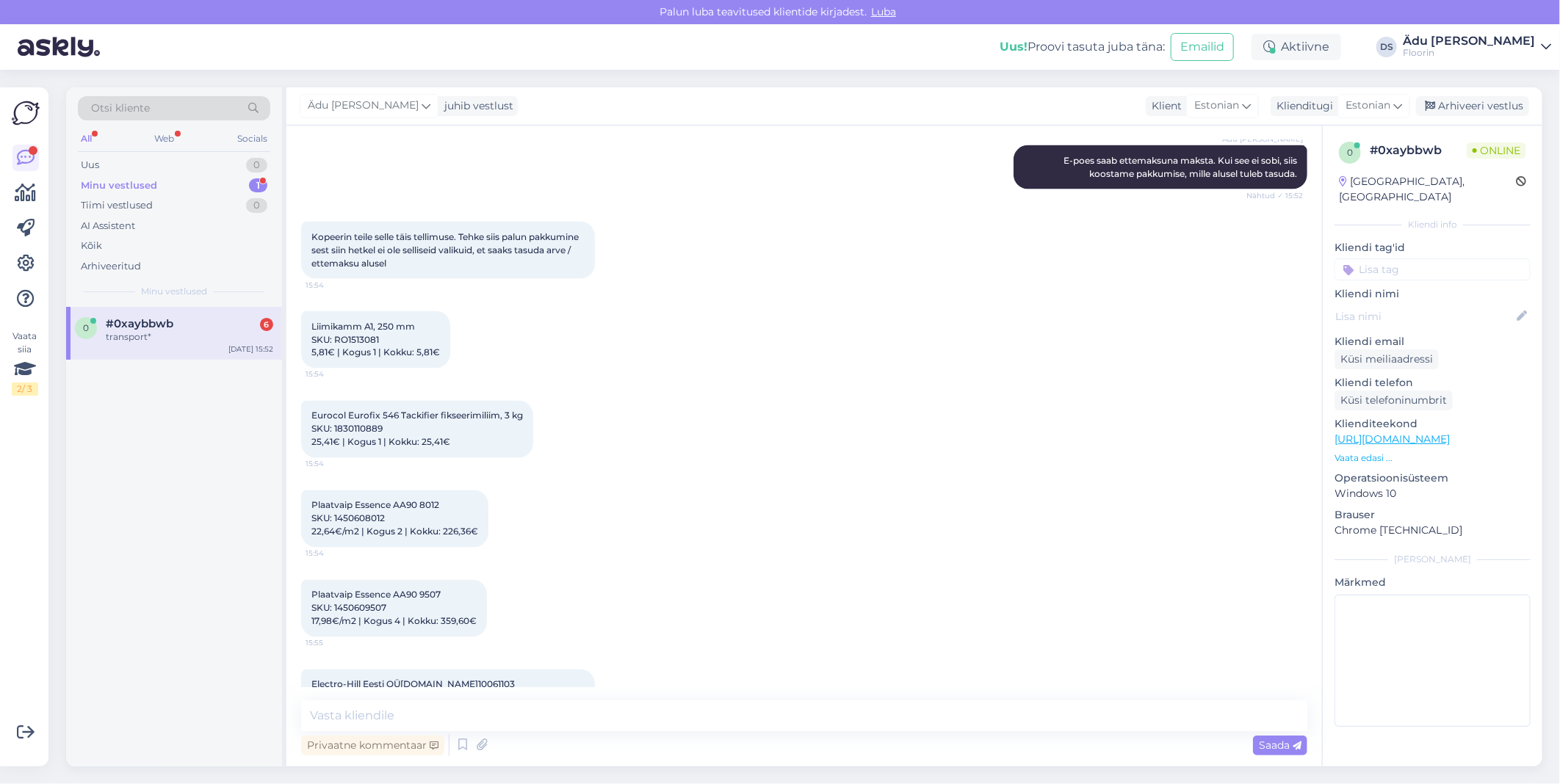
scroll to position [1513, 0]
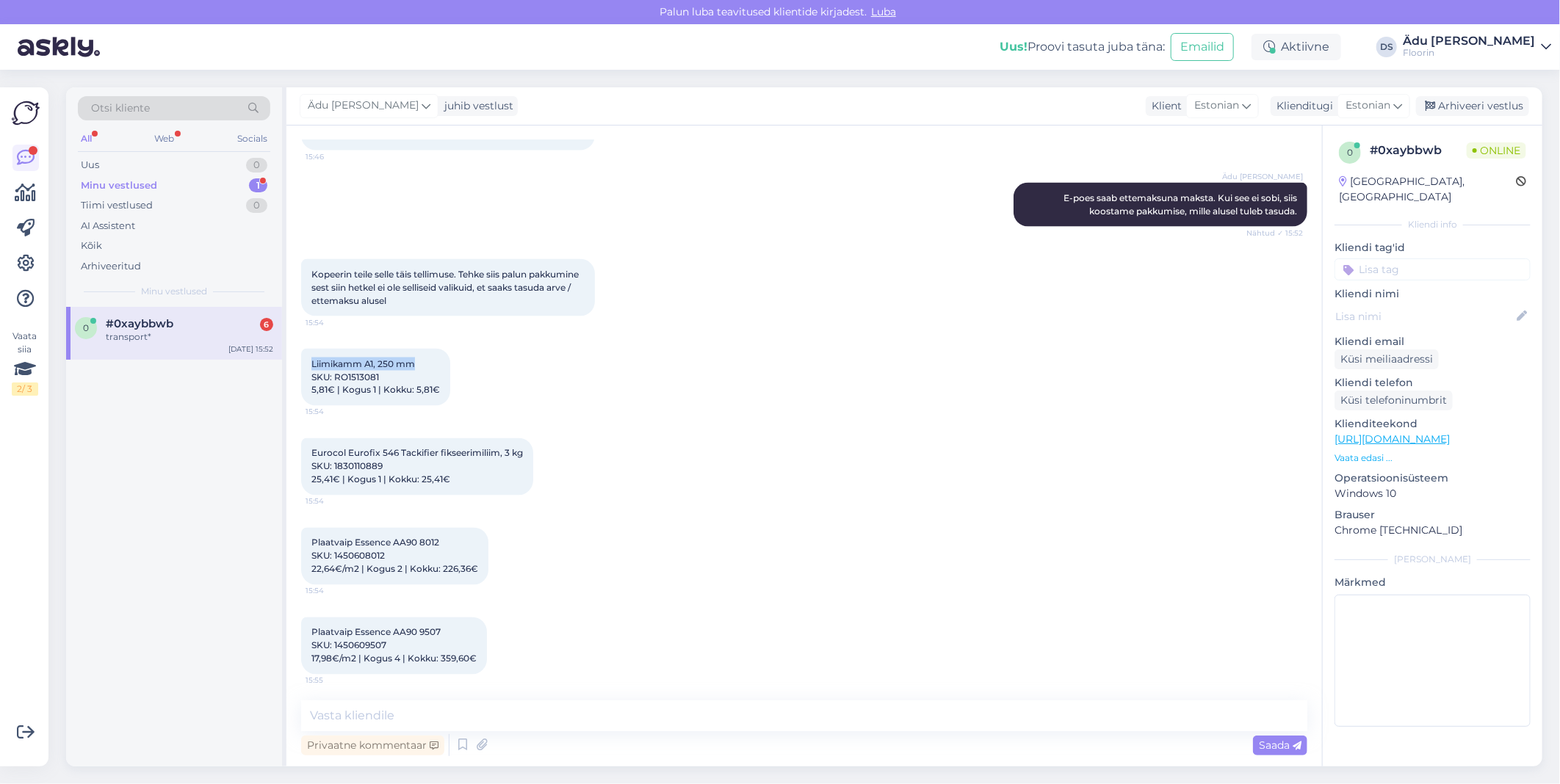
drag, startPoint x: 428, startPoint y: 336, endPoint x: 306, endPoint y: 334, distance: 122.0
click at [306, 349] on div "Liimikamm A1, 250 mm SKU: RO1513081 5,81€ | Kogus 1 | Kokku: 5,81€ 15:54" at bounding box center [376, 377] width 149 height 58
copy span "Liimikamm A1, 250 mm"
drag, startPoint x: 527, startPoint y: 426, endPoint x: 282, endPoint y: 424, distance: 245.0
click at [282, 424] on div "Otsi kliente All Web Socials Uus 0 Minu vestlused 1 Tiimi vestlused 0 AI Assist…" at bounding box center [804, 427] width 1476 height 679
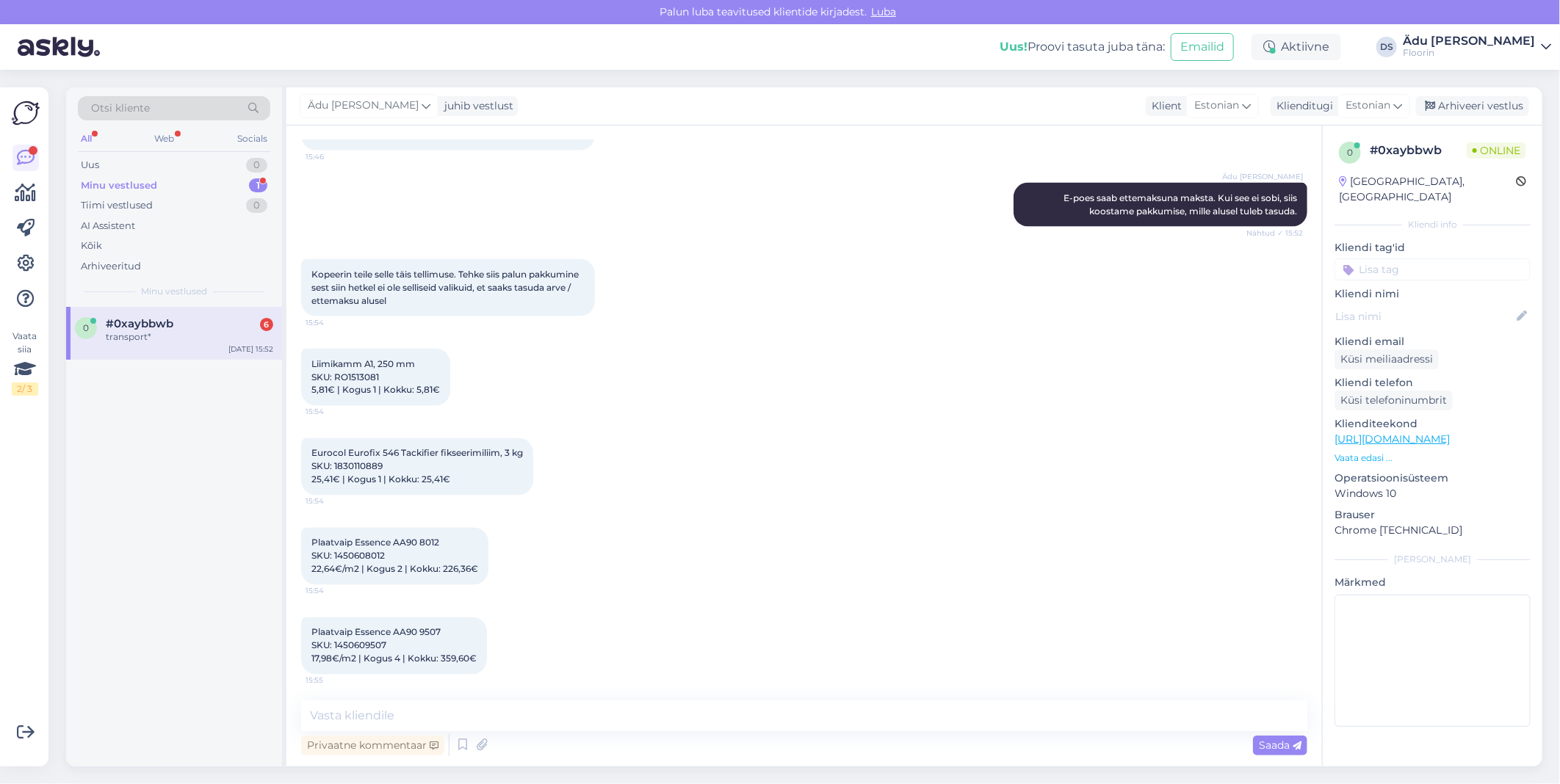
click at [445, 458] on div "Eurocol Eurofix 546 Tackifier fikseerimiliim, 3 kg SKU: 1830110889 25,41€ | Kog…" at bounding box center [417, 467] width 232 height 58
drag, startPoint x: 424, startPoint y: 424, endPoint x: 309, endPoint y: 422, distance: 115.0
click at [309, 438] on div "Eurocol Eurofix 546 Tackifier fikseerimiliim, 3 kg SKU: 1830110889 25,41€ | Kog…" at bounding box center [417, 467] width 232 height 58
copy span "Eurocol Eurofix 546 Tackifier fikseerimiliim, 3 kg"
click at [455, 533] on div "Plaatvaip Essence AA90 8012 SKU: 1450608012 22,64€/m2 | Kogus 2 | Kokku: 226,36…" at bounding box center [395, 556] width 188 height 58
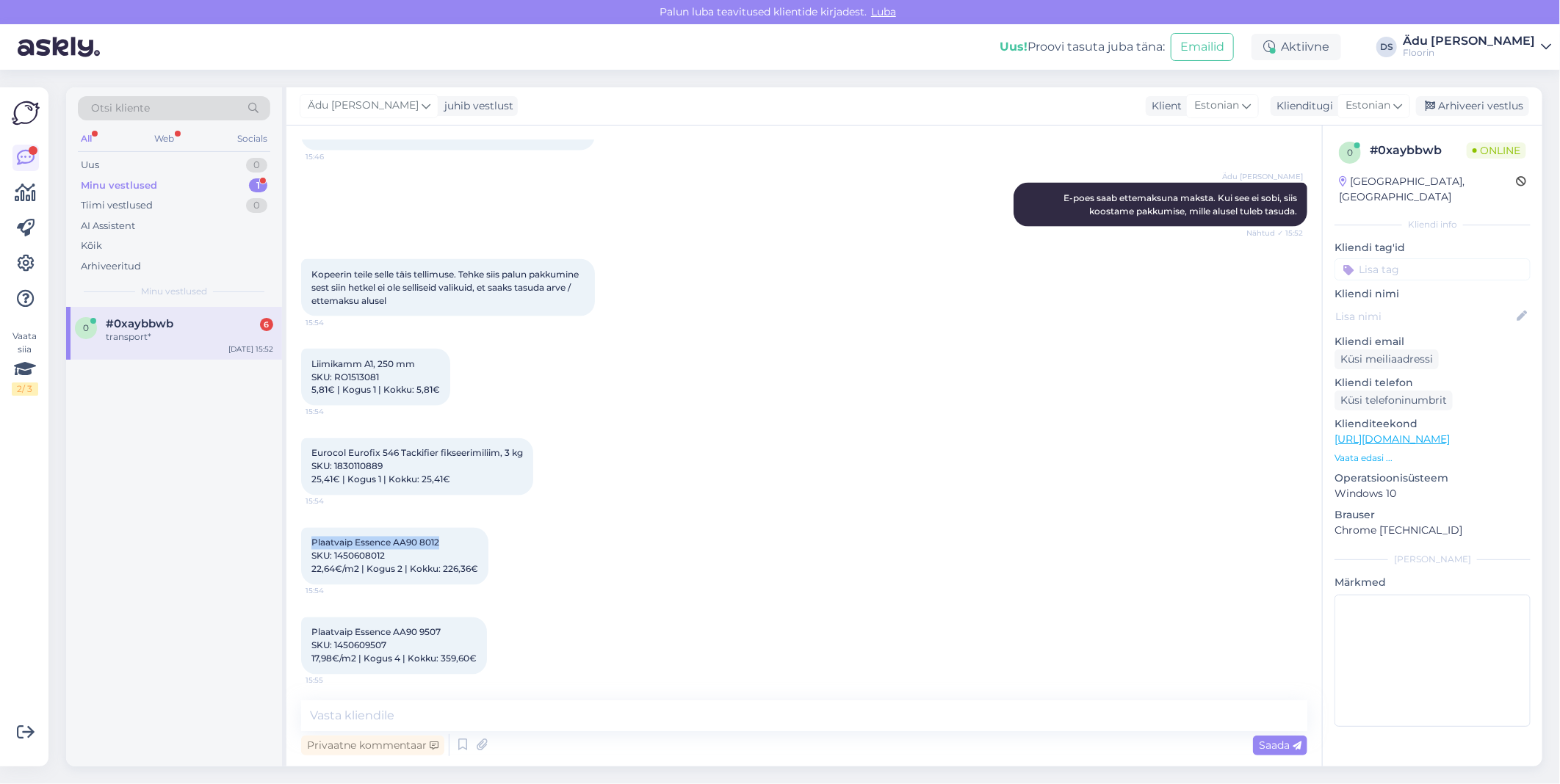
drag, startPoint x: 457, startPoint y: 520, endPoint x: 303, endPoint y: 516, distance: 154.1
click at [303, 528] on div "Plaatvaip Essence AA90 8012 SKU: 1450608012 22,64€/m2 | Kogus 2 | Kokku: 226,36…" at bounding box center [395, 556] width 188 height 58
copy span "Plaatvaip Essence AA90 8012"
click at [456, 627] on span "Plaatvaip Essence AA90 9507 SKU: 1450609507 17,98€/m2 | Kogus 4 | Kokku: 359,60€" at bounding box center [394, 646] width 165 height 38
drag, startPoint x: 455, startPoint y: 605, endPoint x: 299, endPoint y: 601, distance: 156.1
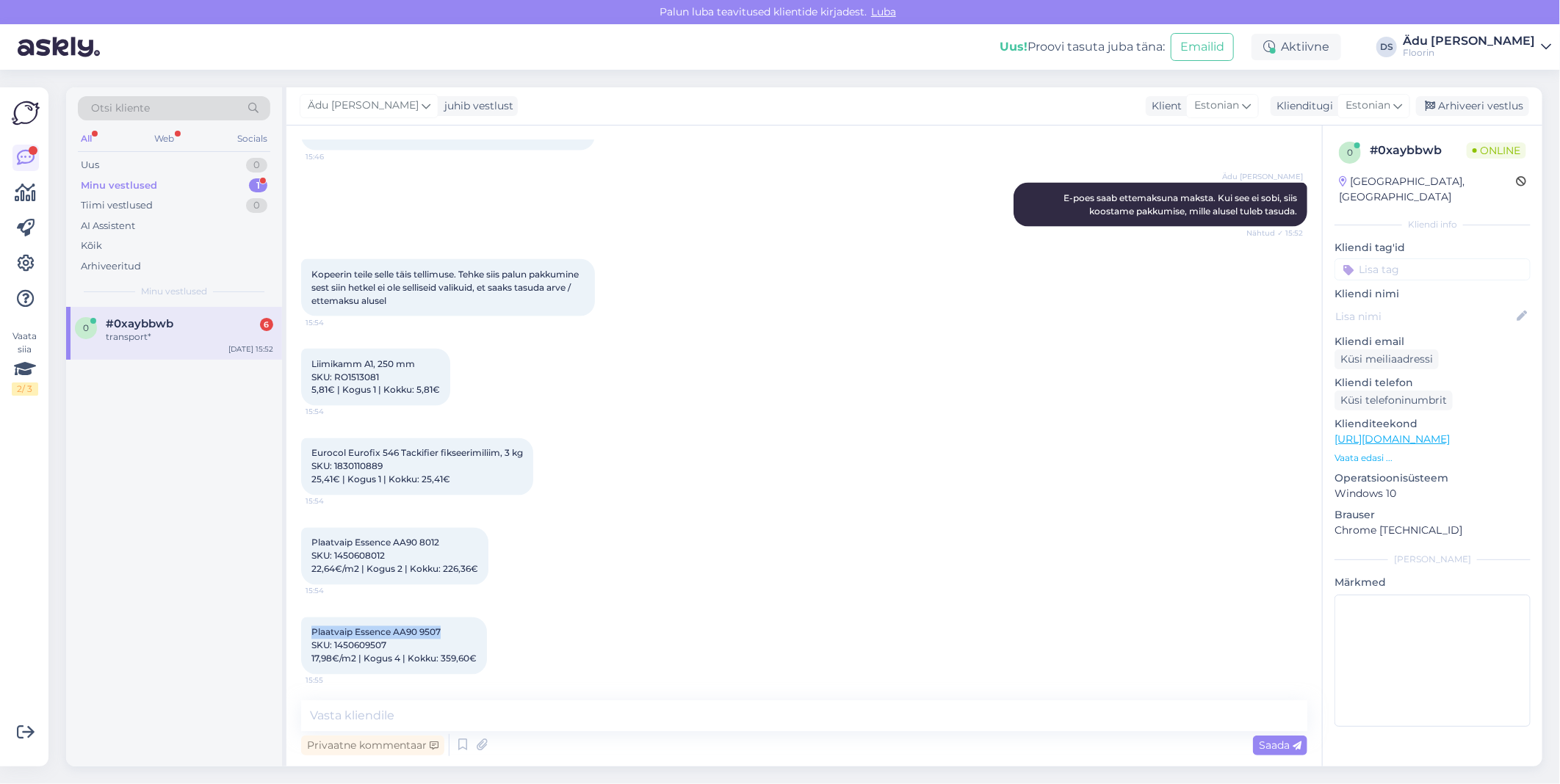
click at [299, 601] on div "Vestlus algas Sep 23 2025 Tere. 15:06 Hello. Soovime tellimust esitada ettevõtt…" at bounding box center [804, 446] width 1036 height 641
copy span "Plaatvaip Essence AA90 9507"
click at [444, 618] on div "Plaatvaip Essence AA90 9507 SKU: 1450609507 17,98€/m2 | Kogus 4 | Kokku: 359,60…" at bounding box center [394, 646] width 186 height 58
drag, startPoint x: 446, startPoint y: 605, endPoint x: 306, endPoint y: 593, distance: 140.5
click at [306, 618] on div "Plaatvaip Essence AA90 9507 SKU: 1450609507 17,98€/m2 | Kogus 4 | Kokku: 359,60…" at bounding box center [394, 646] width 186 height 58
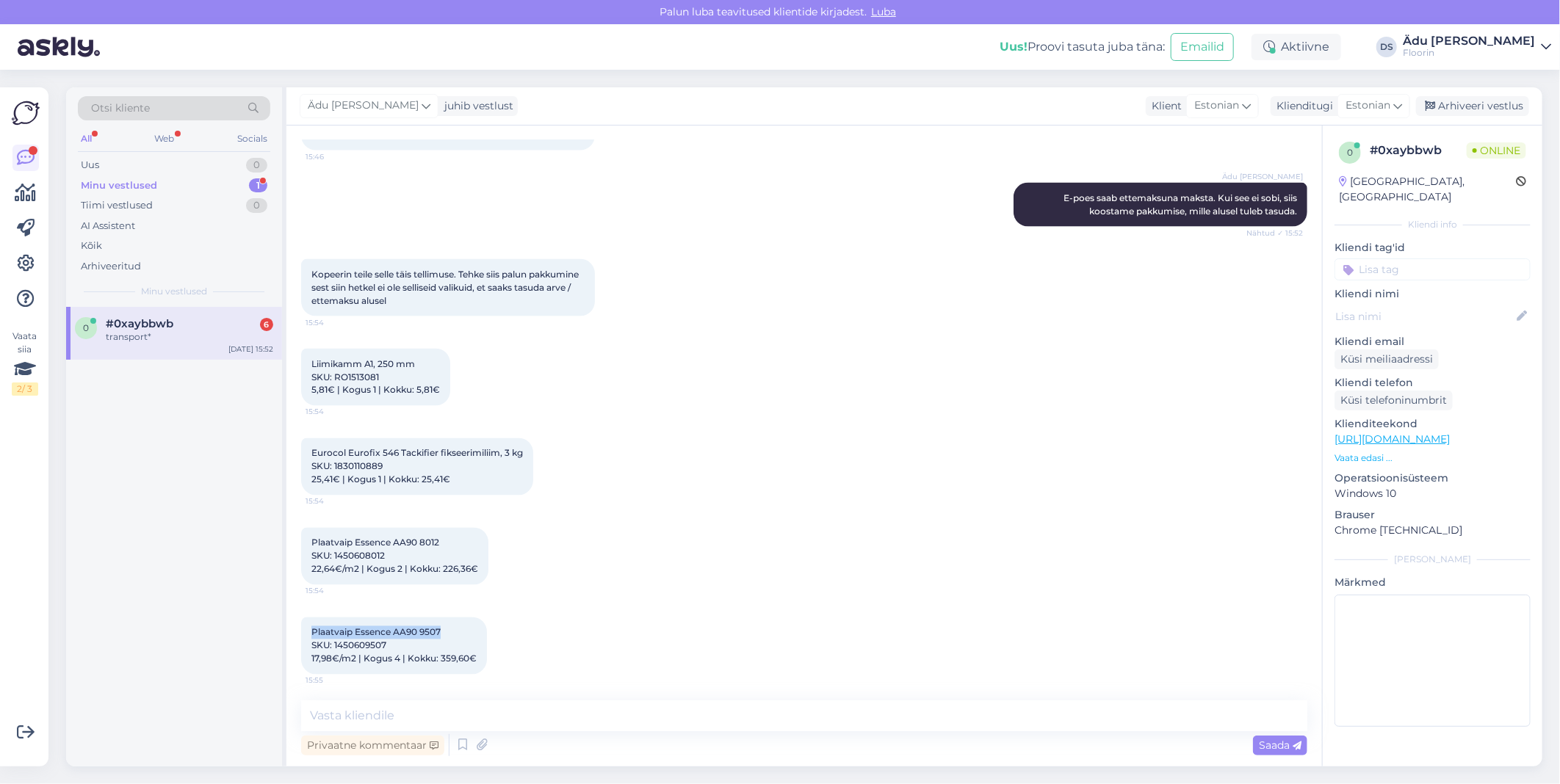
copy span "Plaatvaip Essence AA90 9507"
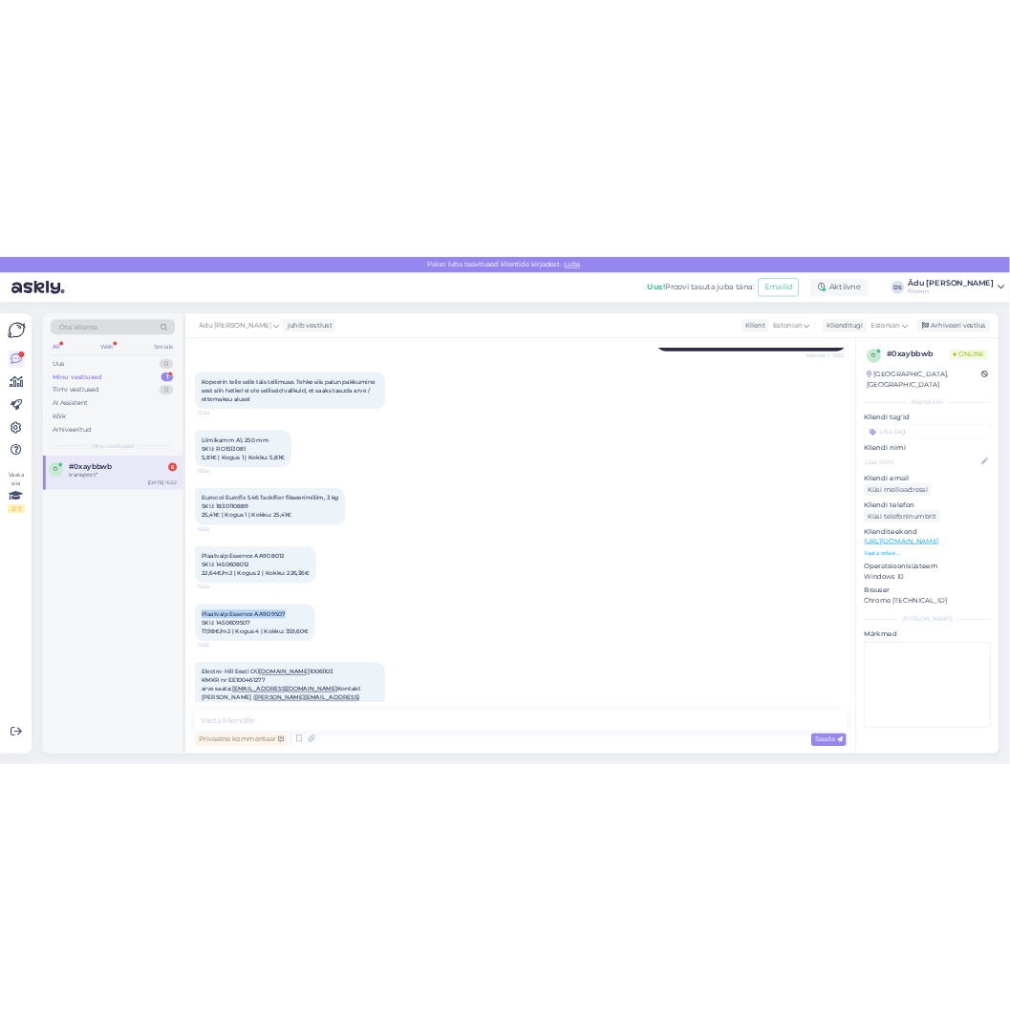
scroll to position [2180, 0]
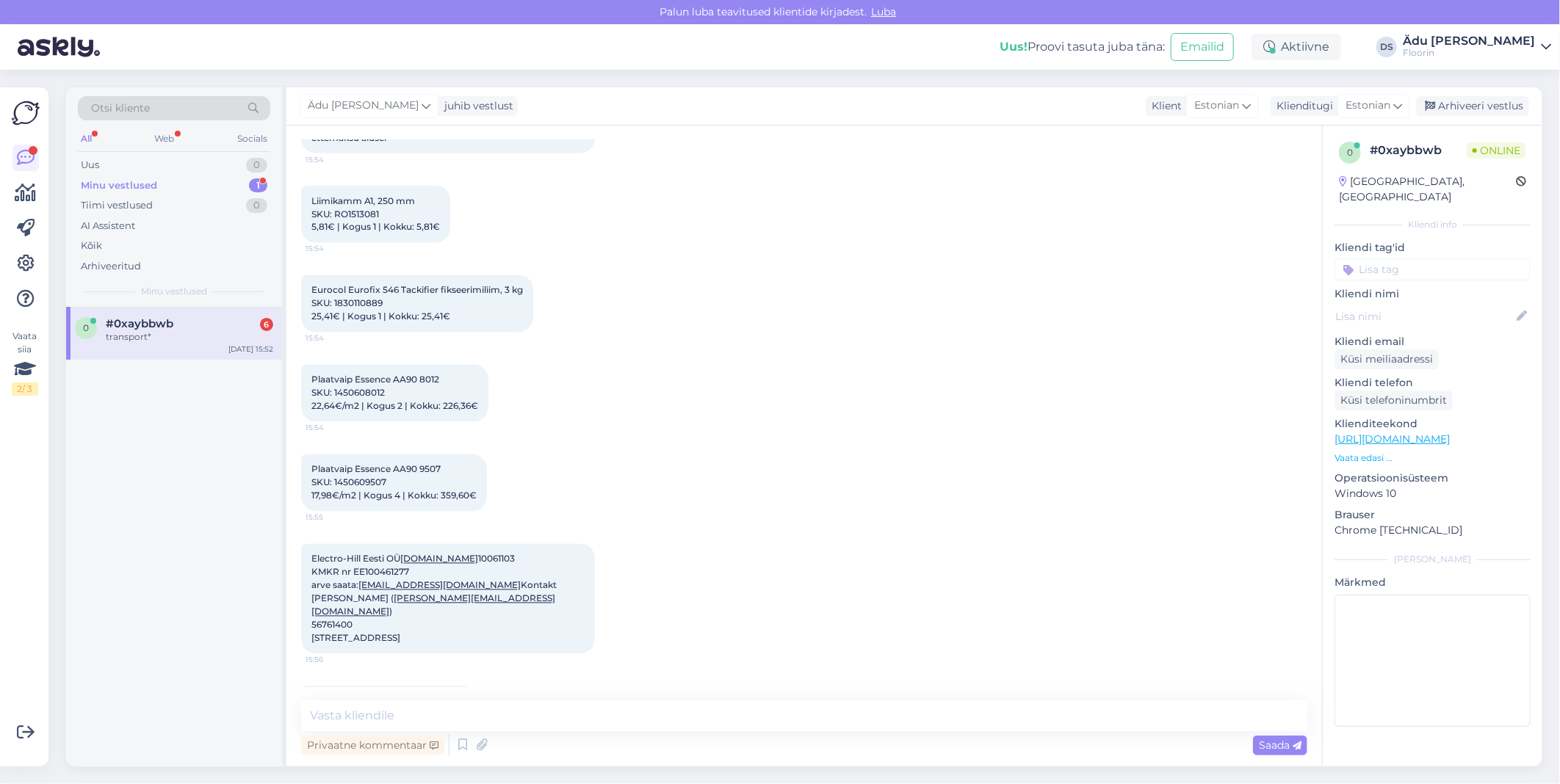
click at [595, 470] on div "Plaatvaip Essence AA90 9507 SKU: 1450609507 17,98€/m2 | Kogus 4 | Kokku: 359,60…" at bounding box center [804, 483] width 1006 height 90
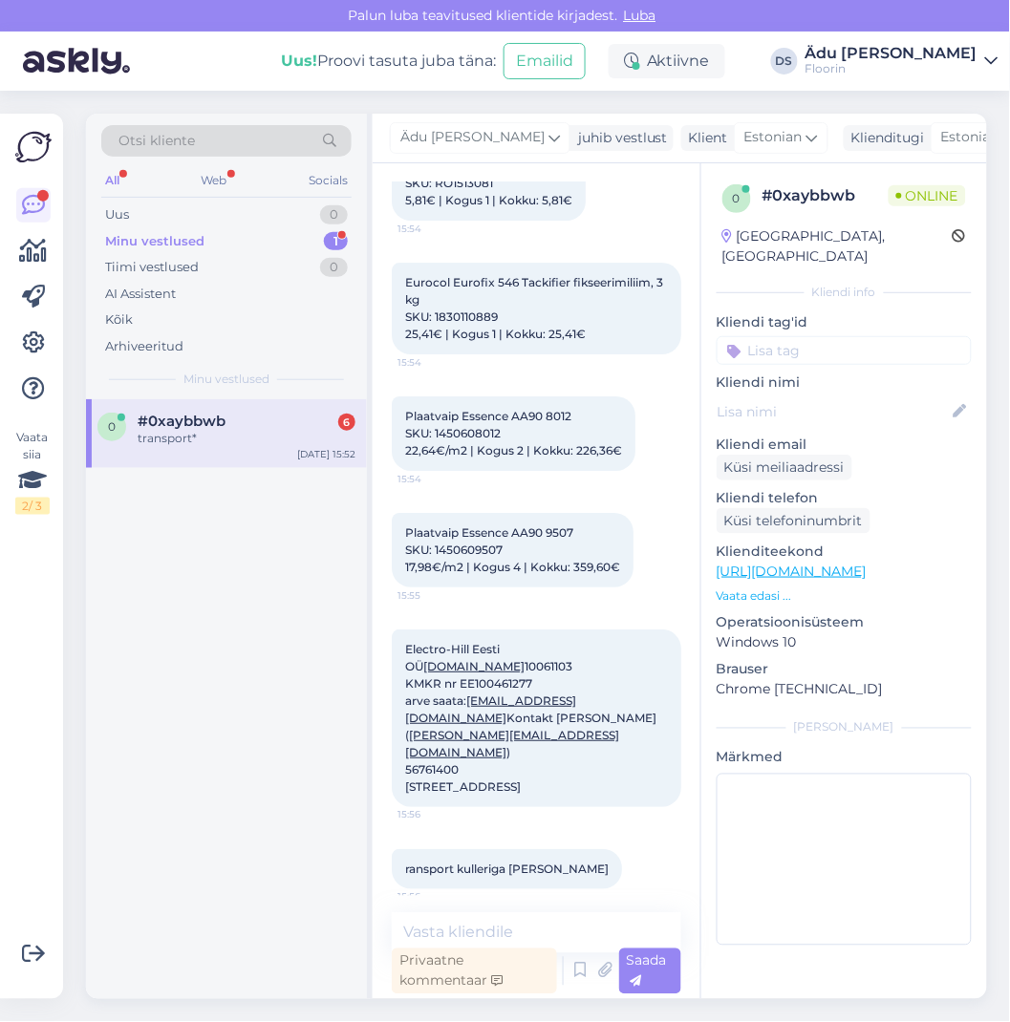
scroll to position [2475, 0]
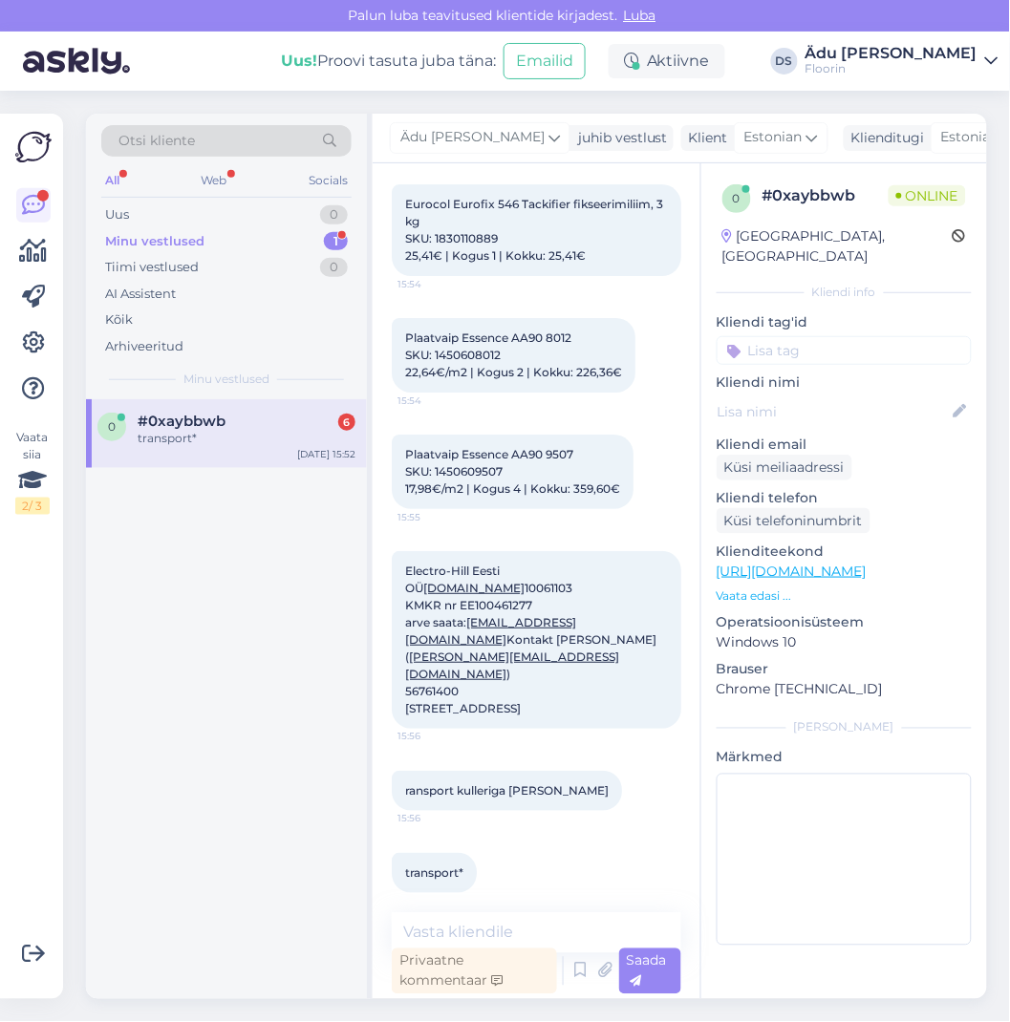
click at [225, 406] on div "0 #0xaybbwb 6 transport* Sep 23 15:52" at bounding box center [226, 433] width 281 height 69
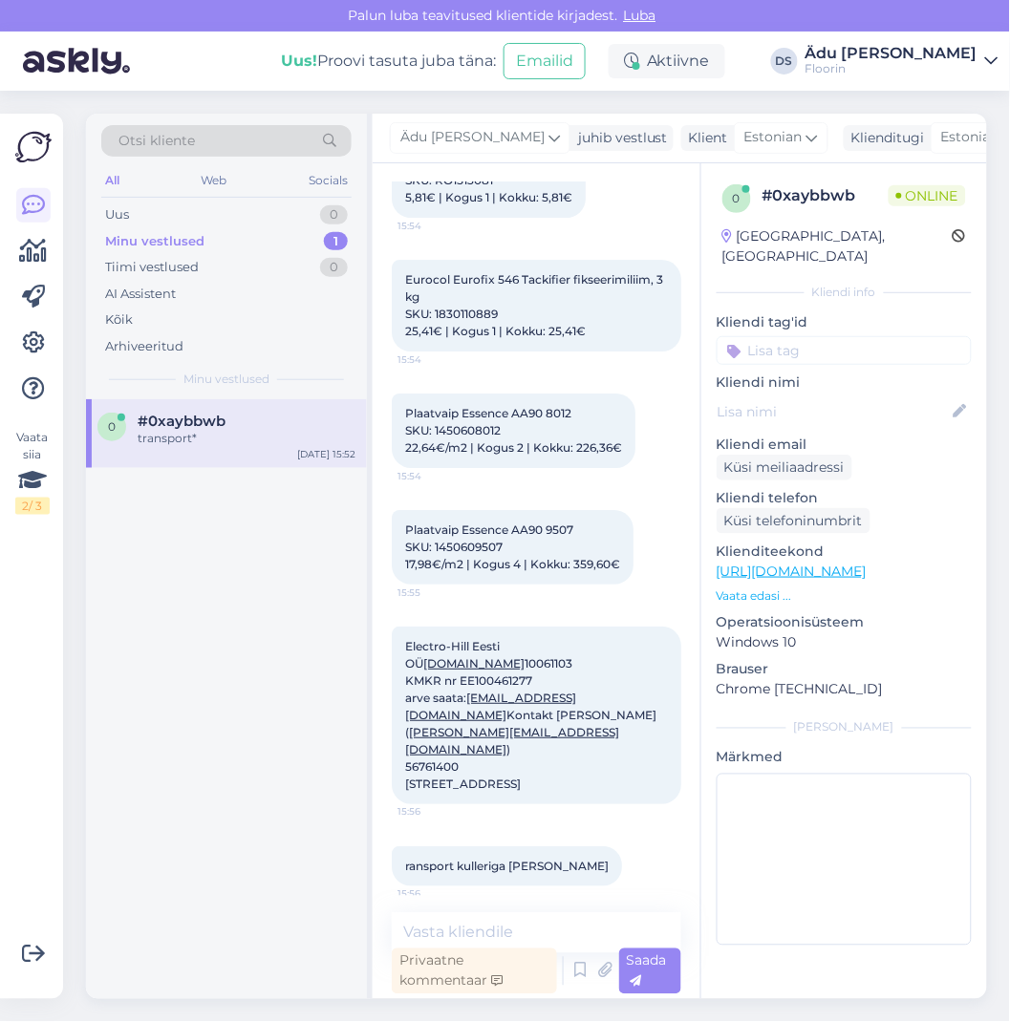
scroll to position [2368, 0]
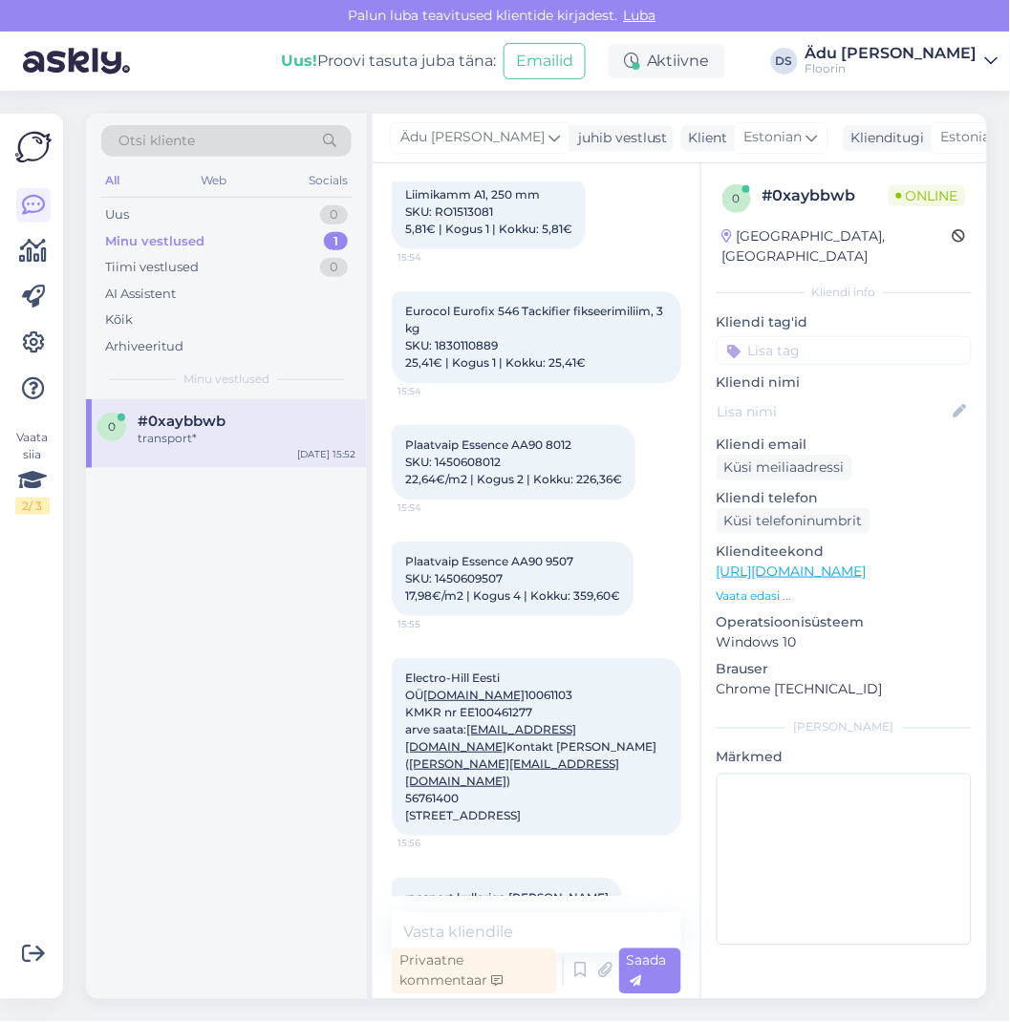
drag, startPoint x: 583, startPoint y: 456, endPoint x: 585, endPoint y: 443, distance: 12.6
click at [583, 455] on div "Plaatvaip Essence AA90 8012 SKU: 1450608012 22,64€/m2 | Kogus 2 | Kokku: 226,36…" at bounding box center [514, 462] width 244 height 75
drag, startPoint x: 586, startPoint y: 435, endPoint x: 404, endPoint y: 433, distance: 181.5
click at [404, 433] on div "Plaatvaip Essence AA90 8012 SKU: 1450608012 22,64€/m2 | Kogus 2 | Kokku: 226,36…" at bounding box center [514, 462] width 244 height 75
copy span "Plaatvaip Essence AA90 8012"
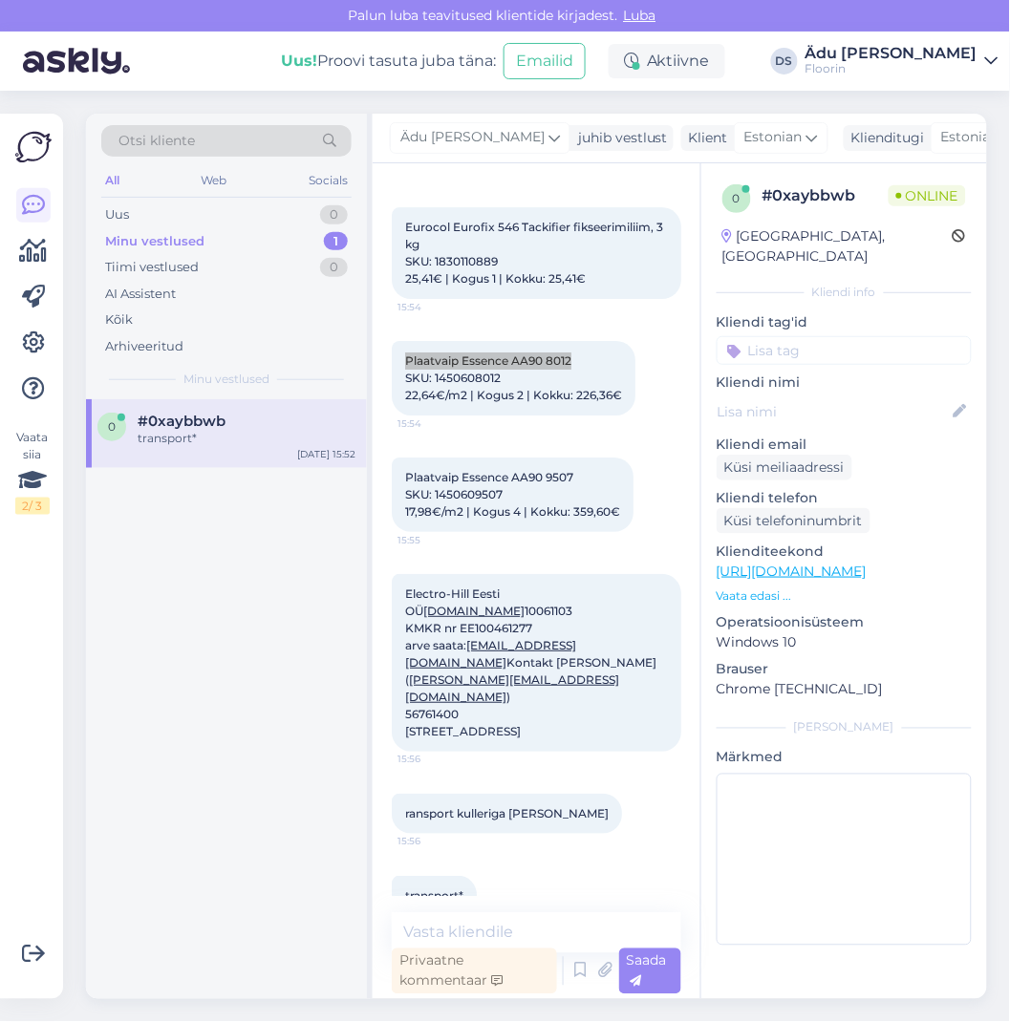
scroll to position [2475, 0]
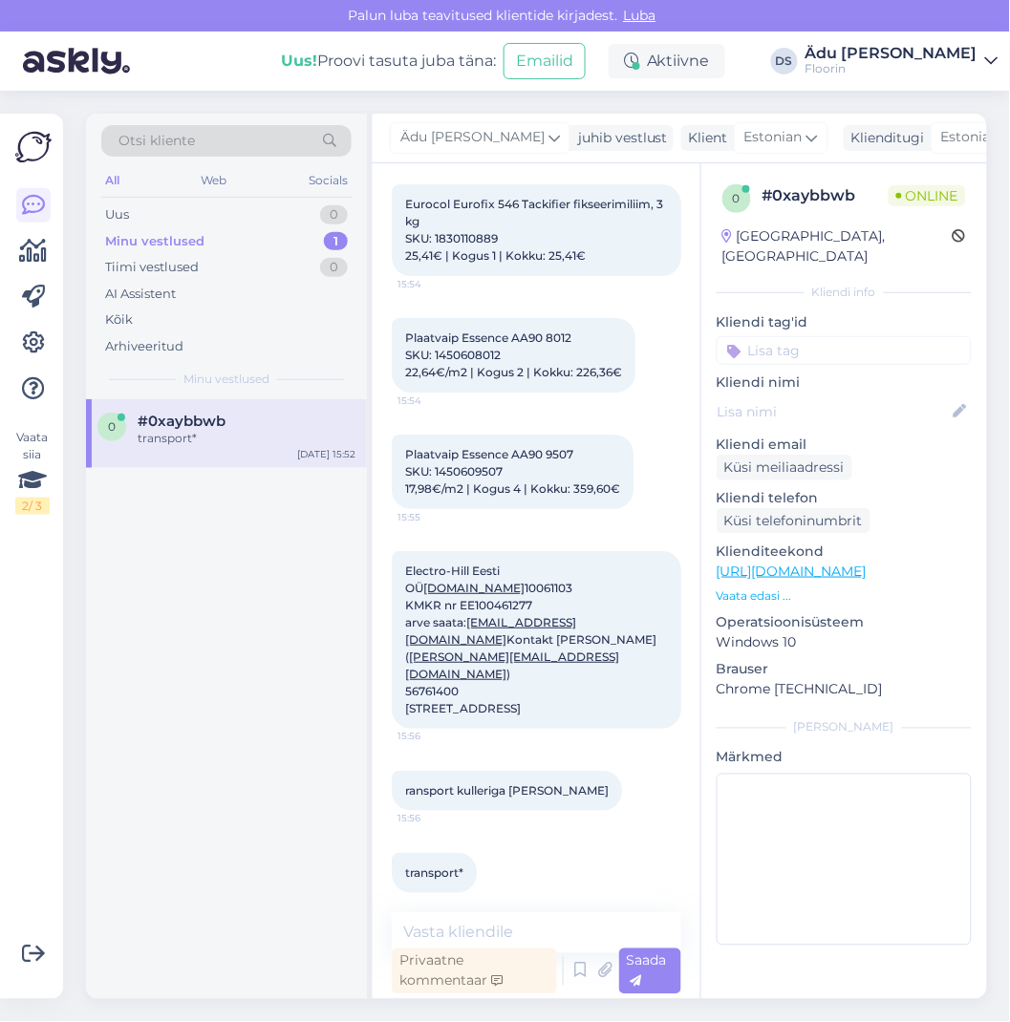
click at [603, 832] on div "transport* 15:58" at bounding box center [537, 873] width 290 height 82
drag, startPoint x: 537, startPoint y: 565, endPoint x: 401, endPoint y: 564, distance: 135.7
click at [401, 564] on div "Electro-Hill Eesti OÜ reg.nr 10061103 KMKR nr EE100461277 arve saata: invoices@…" at bounding box center [537, 640] width 290 height 178
copy span "Electro-Hill Eesti OÜ"
click at [619, 567] on div "Electro-Hill Eesti OÜ reg.nr 10061103 KMKR nr EE100461277 arve saata: invoices@…" at bounding box center [537, 640] width 290 height 178
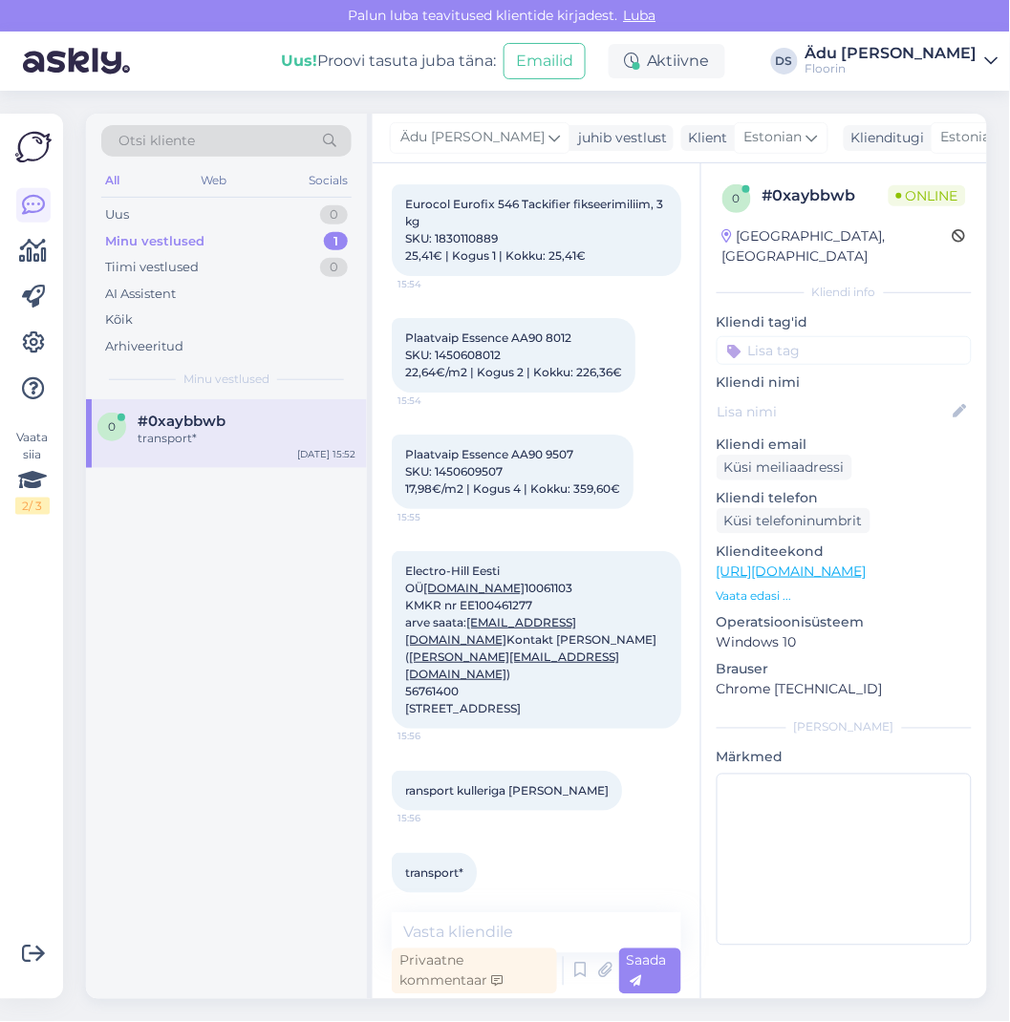
click at [602, 656] on div "Electro-Hill Eesti OÜ reg.nr 10061103 KMKR nr EE100461277 arve saata: invoices@…" at bounding box center [537, 640] width 290 height 178
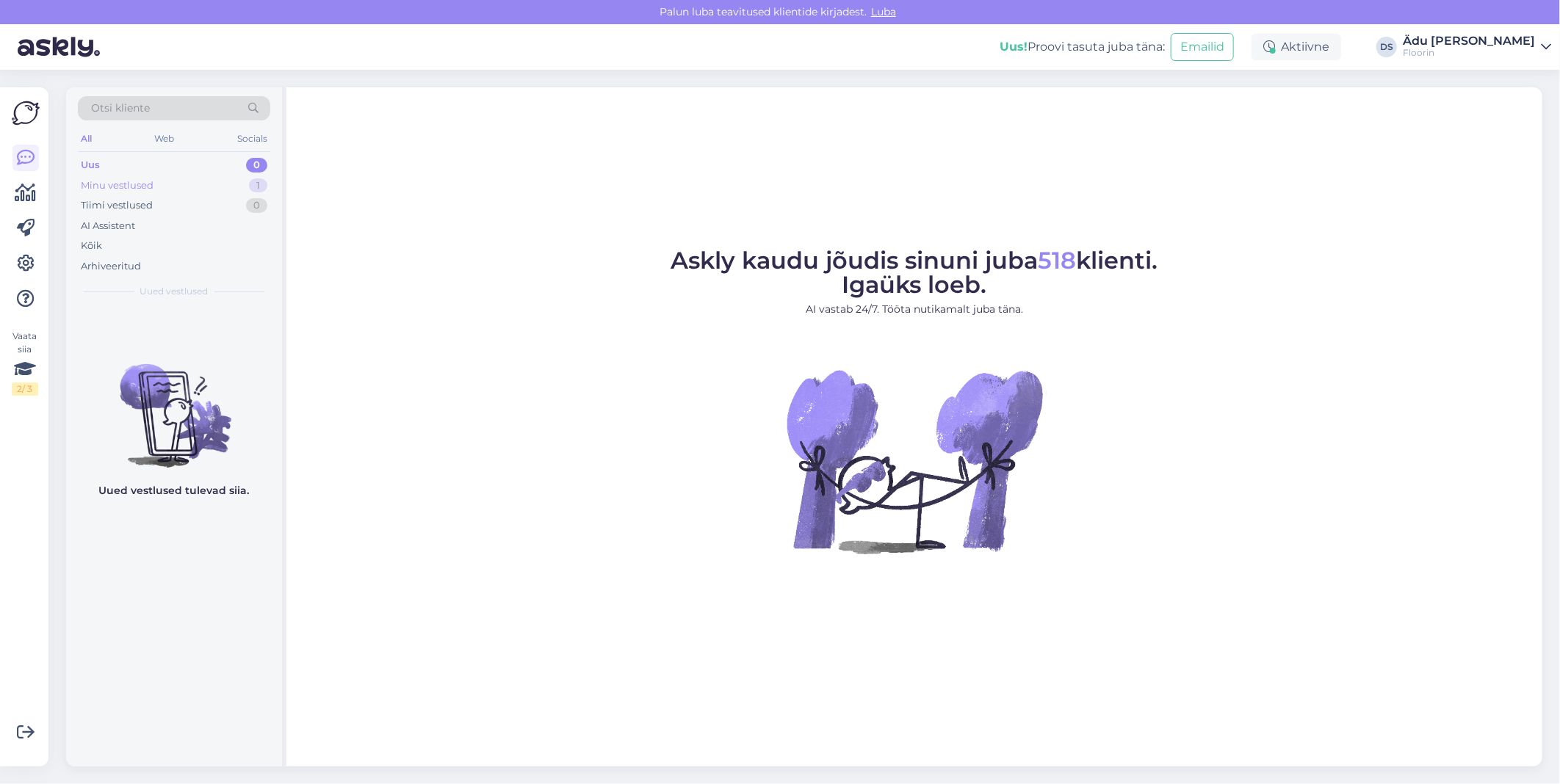
click at [215, 178] on div "Minu vestlused 1" at bounding box center [174, 185] width 192 height 21
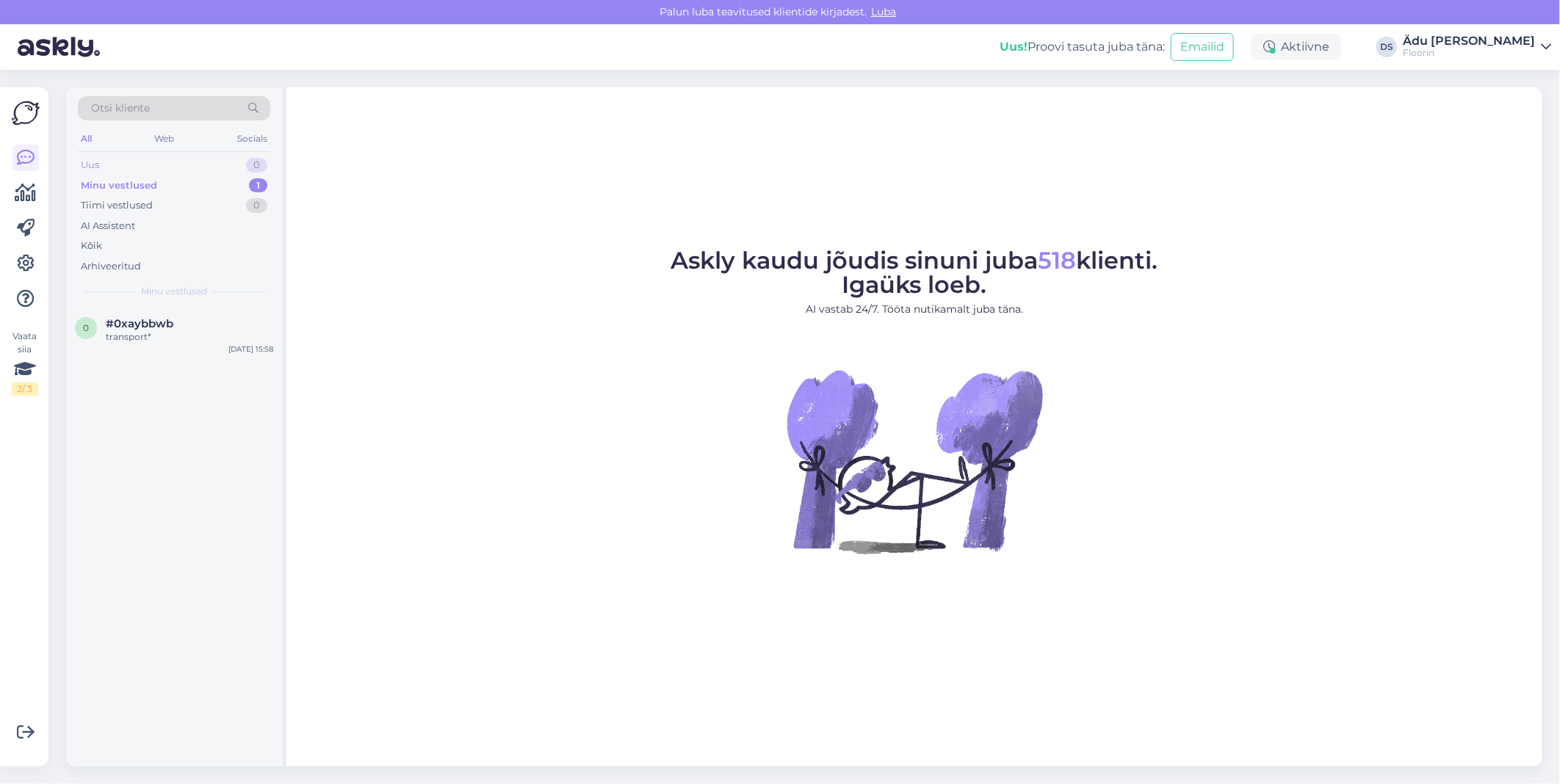
click at [202, 169] on div "Uus 0" at bounding box center [174, 165] width 192 height 21
